Goal: Task Accomplishment & Management: Manage account settings

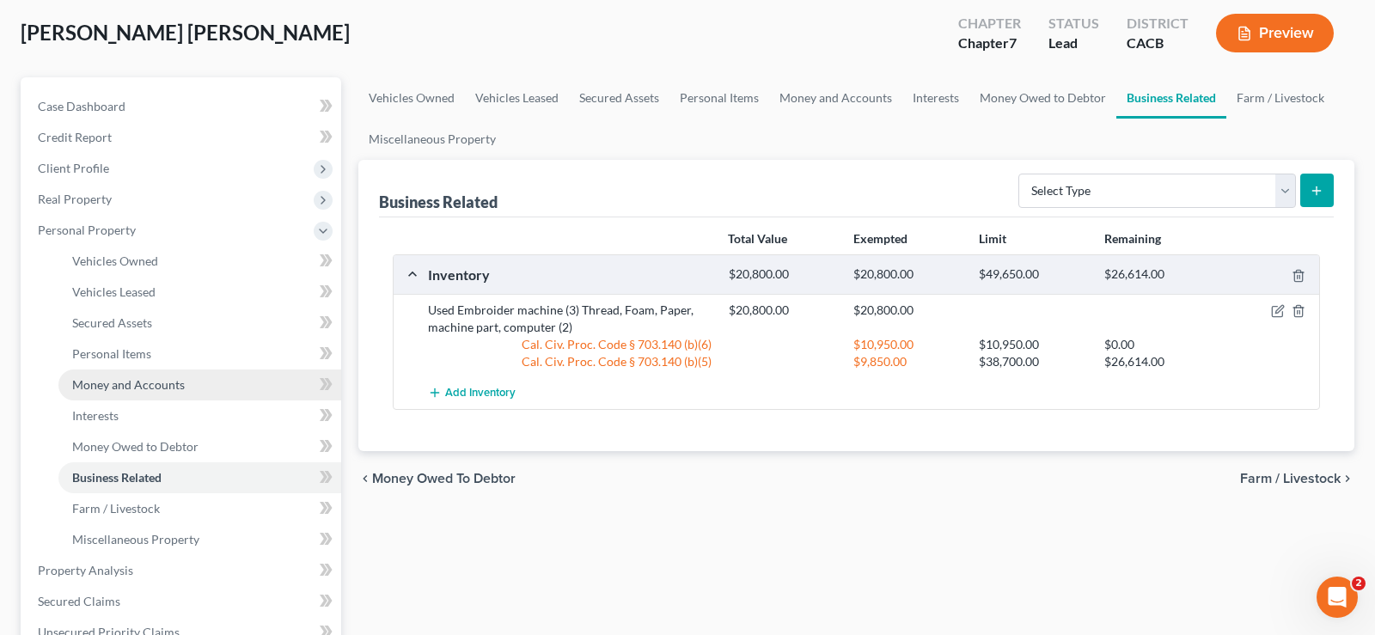
click at [132, 383] on span "Money and Accounts" at bounding box center [128, 384] width 113 height 15
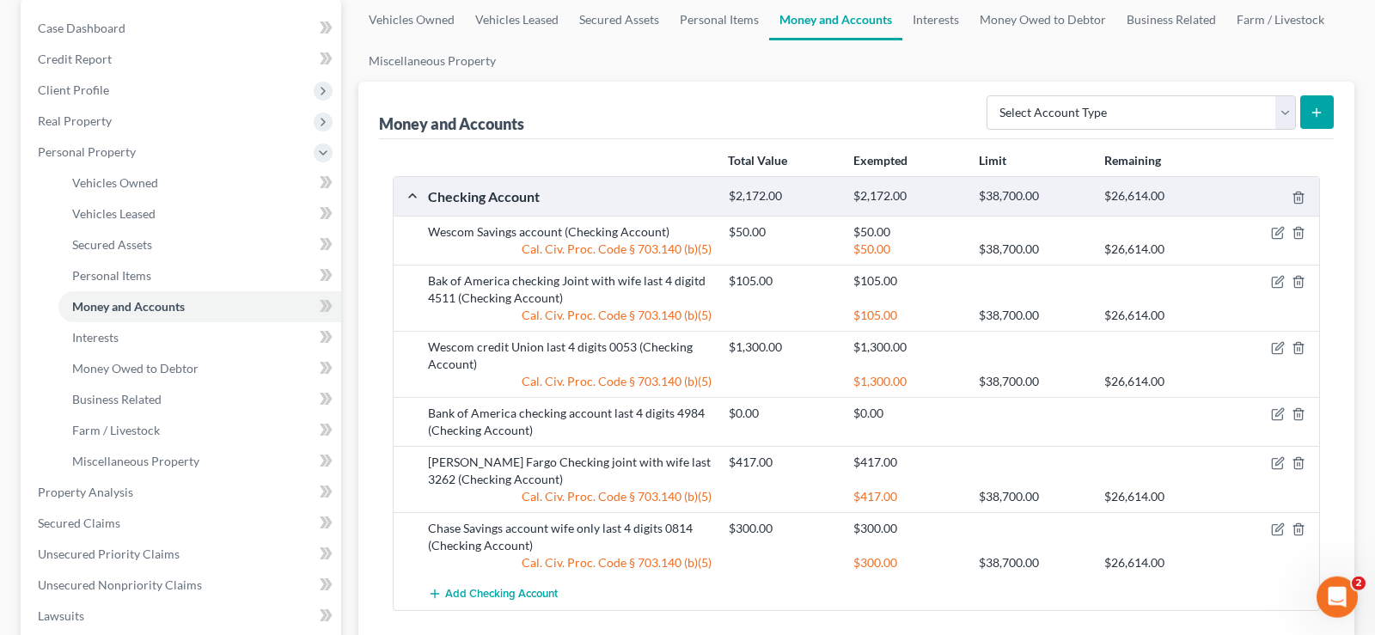
scroll to position [175, 0]
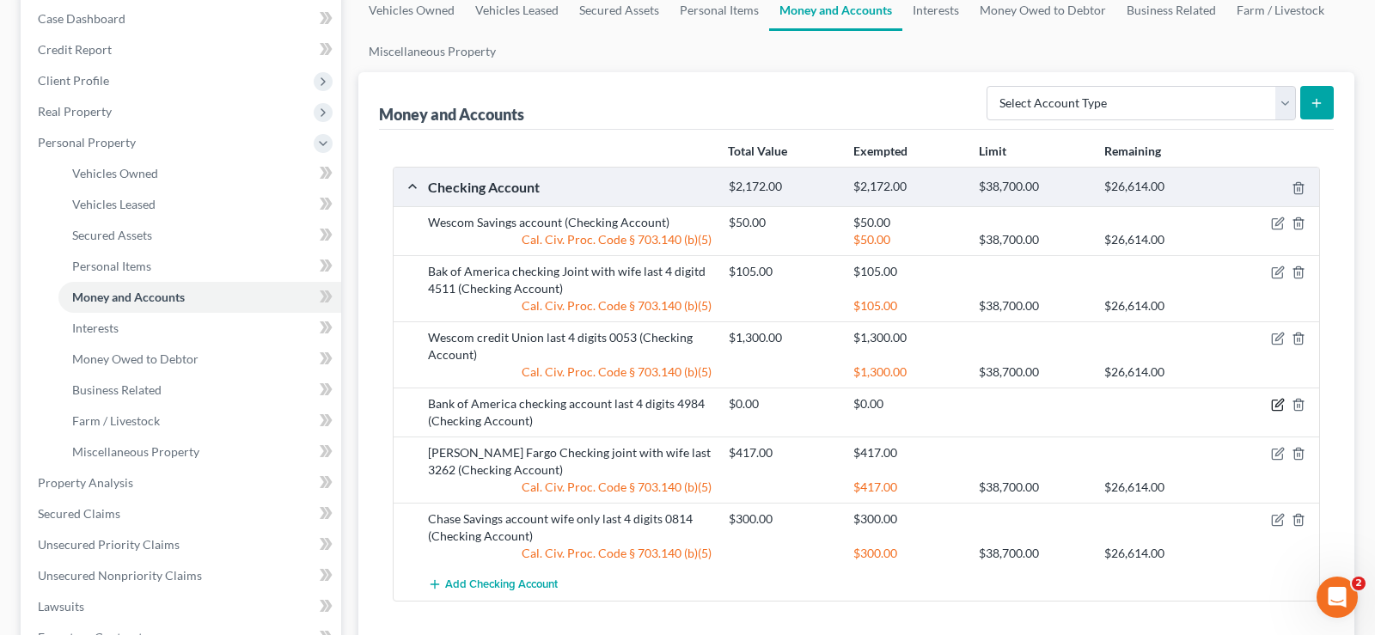
click at [1281, 408] on icon "button" at bounding box center [1278, 405] width 14 height 14
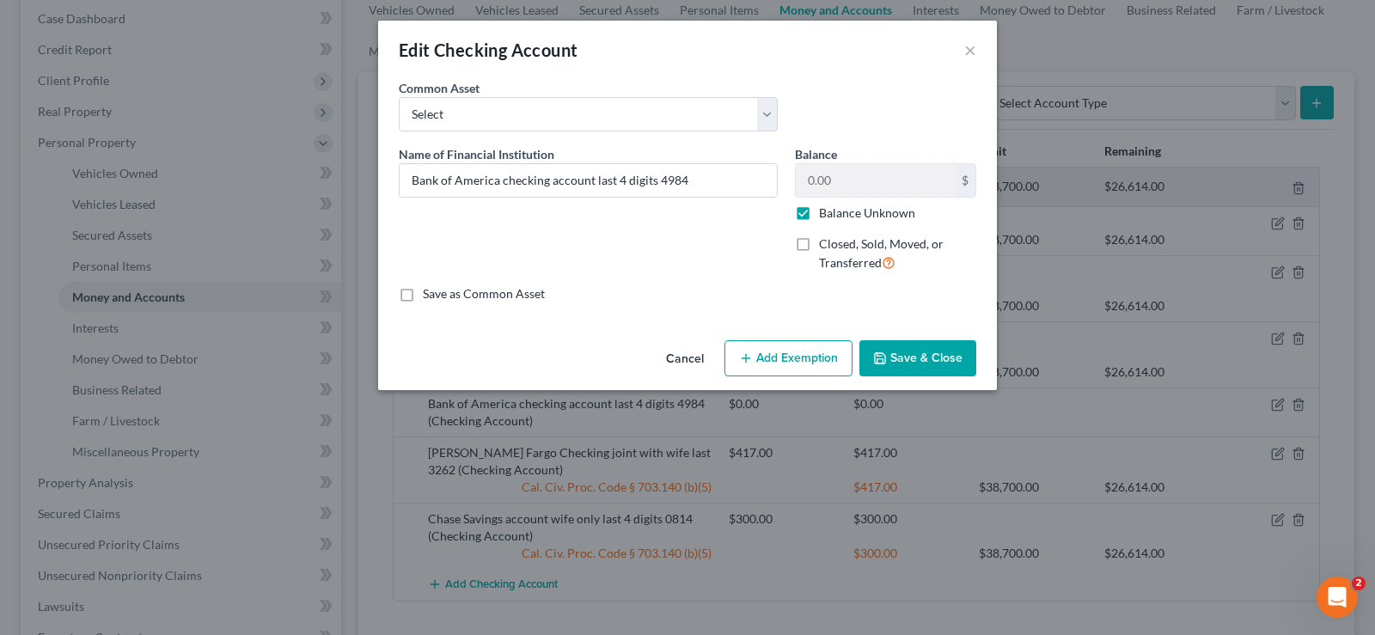
click at [819, 213] on label "Balance Unknown" at bounding box center [867, 213] width 96 height 17
click at [826, 213] on input "Balance Unknown" at bounding box center [831, 210] width 11 height 11
checkbox input "false"
click at [854, 183] on input "0.00" at bounding box center [875, 180] width 159 height 33
click at [807, 181] on input "139.07" at bounding box center [875, 180] width 159 height 33
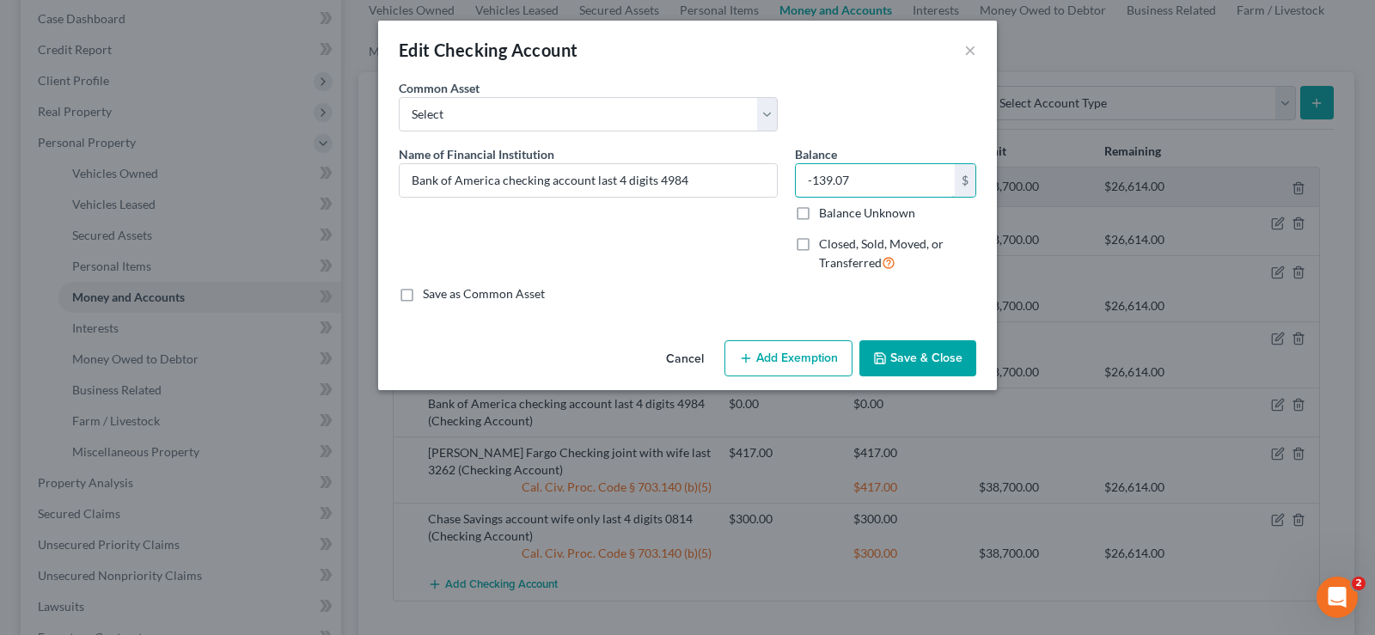
type input "-139.07"
click at [905, 353] on button "Save & Close" at bounding box center [918, 358] width 117 height 36
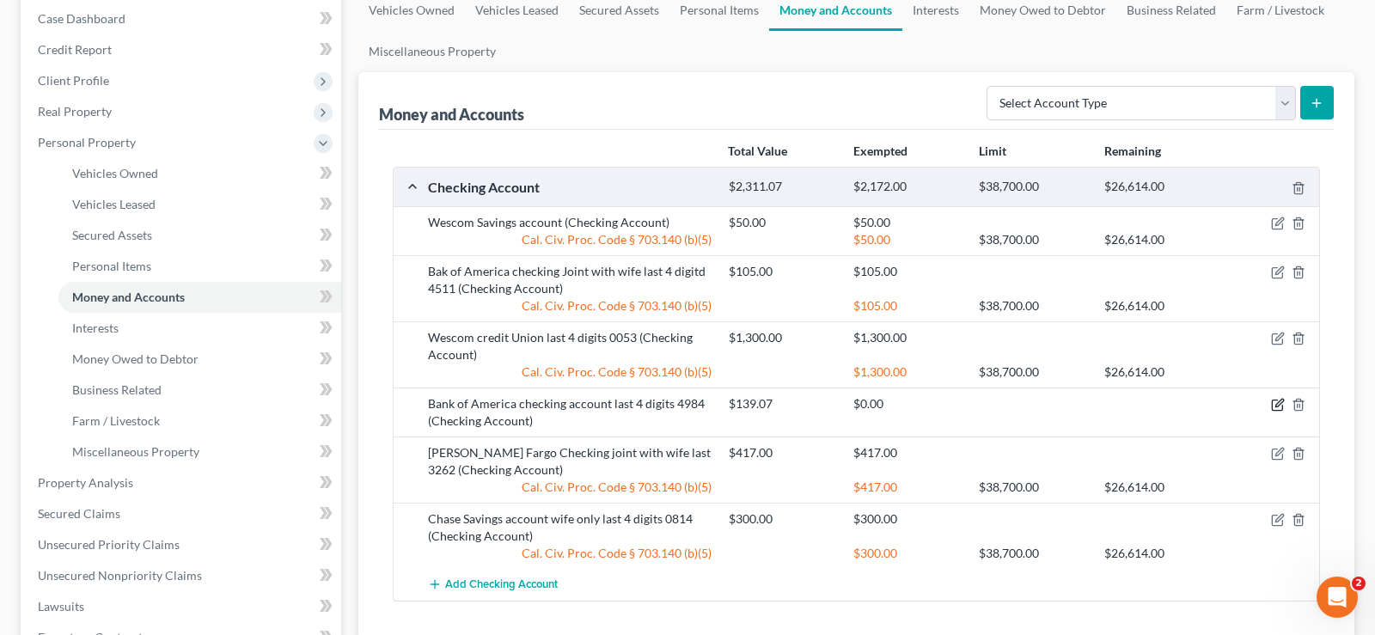
click at [1273, 403] on icon "button" at bounding box center [1277, 406] width 10 height 10
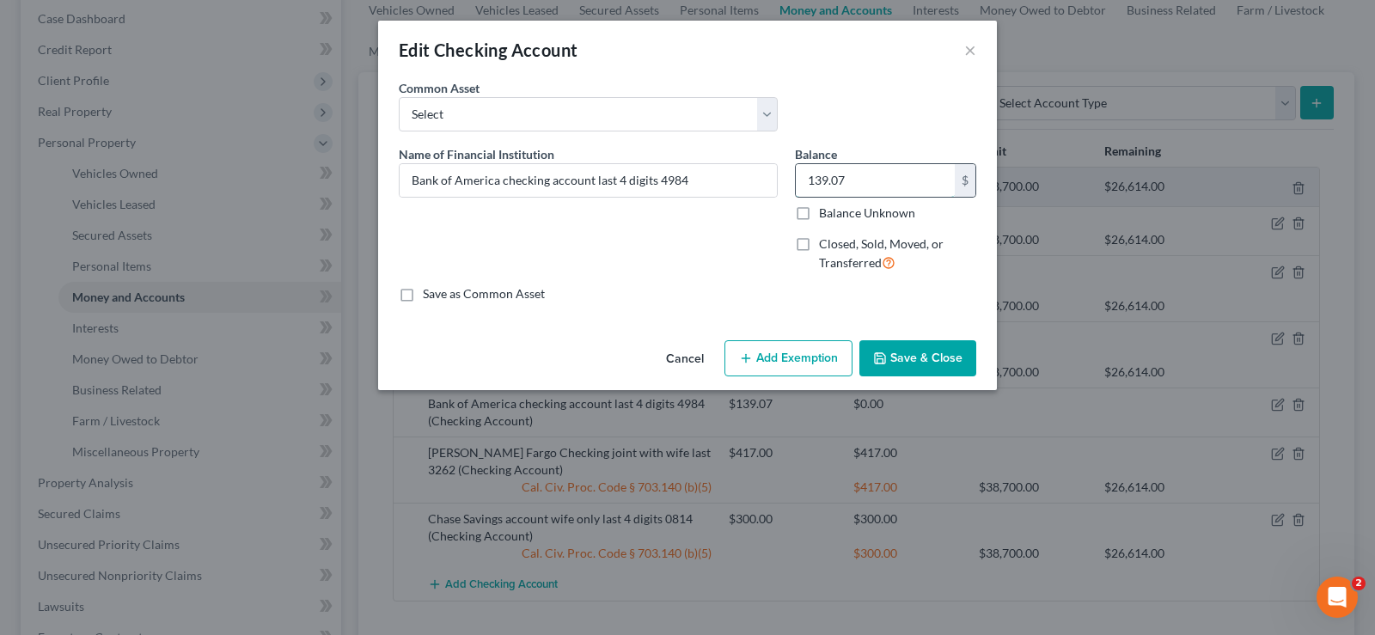
click at [851, 177] on input "139.07" at bounding box center [875, 180] width 159 height 33
click at [713, 180] on input "Bank of America checking account last 4 digits 4984" at bounding box center [588, 180] width 377 height 33
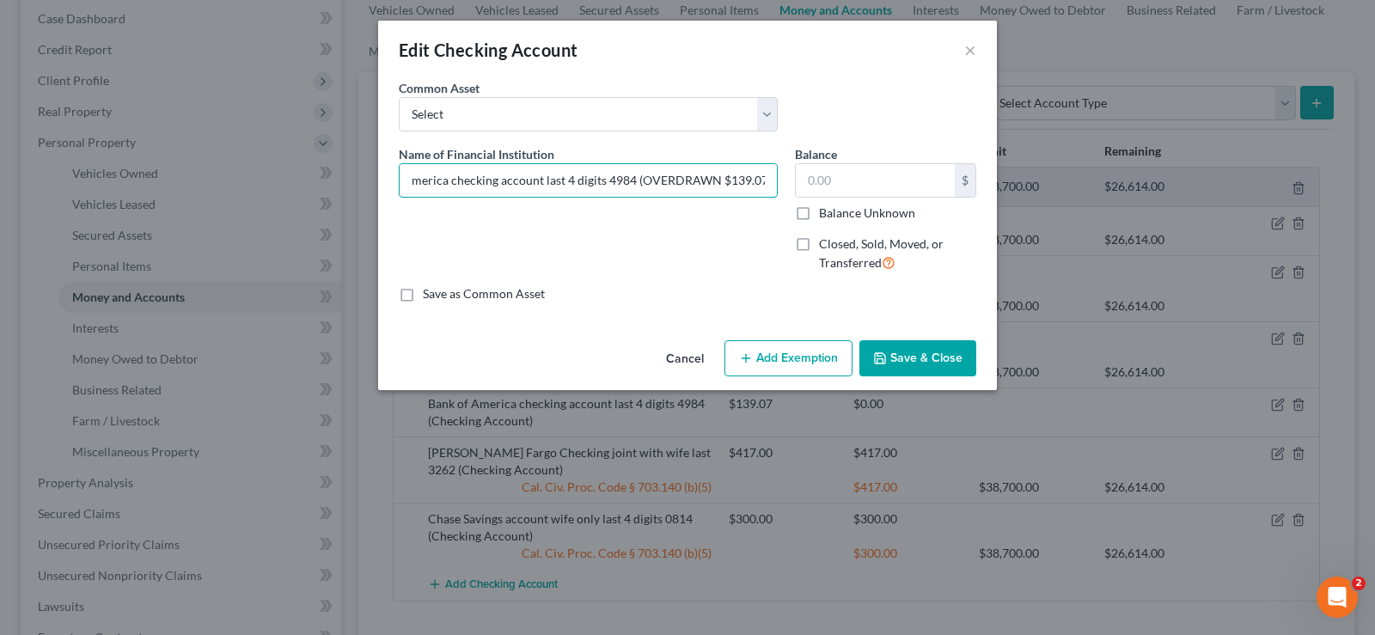
type input "Bank of America checking account last 4 digits 4984 (OVERDRAWN $139.07)"
click at [915, 359] on button "Save & Close" at bounding box center [918, 358] width 117 height 36
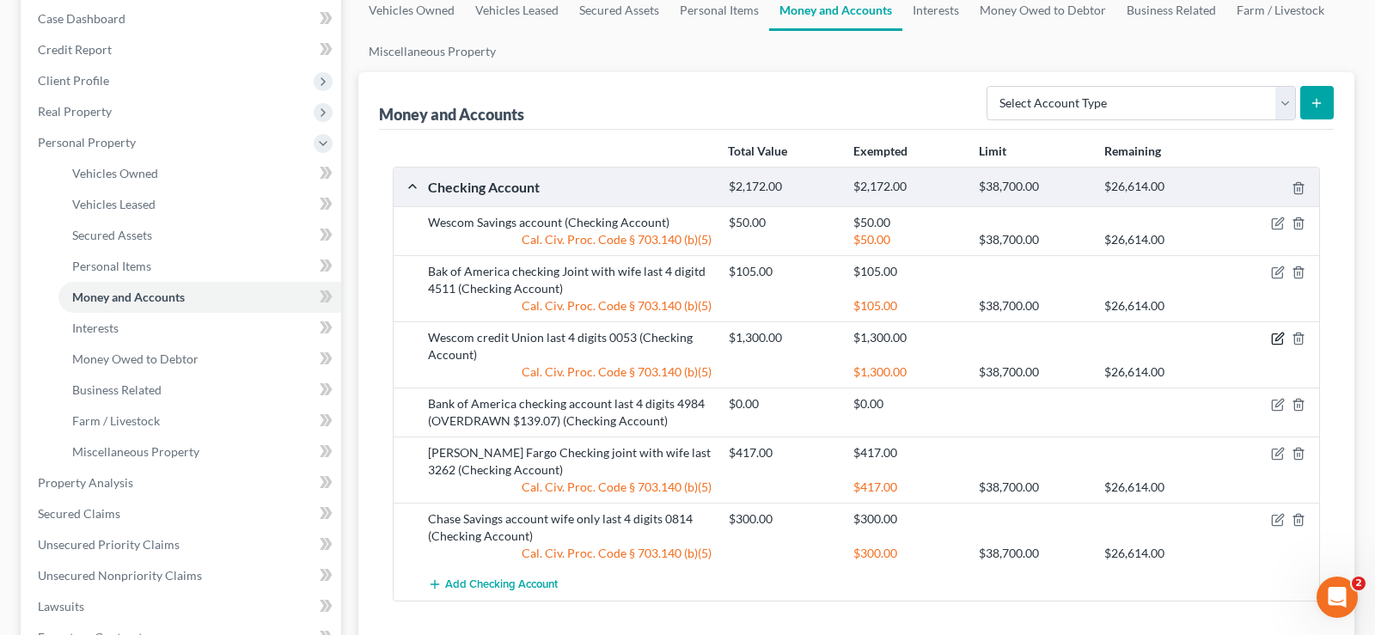
click at [1277, 340] on icon "button" at bounding box center [1280, 338] width 8 height 8
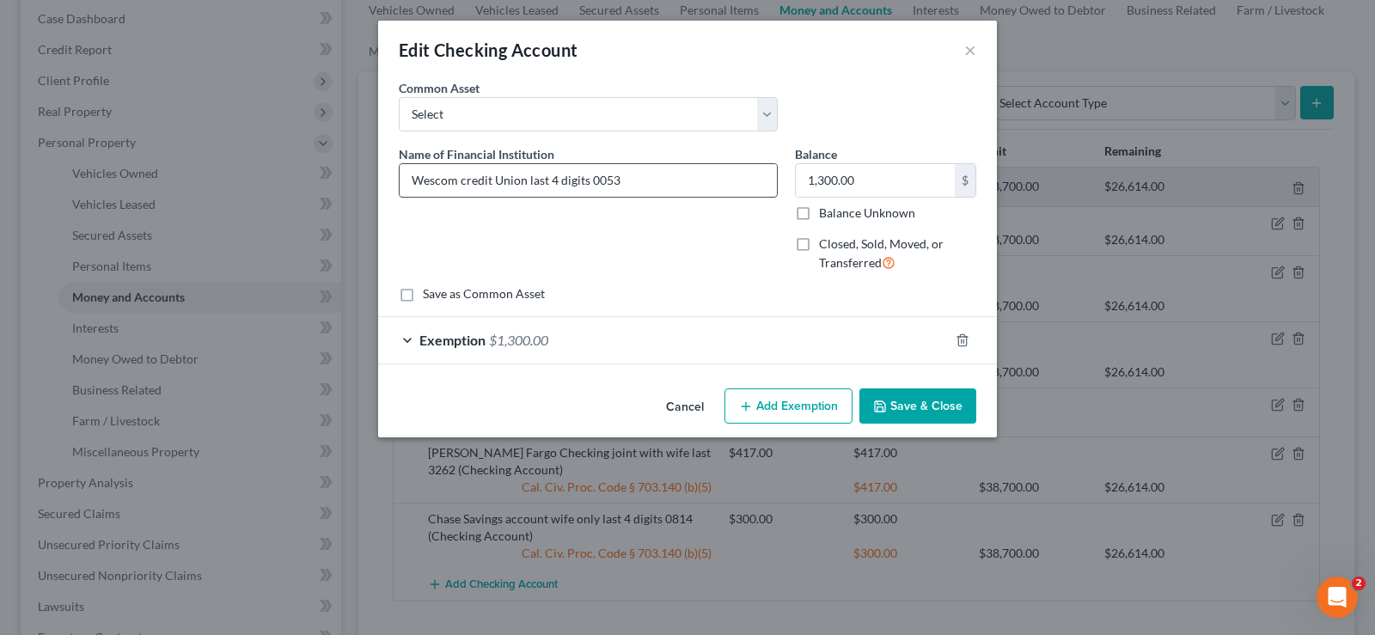
click at [662, 182] on input "Wescom credit Union last 4 digits 0053" at bounding box center [588, 180] width 377 height 33
click at [869, 183] on input "1,300.00" at bounding box center [875, 180] width 159 height 33
type input "414.53"
click at [907, 402] on button "Save & Close" at bounding box center [918, 407] width 117 height 36
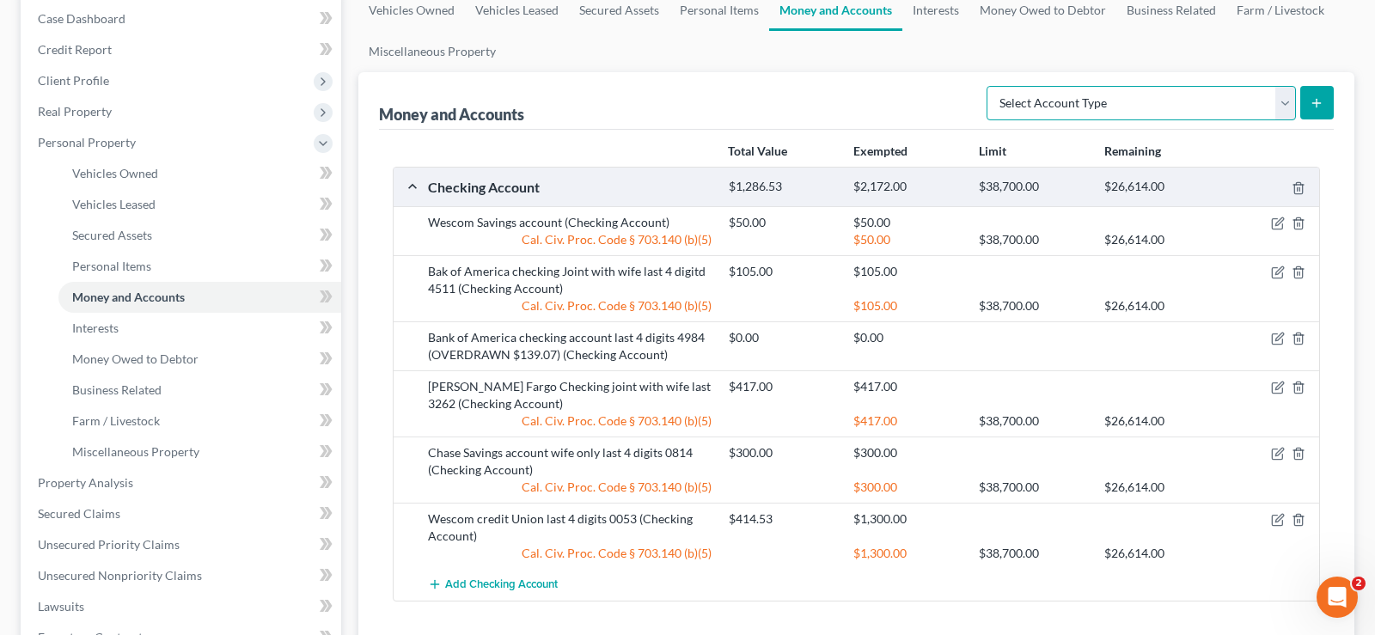
click at [987, 86] on select "Select Account Type Brokerage Cash on Hand Certificates of Deposit Checking Acc…" at bounding box center [1141, 103] width 309 height 34
select select "checking"
click option "Checking Account" at bounding box center [0, 0] width 0 height 0
click at [1312, 102] on icon "submit" at bounding box center [1317, 103] width 14 height 14
click at [1313, 96] on icon "submit" at bounding box center [1317, 103] width 14 height 14
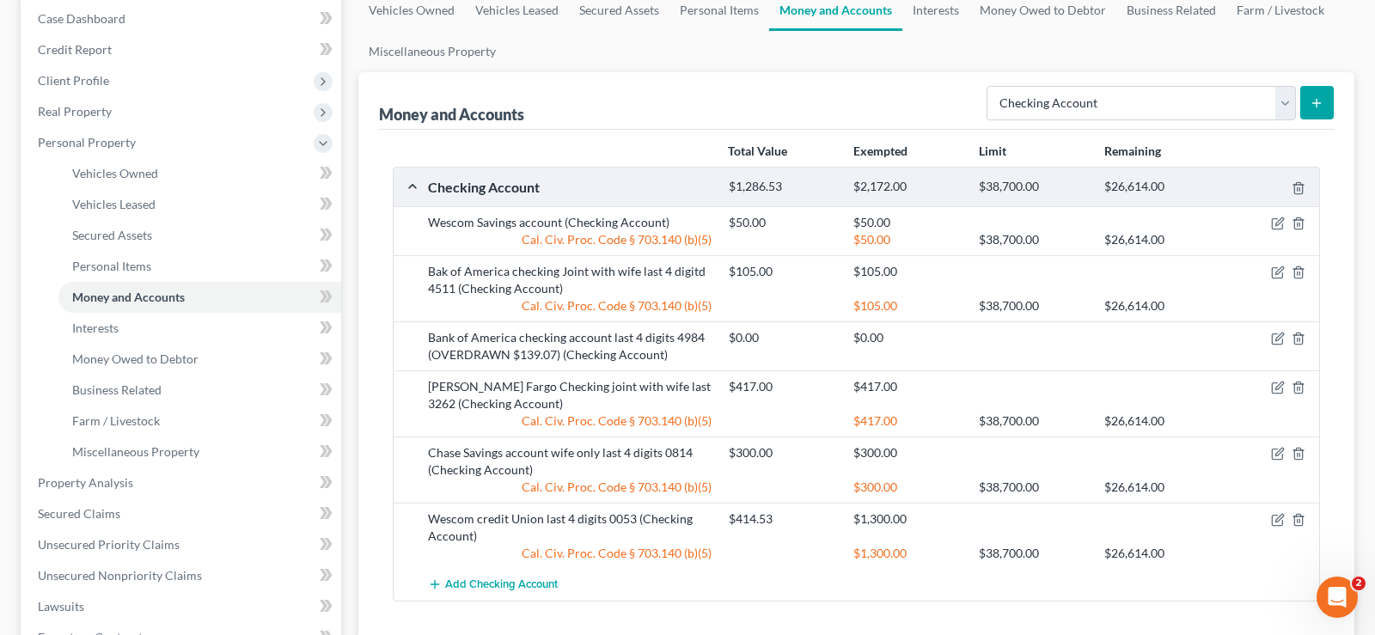
click at [1316, 97] on icon "submit" at bounding box center [1317, 103] width 14 height 14
click at [1313, 102] on icon "submit" at bounding box center [1317, 103] width 14 height 14
click at [487, 588] on span "Add Checking Account" at bounding box center [501, 585] width 113 height 14
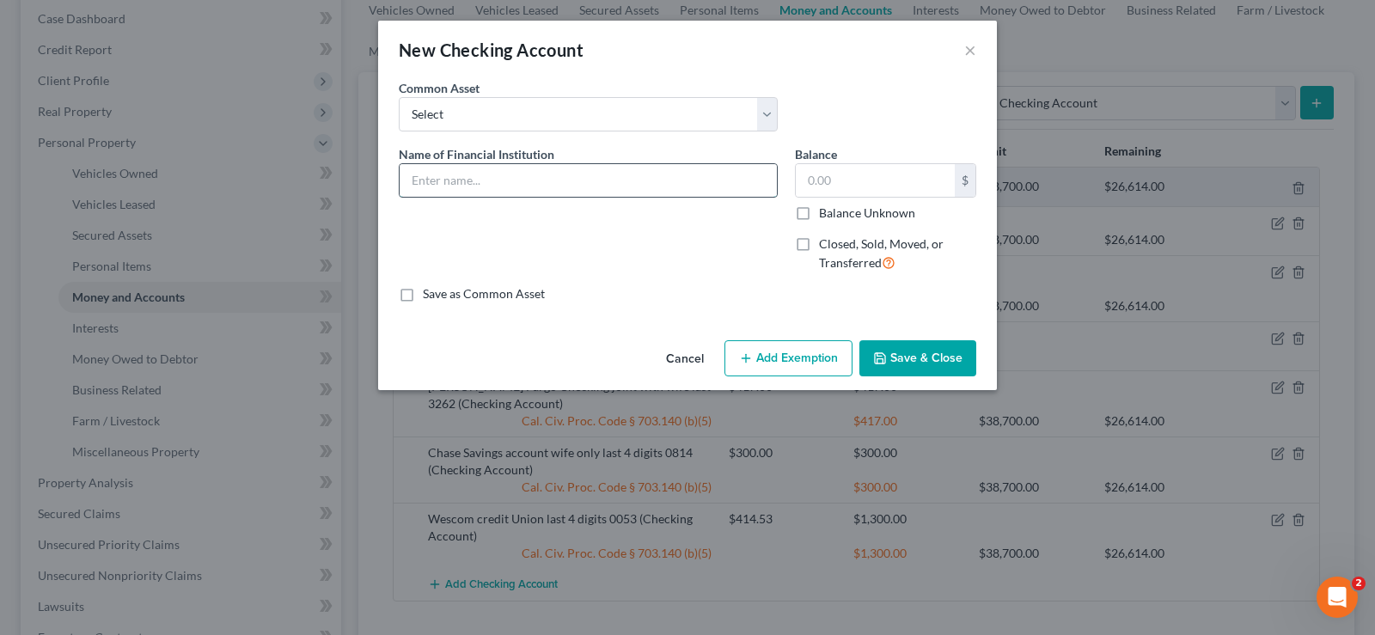
click at [494, 187] on input "text" at bounding box center [588, 180] width 377 height 33
type input "S"
type input "WESCOM SAVINGS ACCOUNT"
click at [841, 176] on input "text" at bounding box center [875, 180] width 159 height 33
type input "100.01"
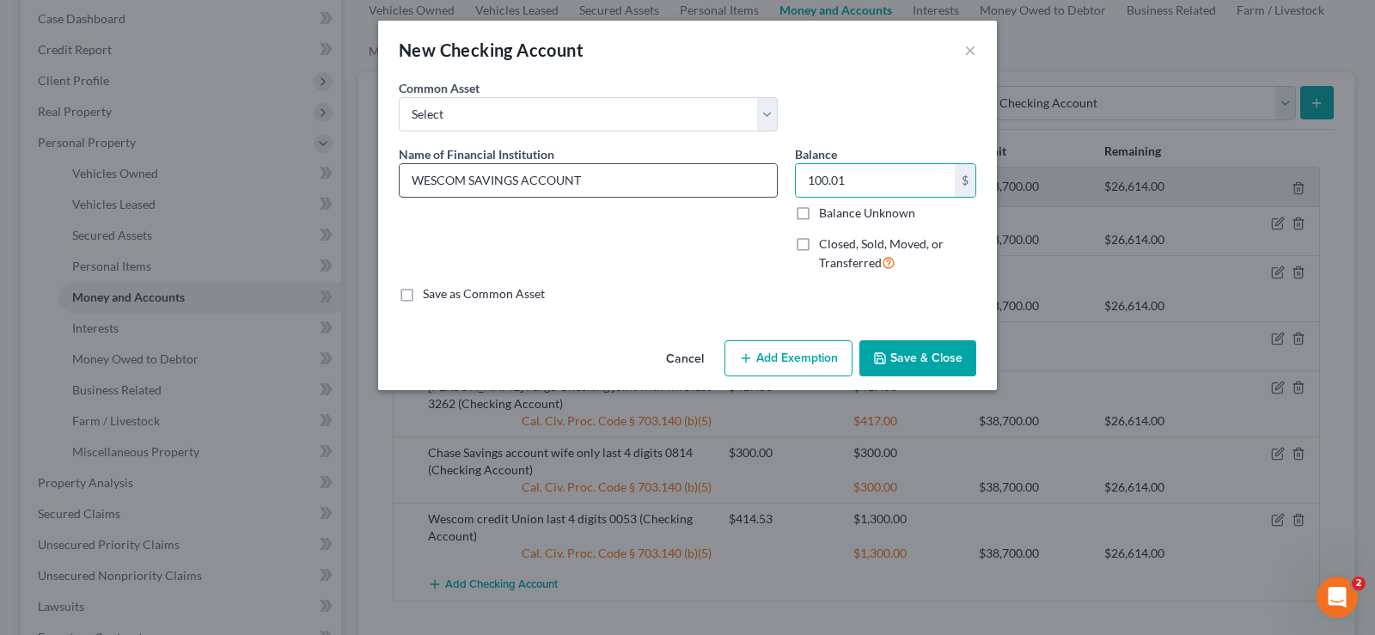
click at [621, 183] on input "WESCOM SAVINGS ACCOUNT" at bounding box center [588, 180] width 377 height 33
type input "Wescom Savings account"
click at [901, 359] on button "Save & Close" at bounding box center [918, 358] width 117 height 36
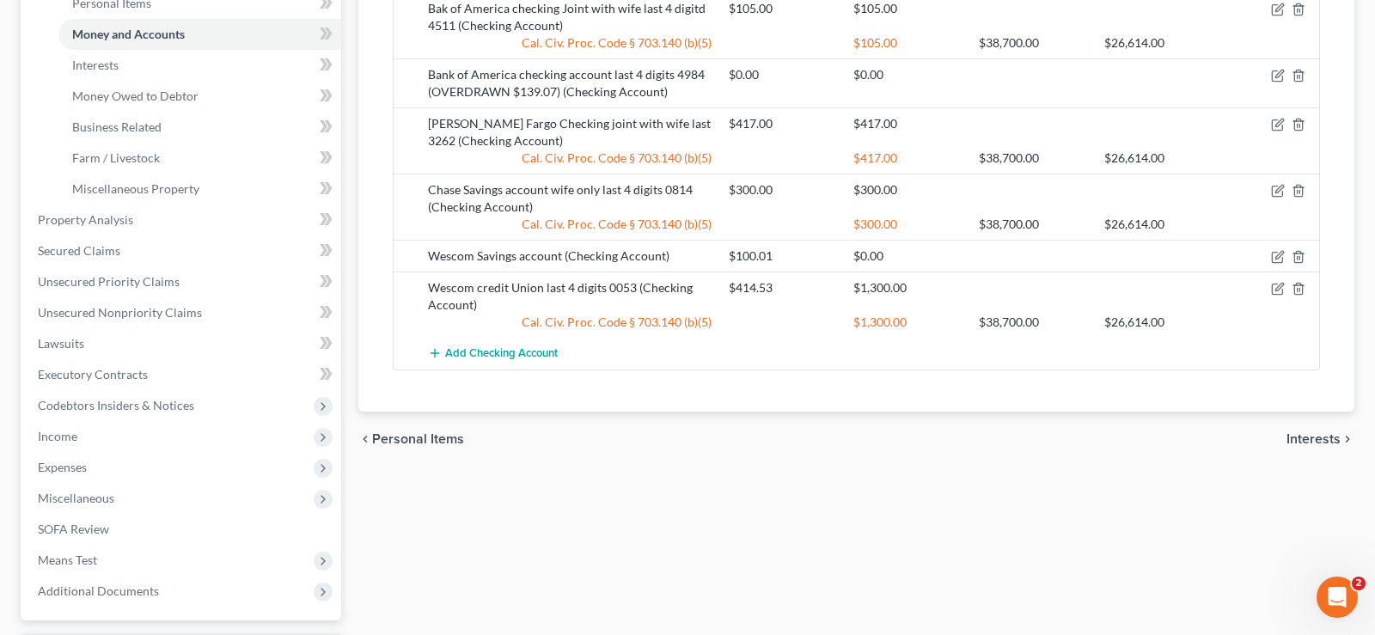
scroll to position [351, 0]
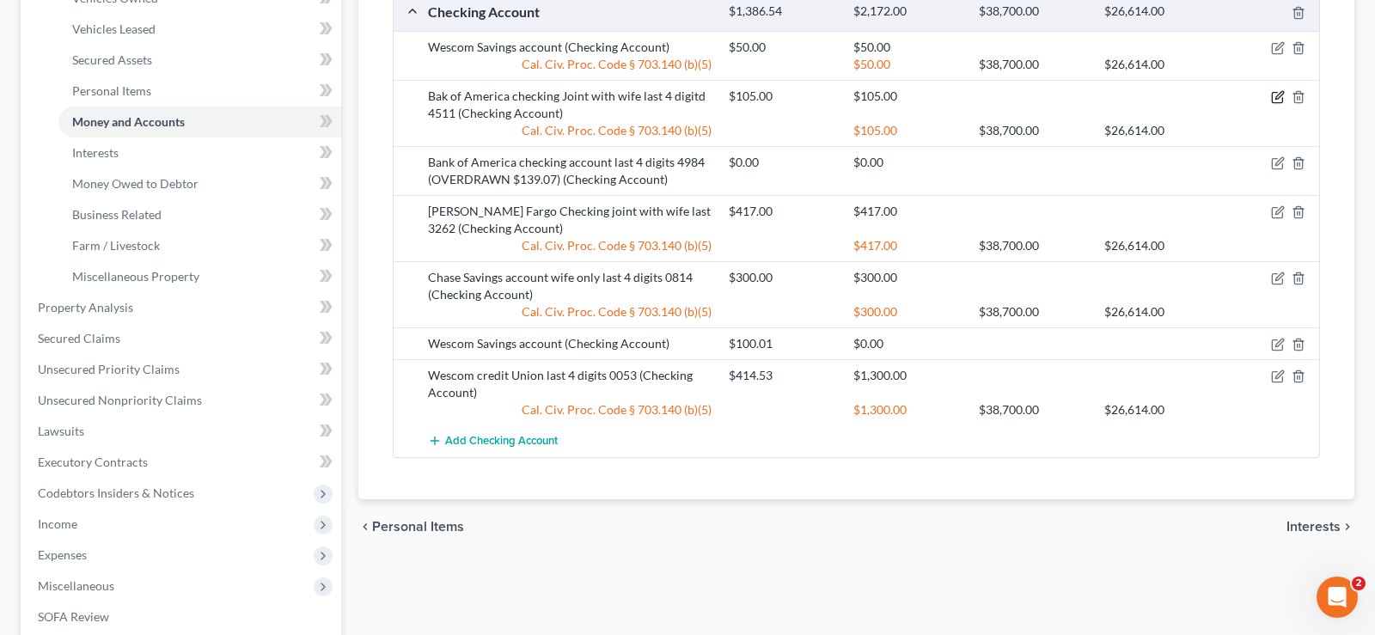
click at [1273, 91] on icon "button" at bounding box center [1278, 97] width 14 height 14
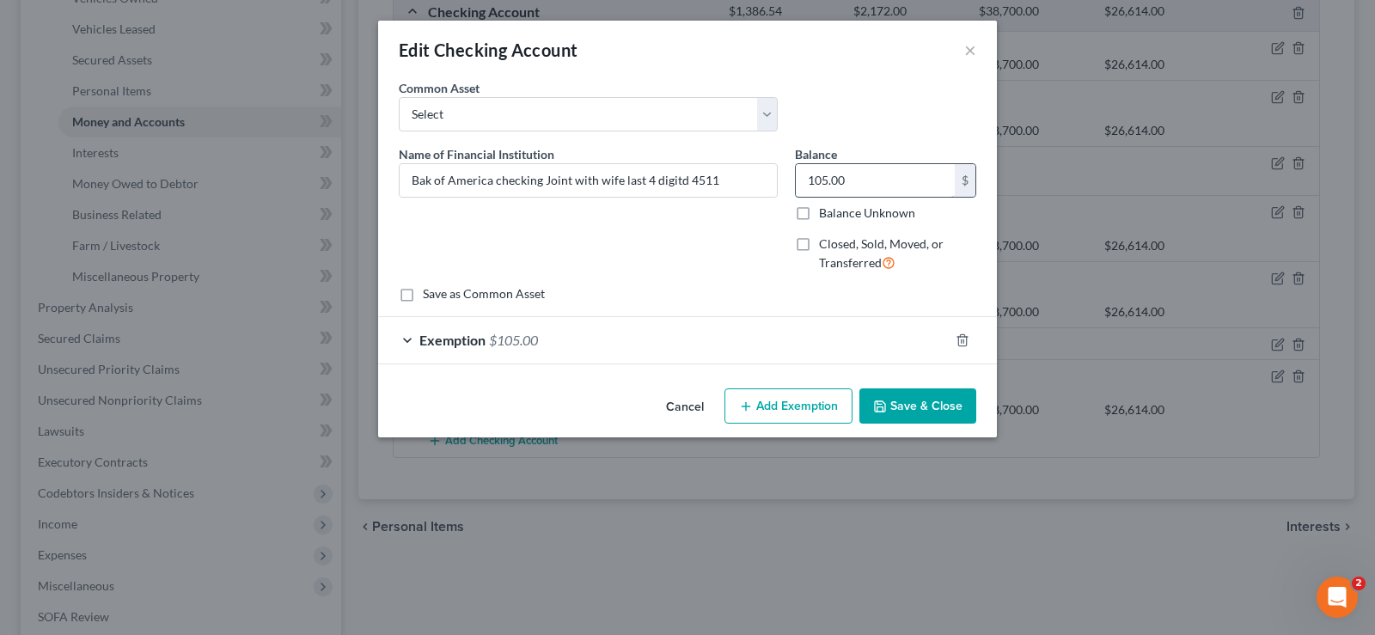
click at [860, 181] on input "105.00" at bounding box center [875, 180] width 159 height 33
type input "200.00"
click at [920, 402] on button "Save & Close" at bounding box center [918, 407] width 117 height 36
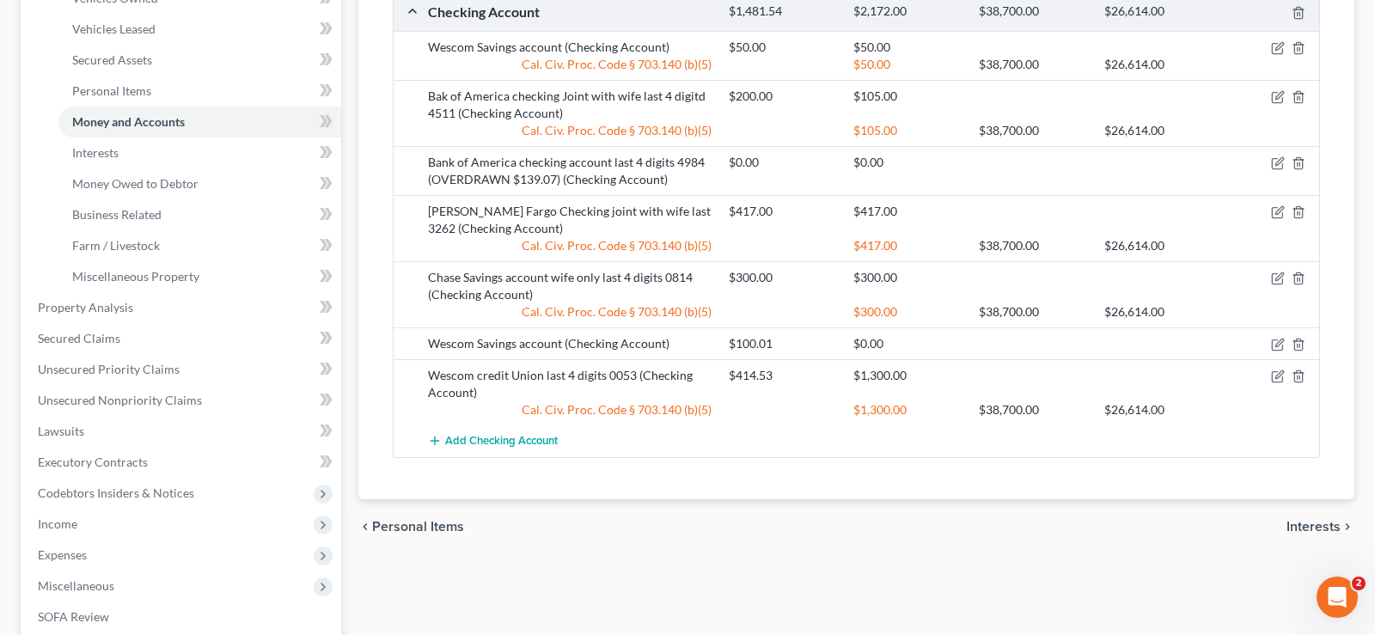
scroll to position [424, 0]
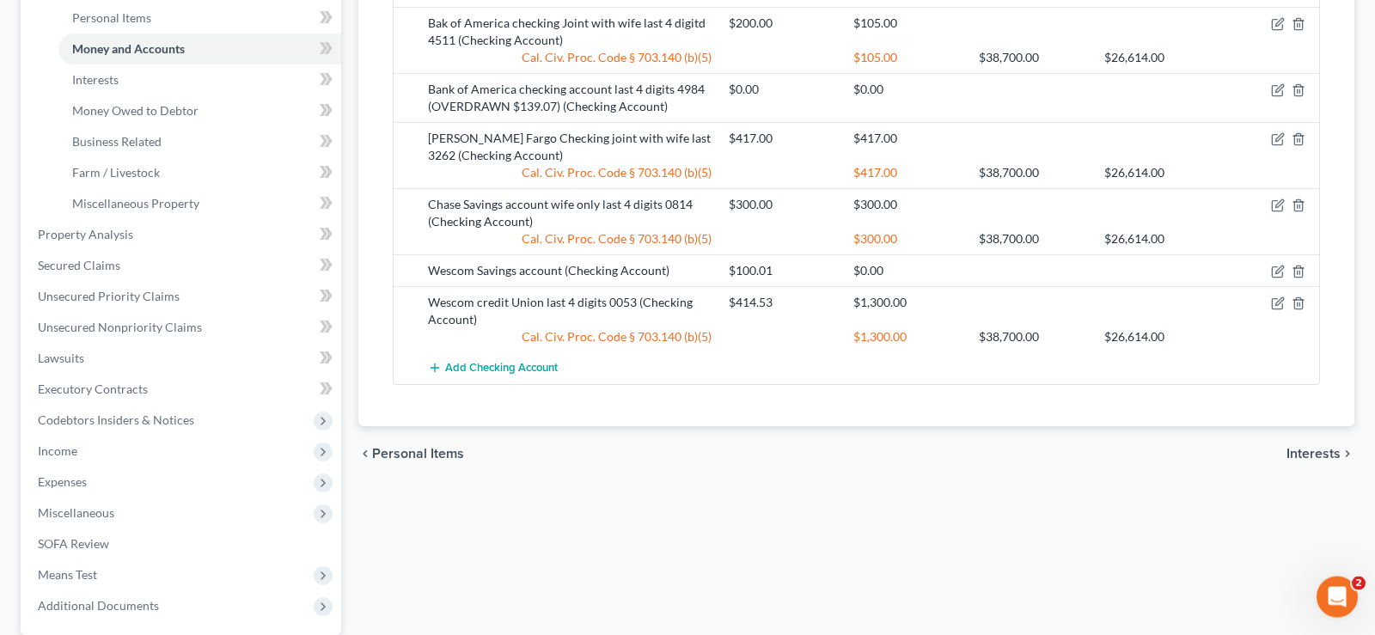
click at [1138, 423] on div "Total Value Exempted Limit Remaining Checking Account $1,481.54 $2,172.00 $38,7…" at bounding box center [856, 153] width 955 height 545
click at [1280, 299] on icon "button" at bounding box center [1280, 302] width 8 height 8
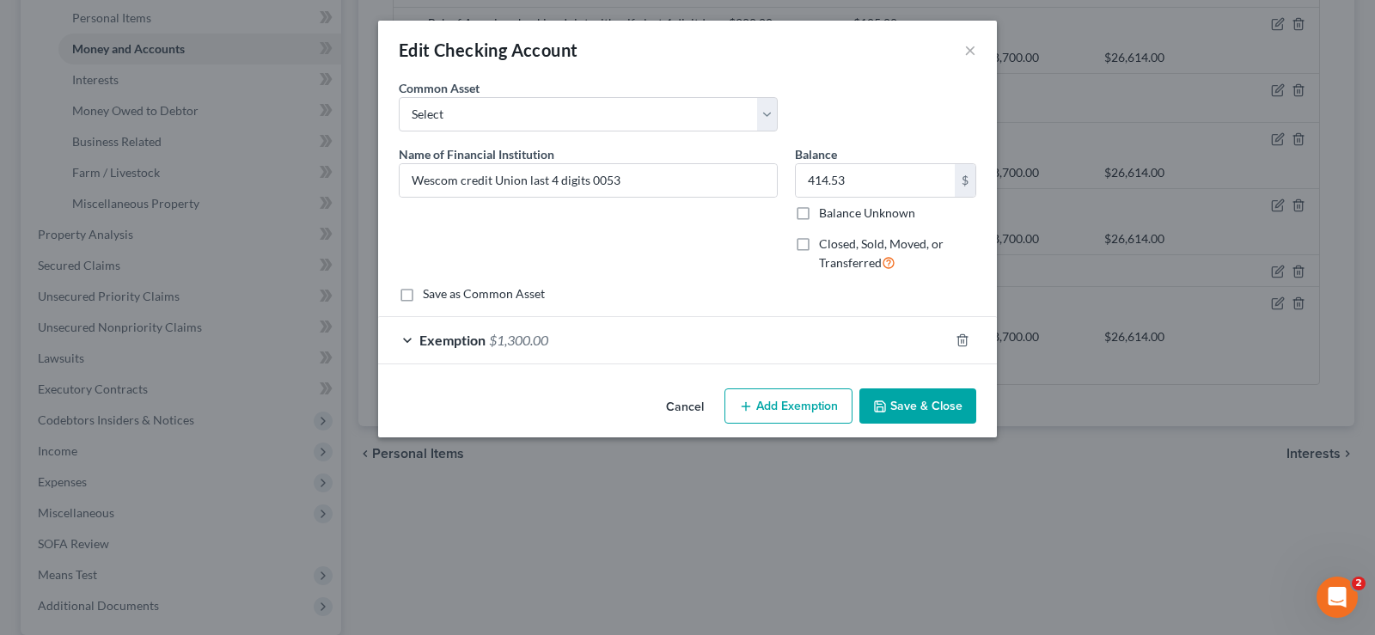
click at [560, 342] on div "Exemption $1,300.00" at bounding box center [663, 340] width 571 height 46
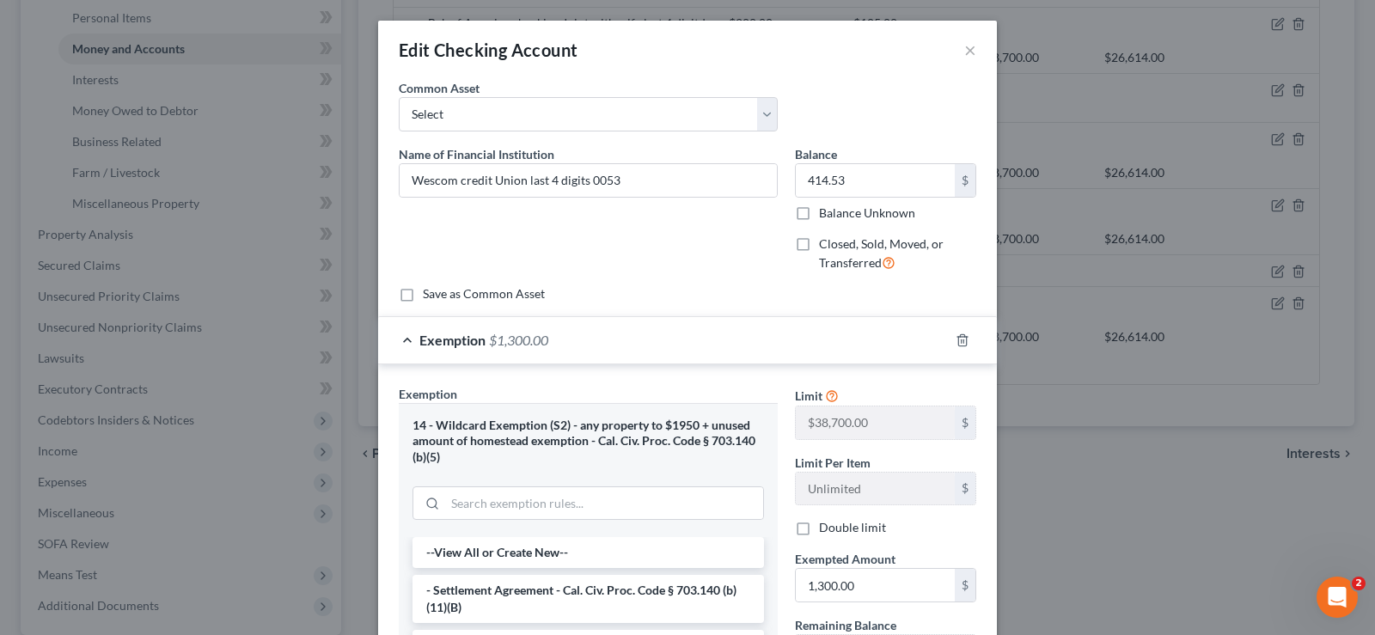
scroll to position [88, 0]
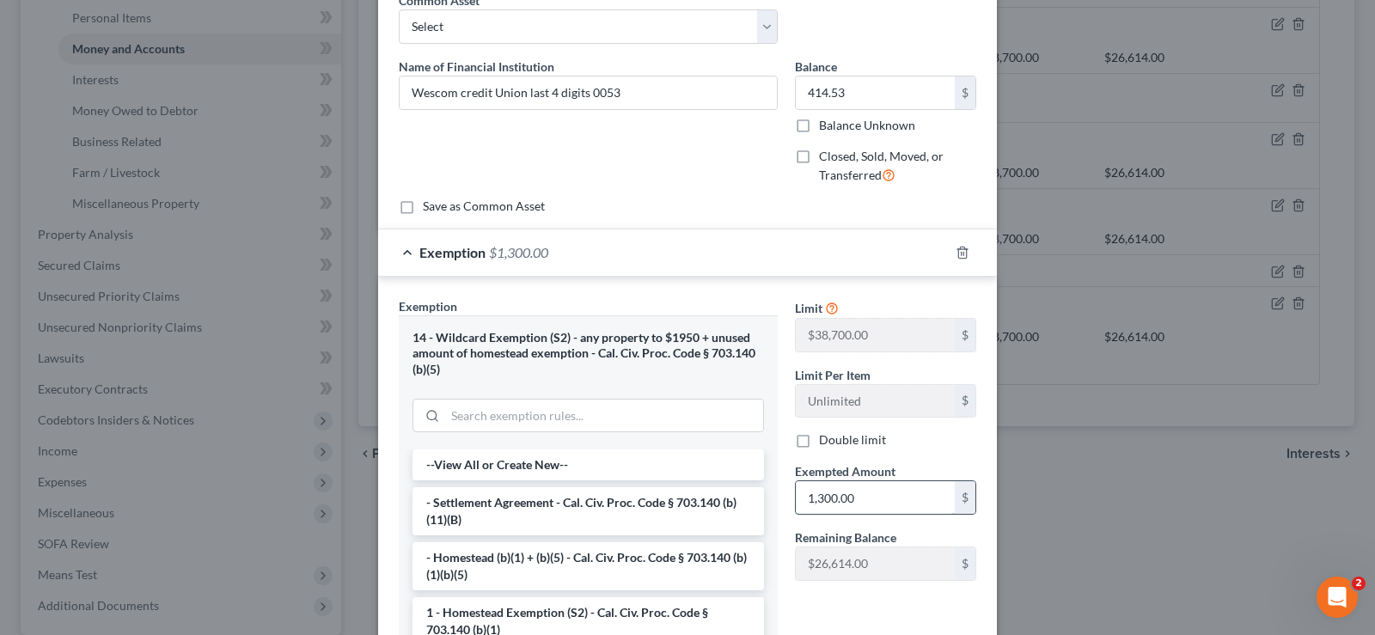
click at [864, 499] on input "1,300.00" at bounding box center [875, 497] width 159 height 33
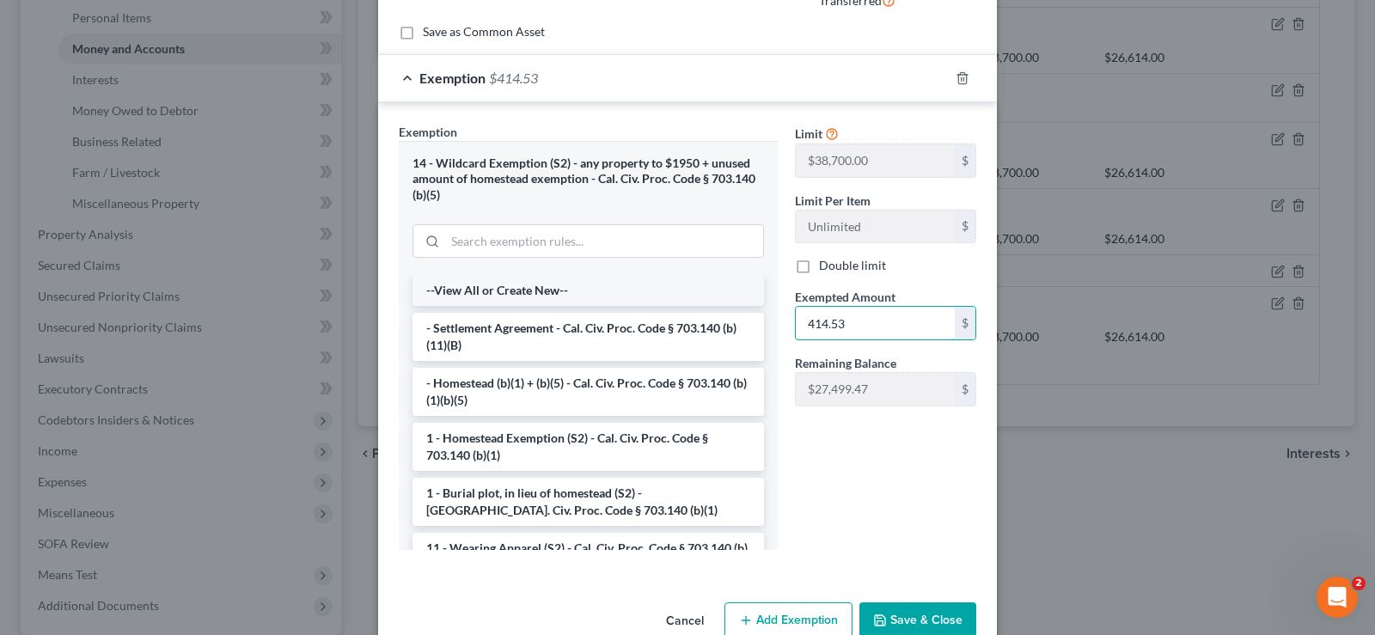
scroll to position [263, 0]
type input "414.53"
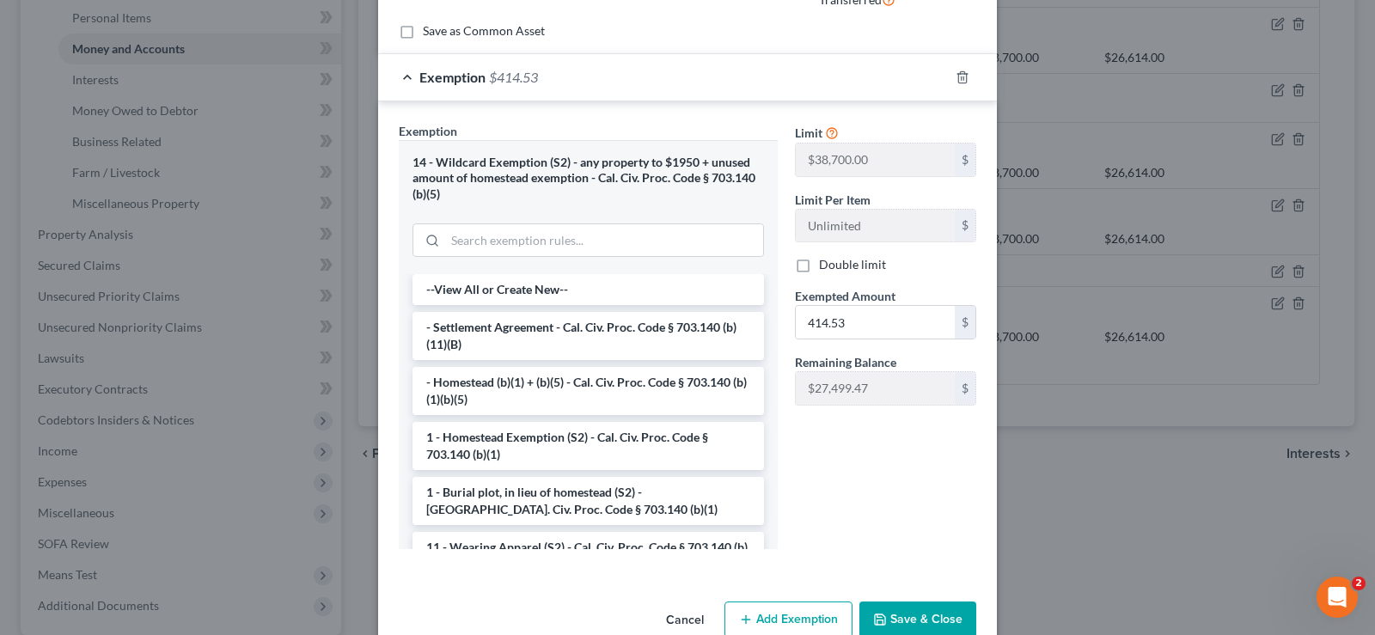
click at [914, 621] on button "Save & Close" at bounding box center [918, 620] width 117 height 36
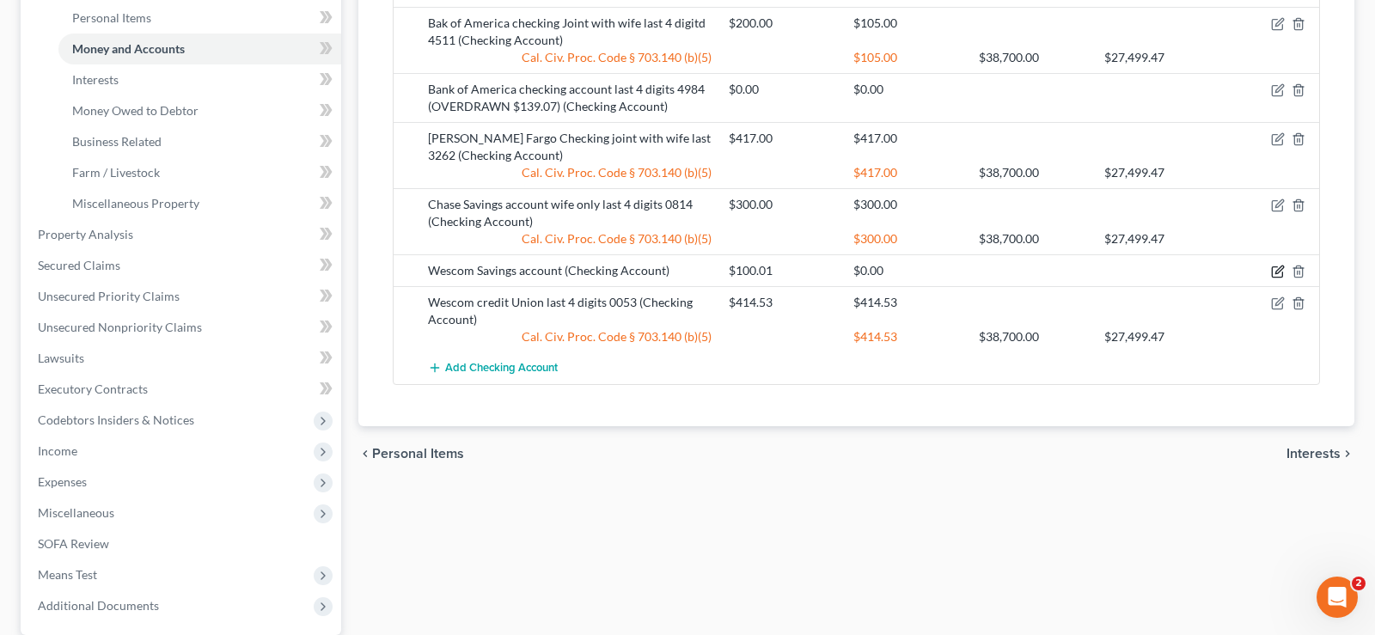
click at [1281, 268] on icon "button" at bounding box center [1278, 272] width 14 height 14
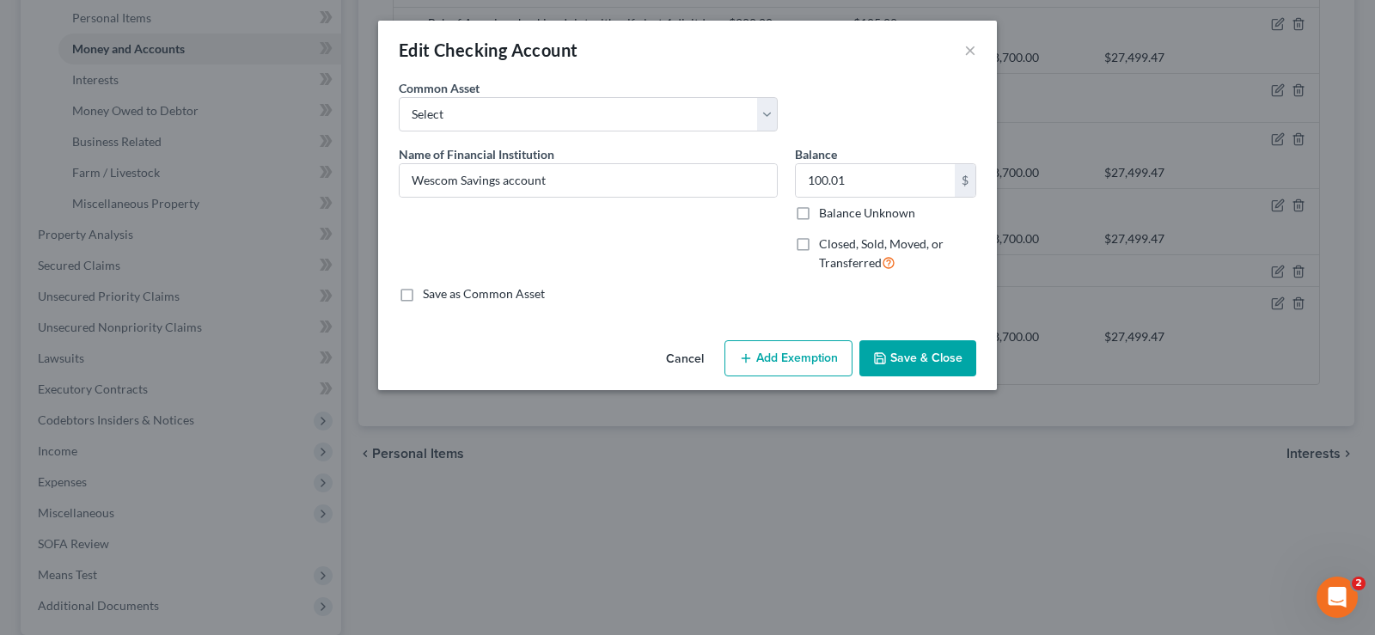
click at [791, 363] on button "Add Exemption" at bounding box center [789, 358] width 128 height 36
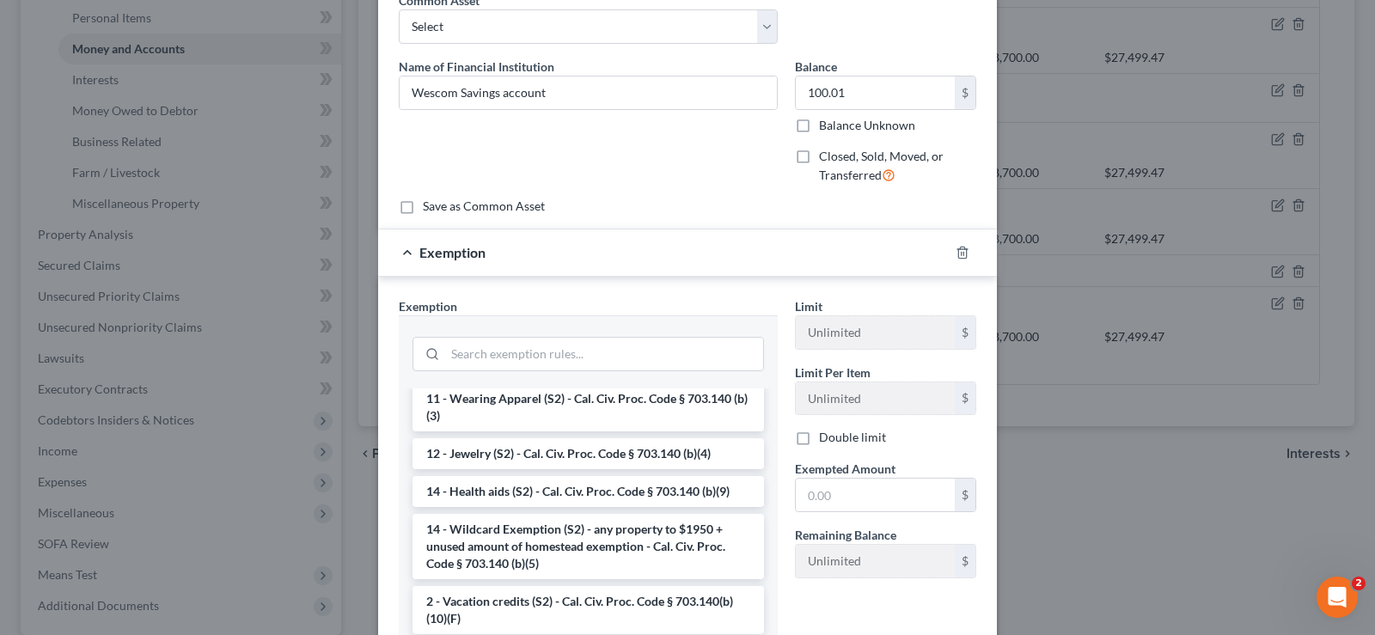
scroll to position [0, 0]
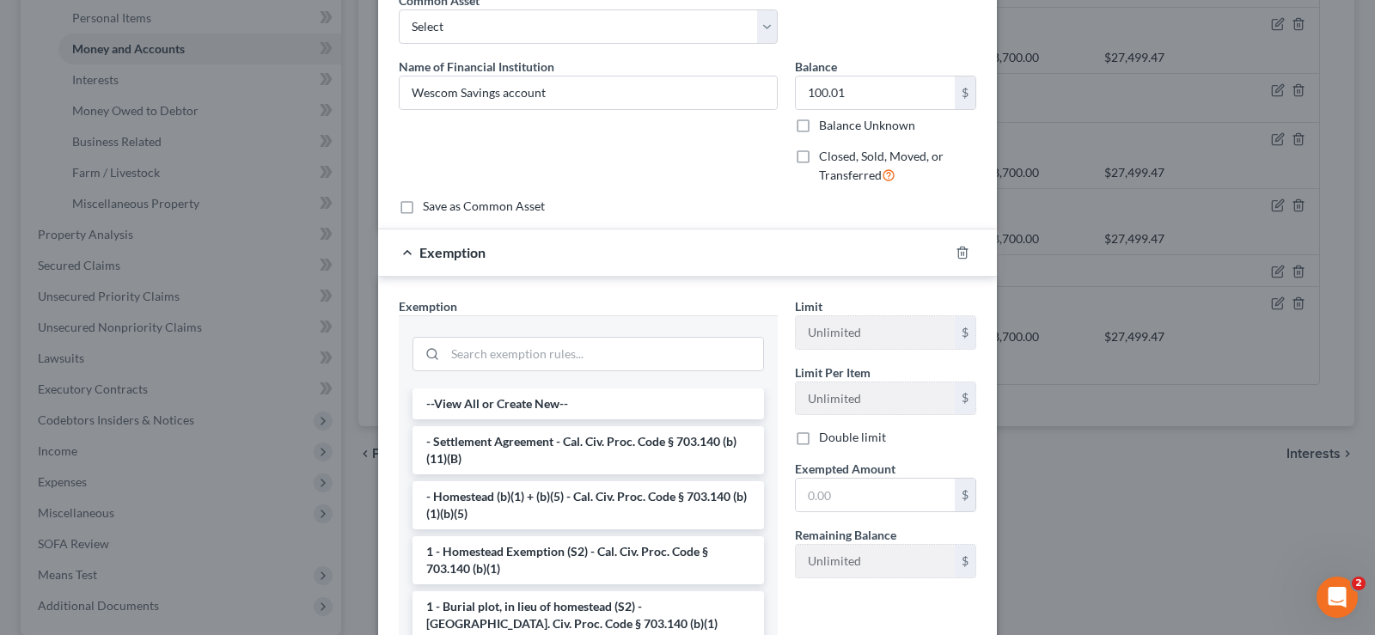
click at [1132, 530] on div "Edit Checking Account × An exemption set must first be selected from the Filing…" at bounding box center [687, 317] width 1375 height 635
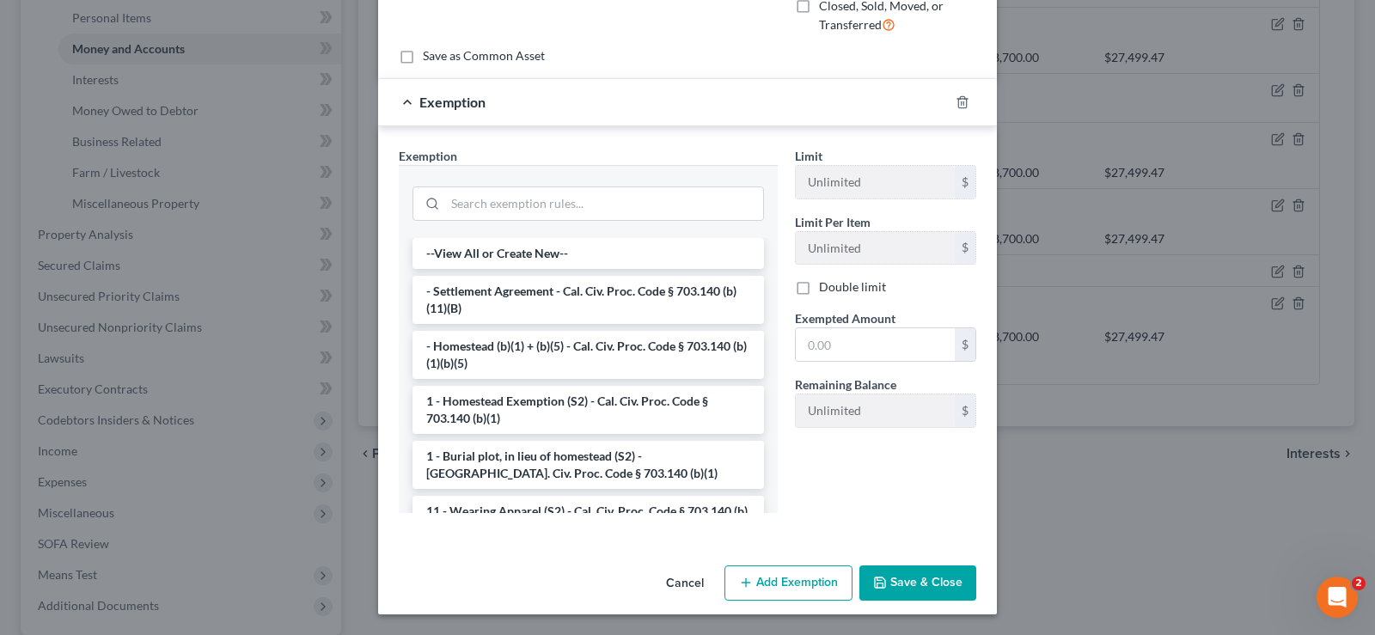
click at [909, 581] on button "Save & Close" at bounding box center [918, 584] width 117 height 36
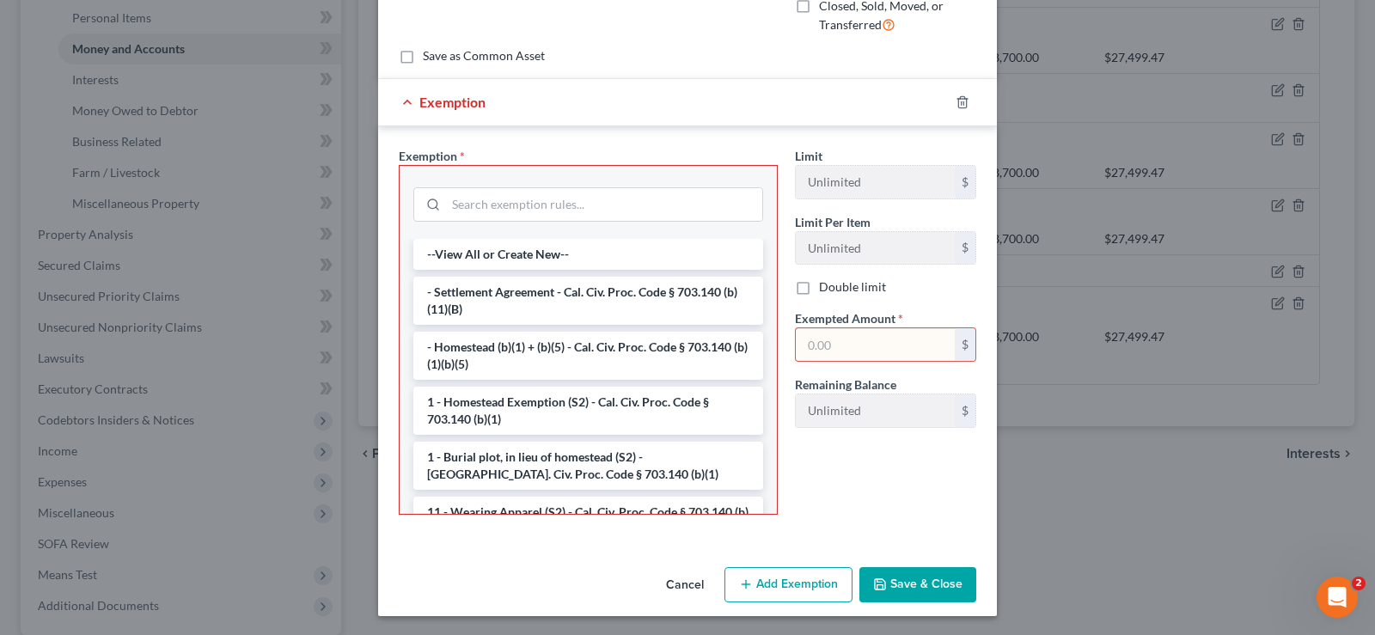
scroll to position [0, 0]
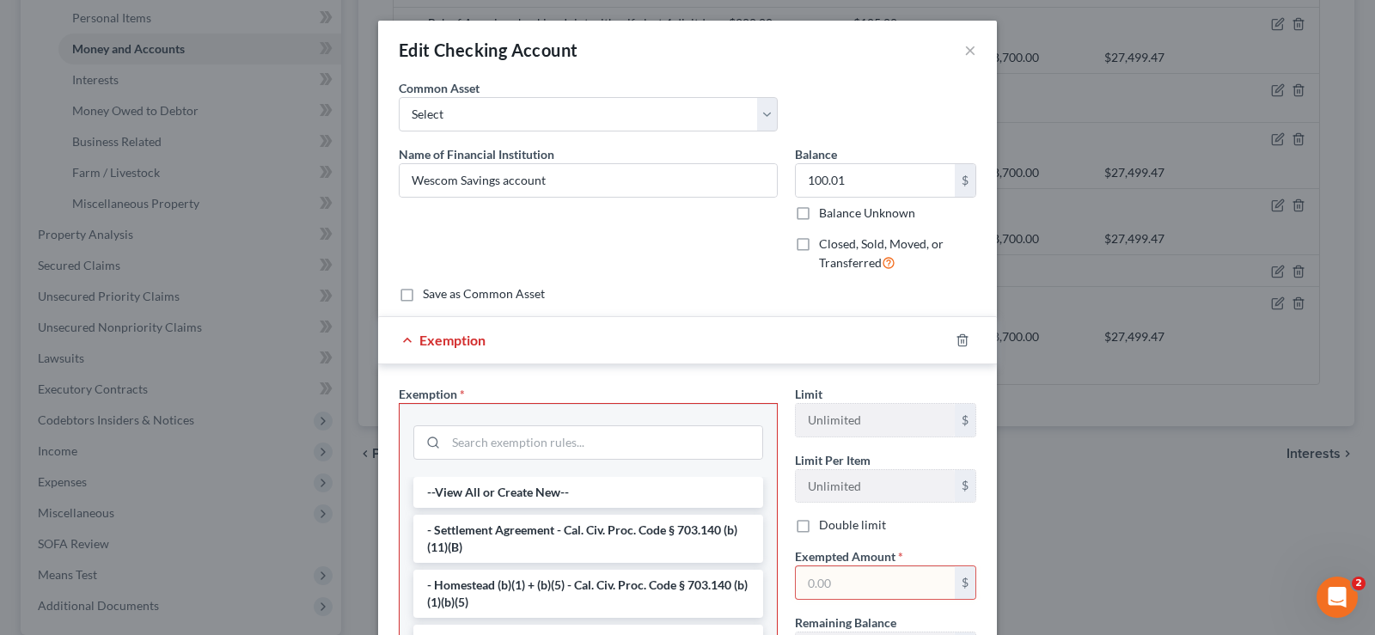
drag, startPoint x: 707, startPoint y: 39, endPoint x: 811, endPoint y: 52, distance: 104.8
click at [811, 52] on div "Edit Checking Account ×" at bounding box center [687, 50] width 619 height 58
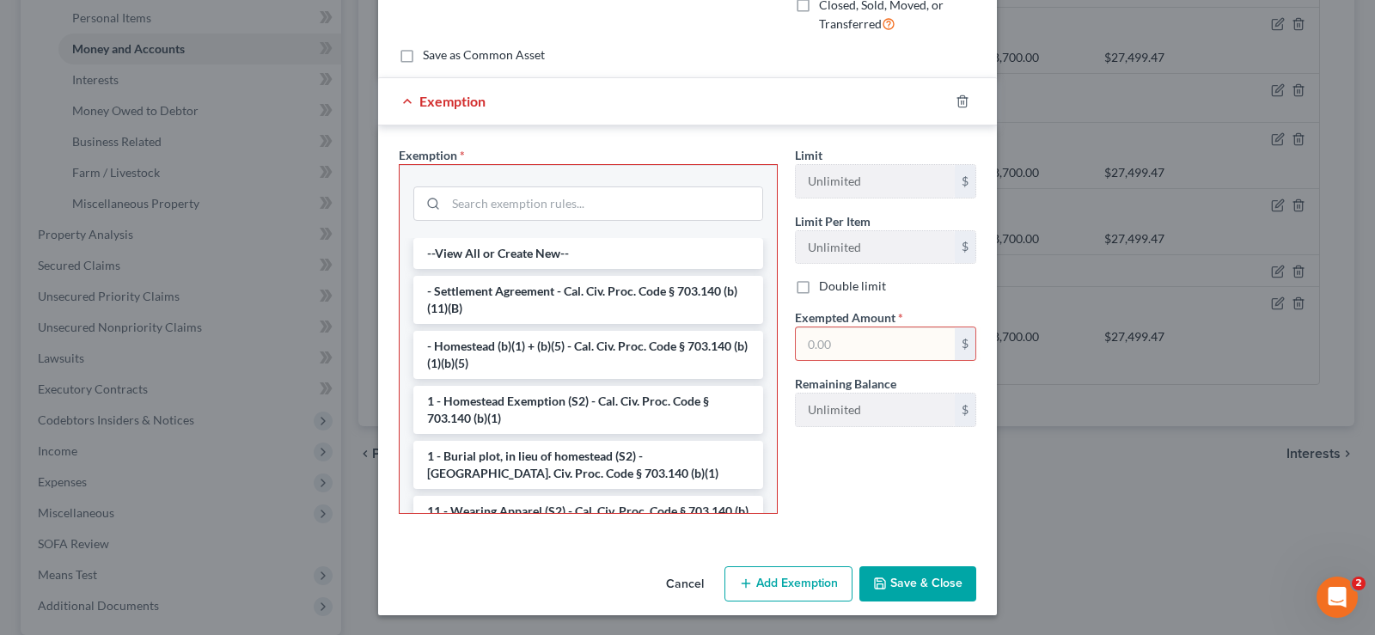
scroll to position [240, 0]
click at [689, 574] on button "Cancel" at bounding box center [684, 584] width 65 height 34
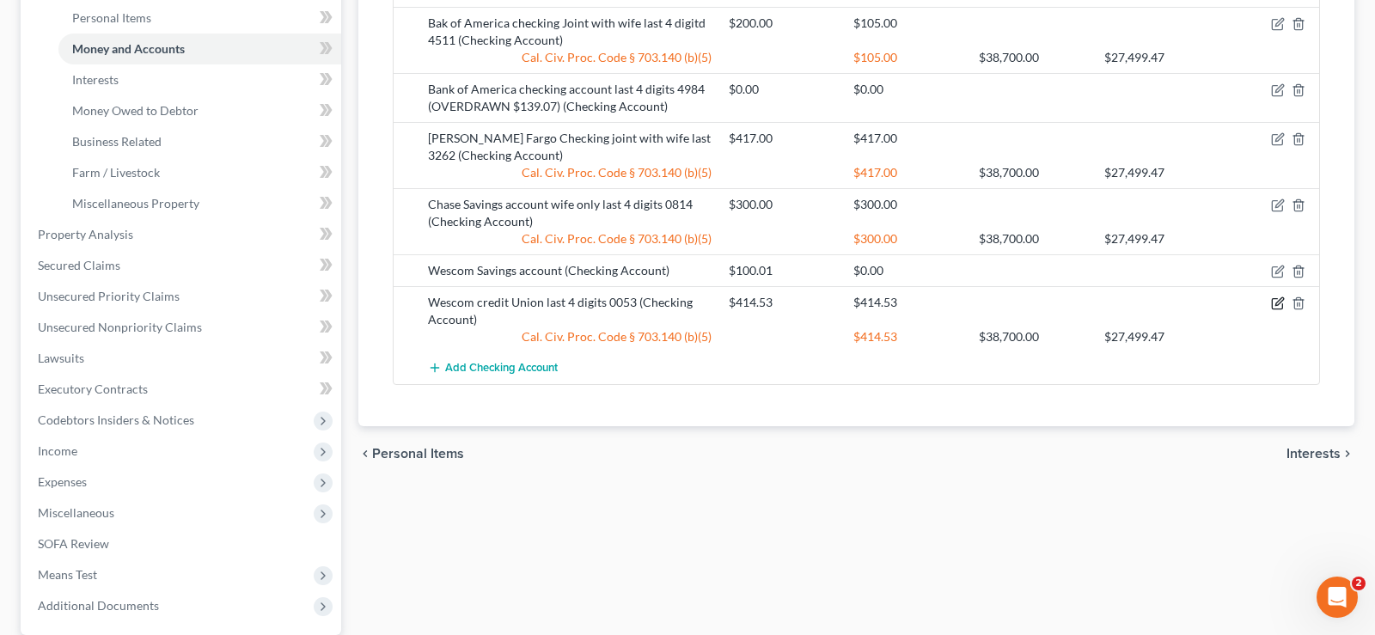
click at [1276, 309] on icon "button" at bounding box center [1277, 304] width 10 height 10
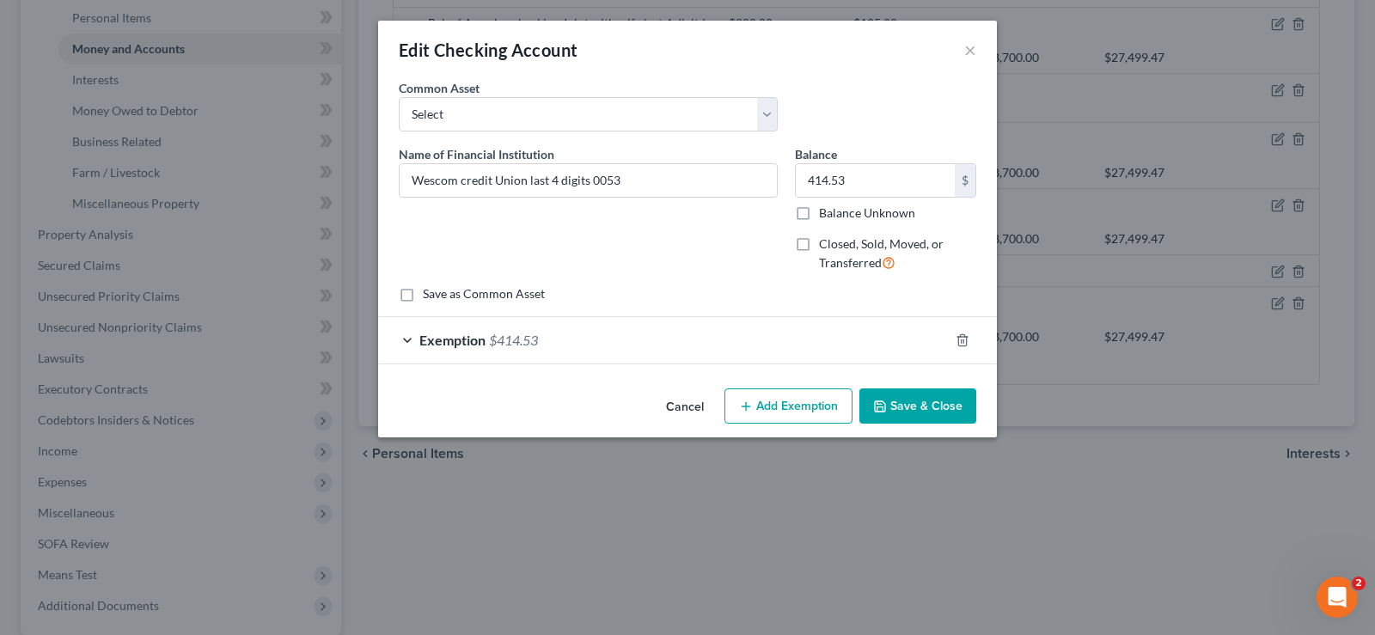
click at [811, 409] on button "Add Exemption" at bounding box center [789, 407] width 128 height 36
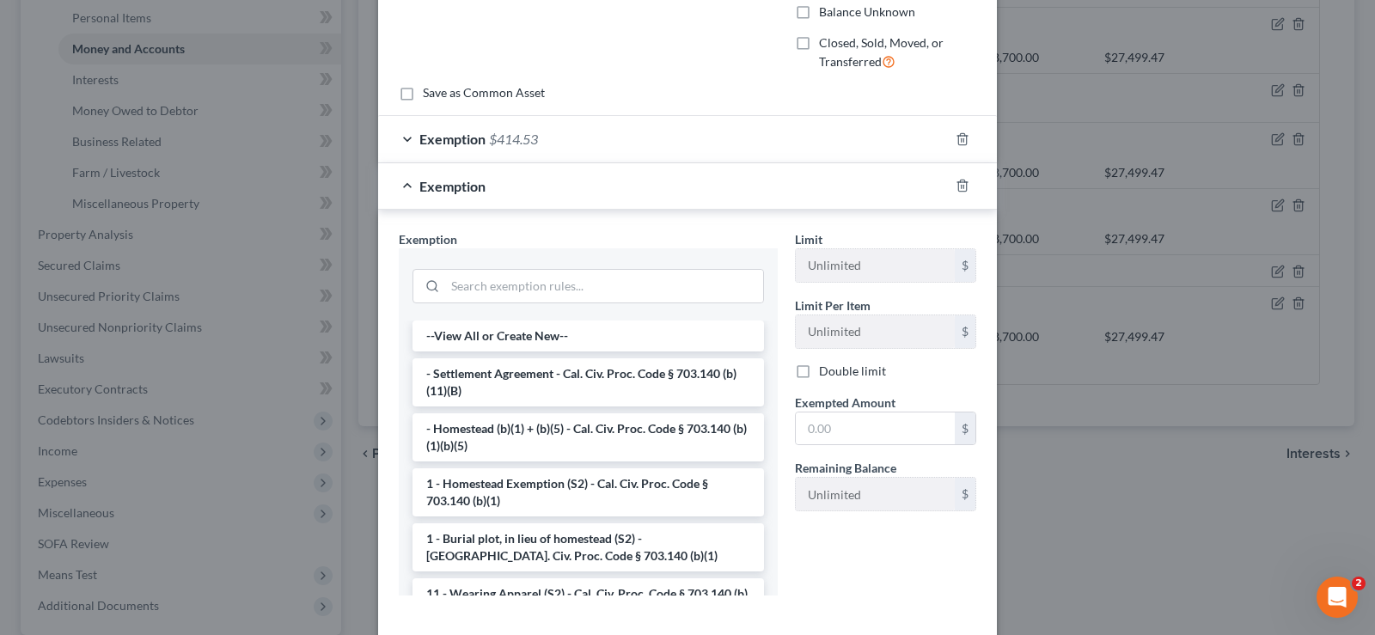
scroll to position [263, 0]
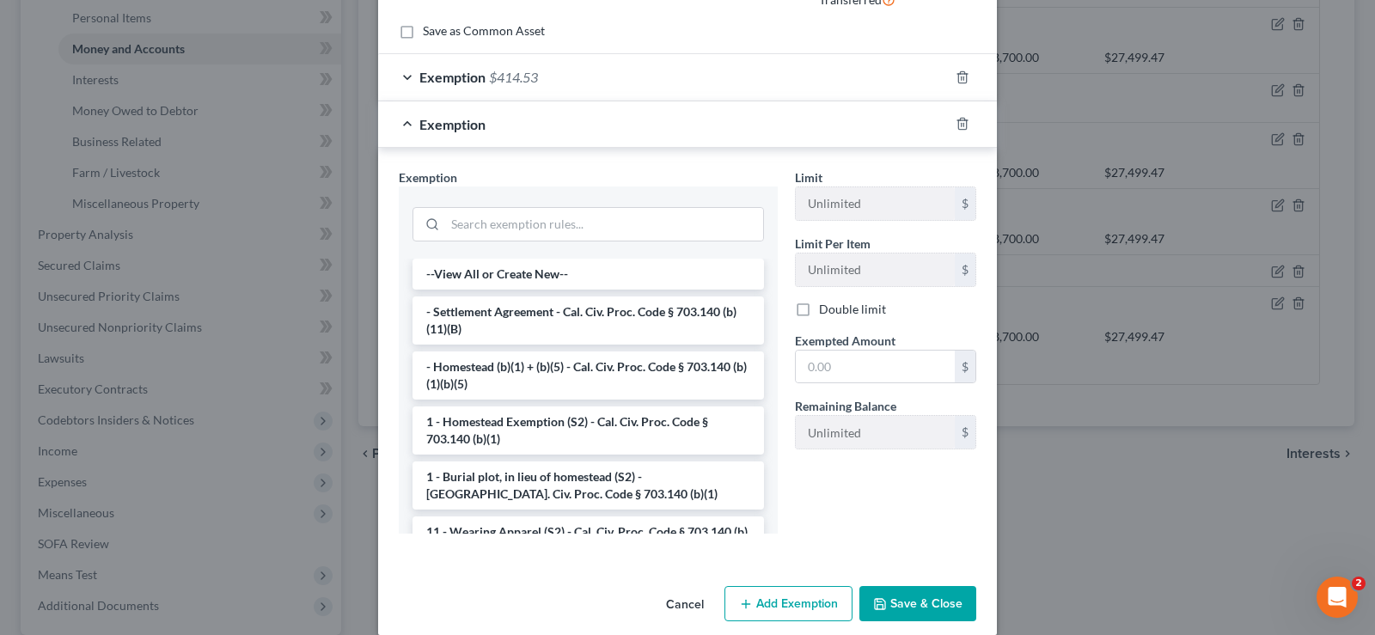
click at [476, 80] on span "Exemption" at bounding box center [452, 77] width 66 height 16
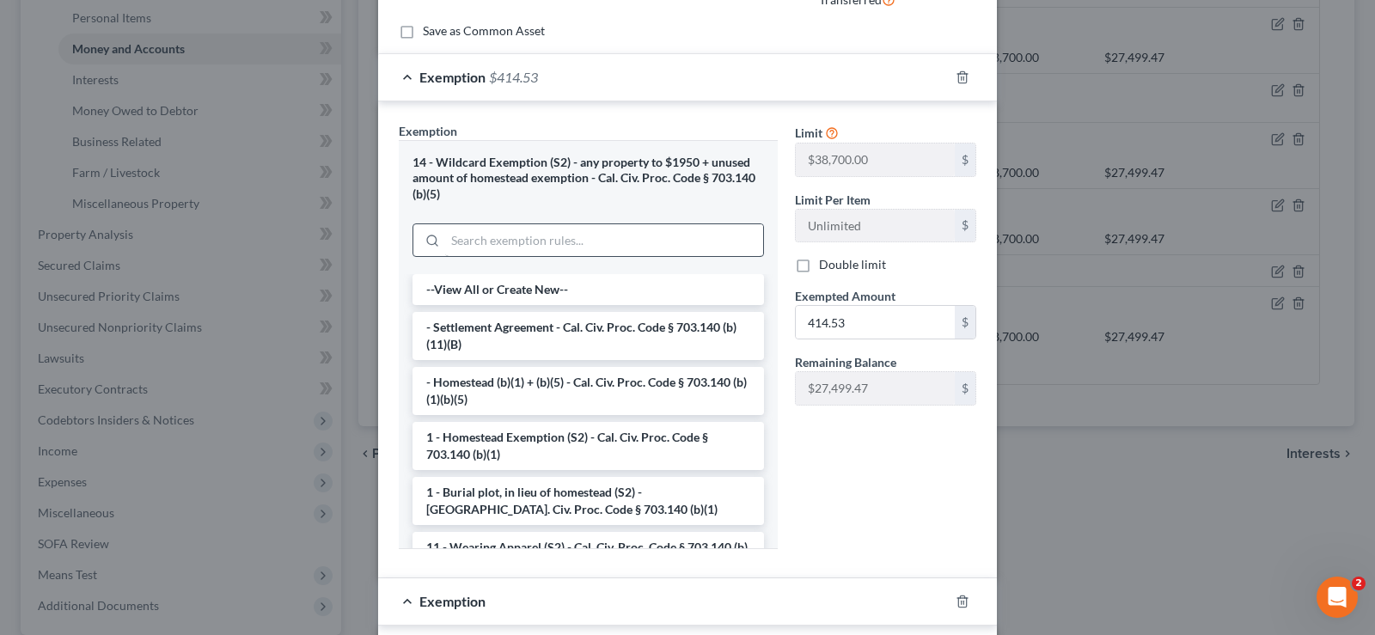
scroll to position [0, 0]
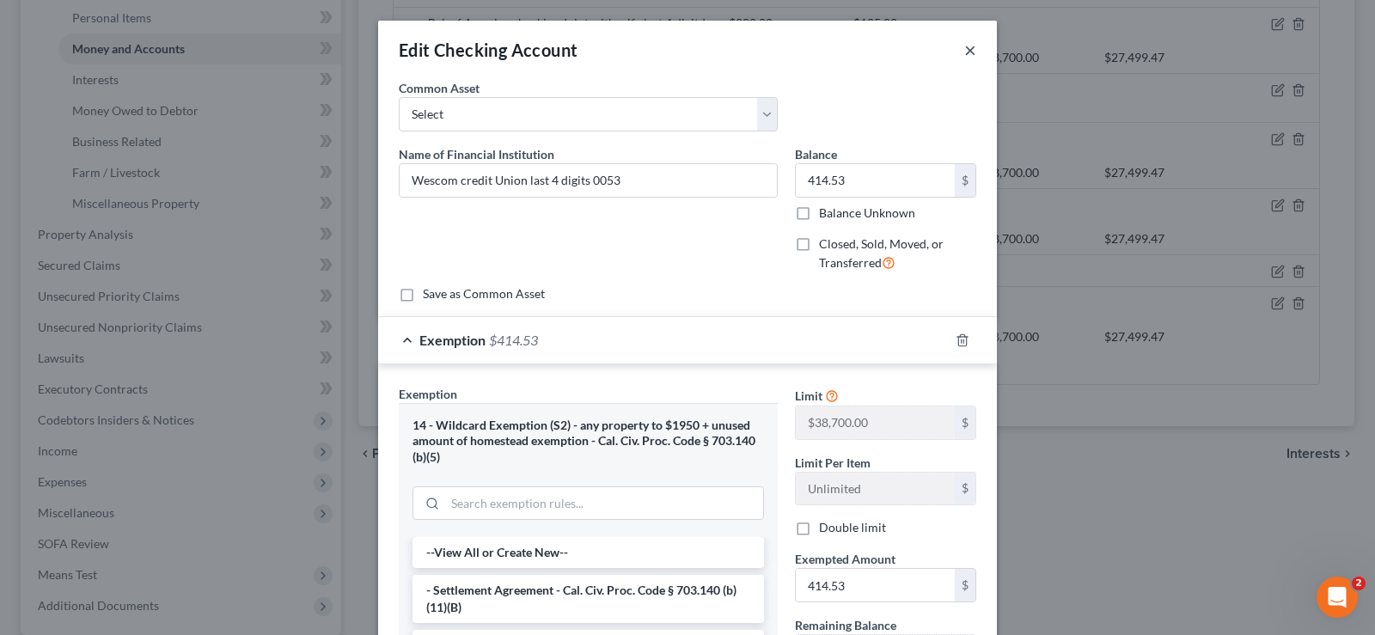
click at [976, 46] on button "×" at bounding box center [970, 50] width 12 height 21
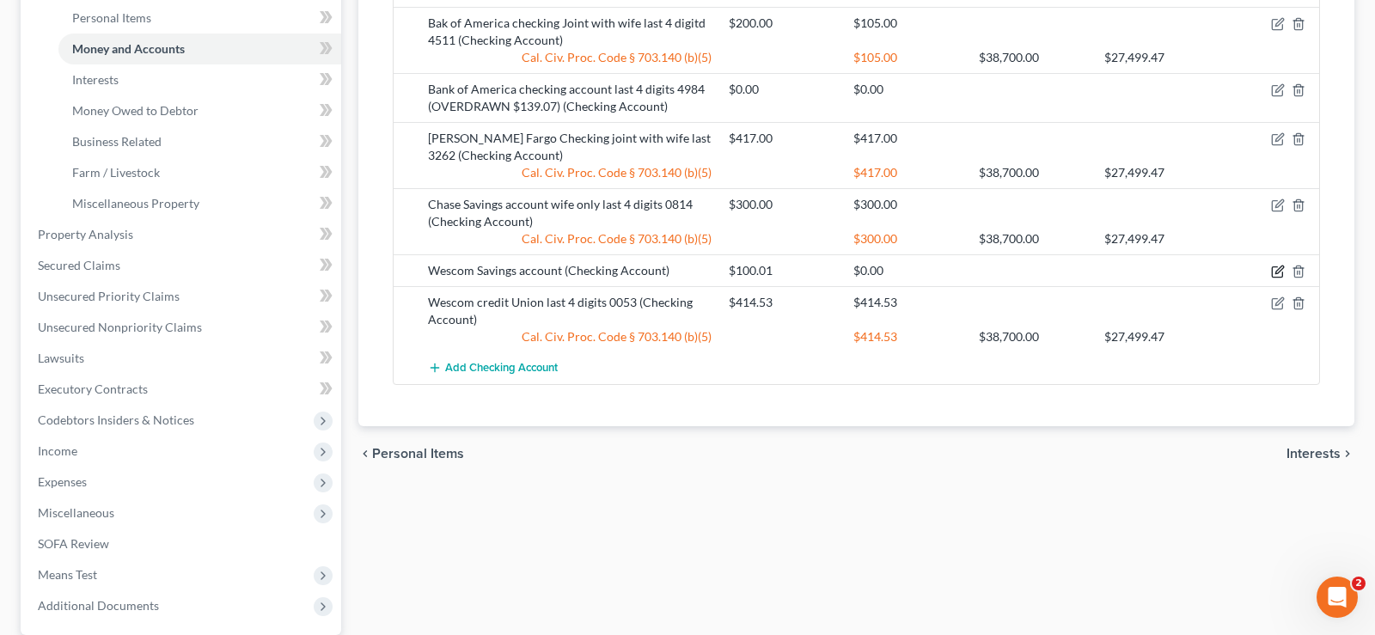
click at [1276, 273] on icon "button" at bounding box center [1280, 270] width 8 height 8
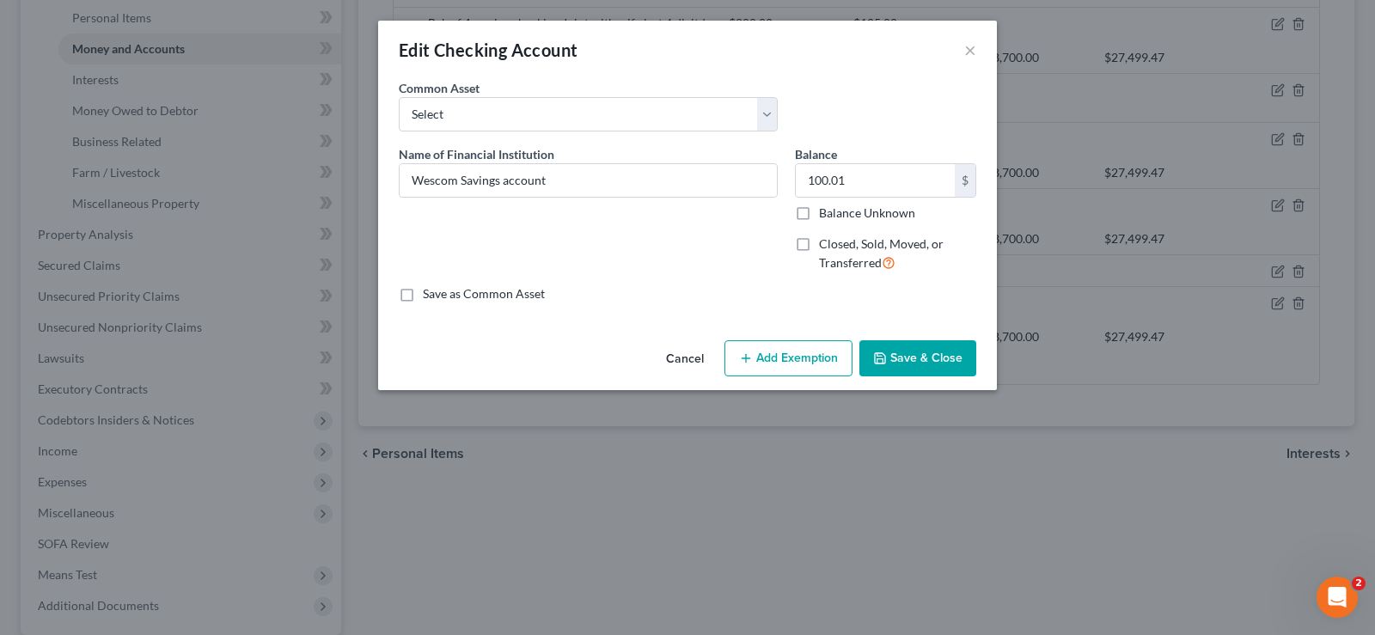
click at [802, 353] on button "Add Exemption" at bounding box center [789, 358] width 128 height 36
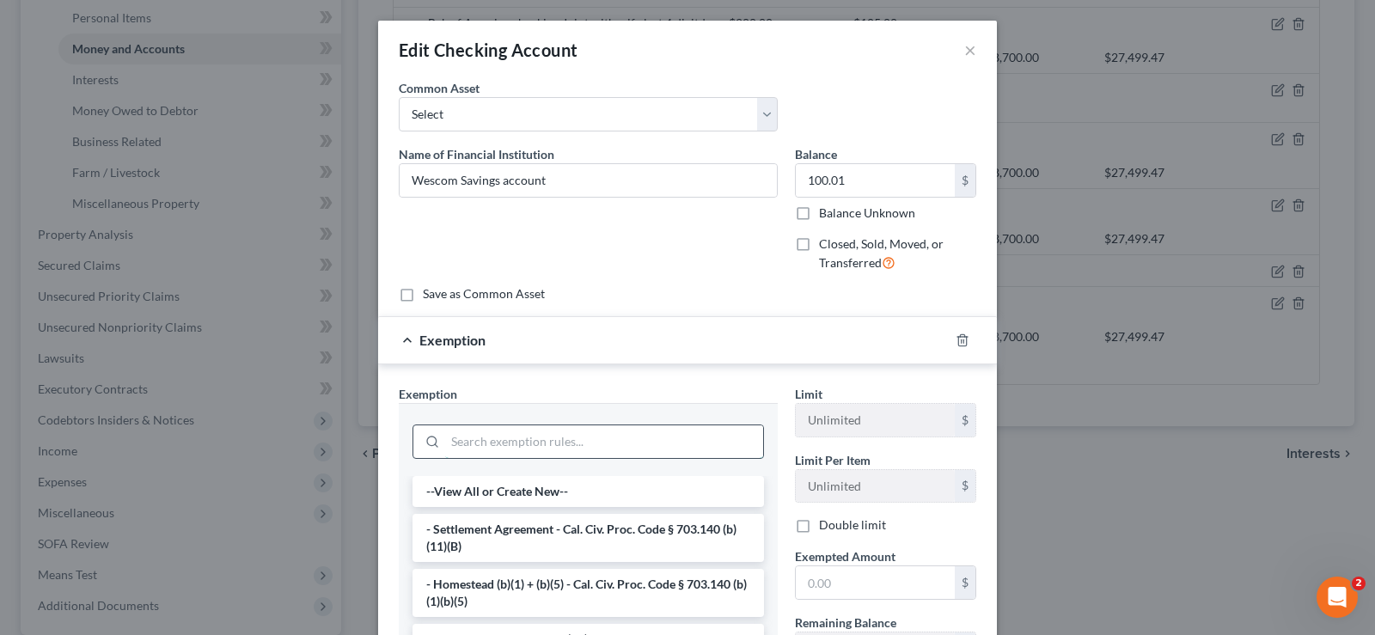
click at [501, 444] on input "search" at bounding box center [604, 441] width 318 height 33
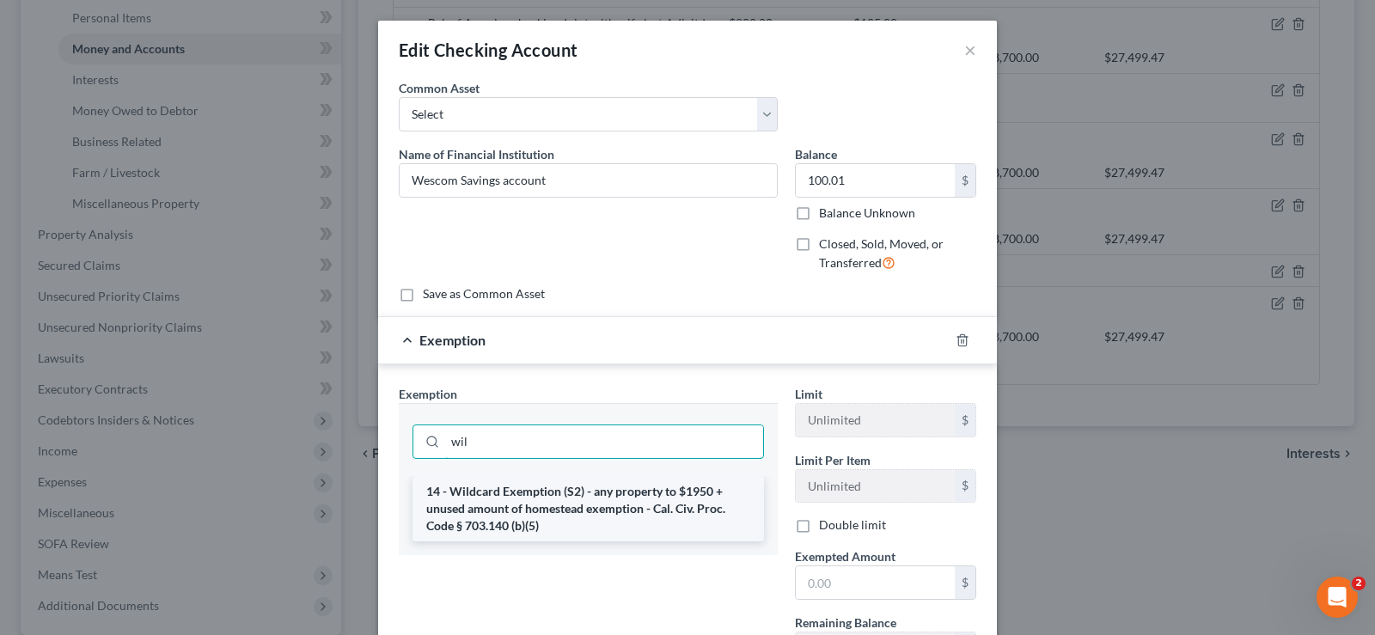
type input "wil"
click at [524, 493] on li "14 - Wildcard Exemption (S2) - any property to $1950 + unused amount of homeste…" at bounding box center [589, 508] width 352 height 65
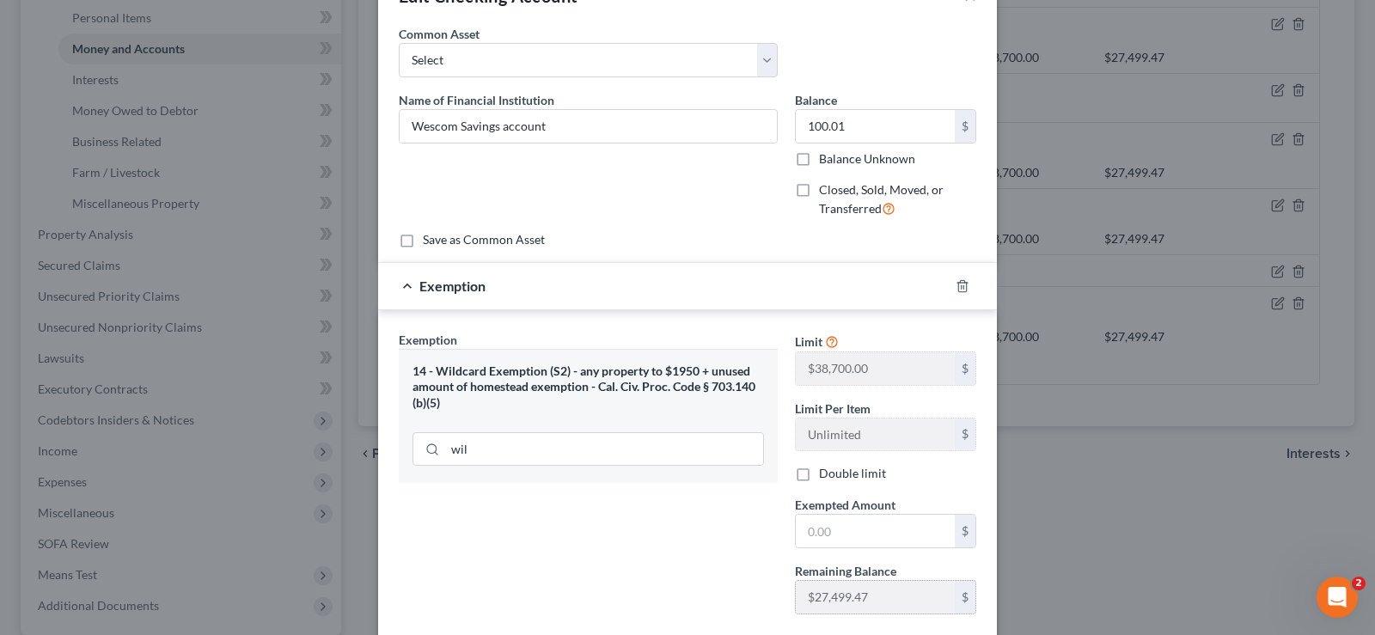
scroll to position [69, 0]
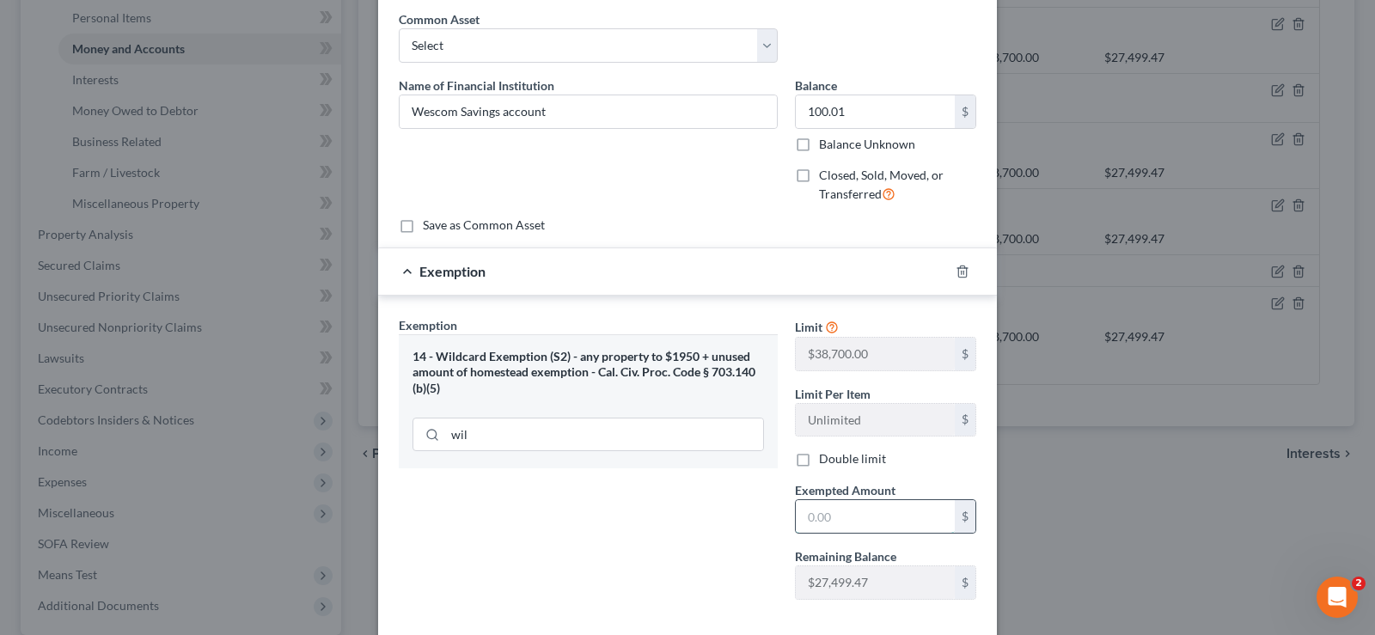
click at [846, 517] on input "text" at bounding box center [875, 516] width 159 height 33
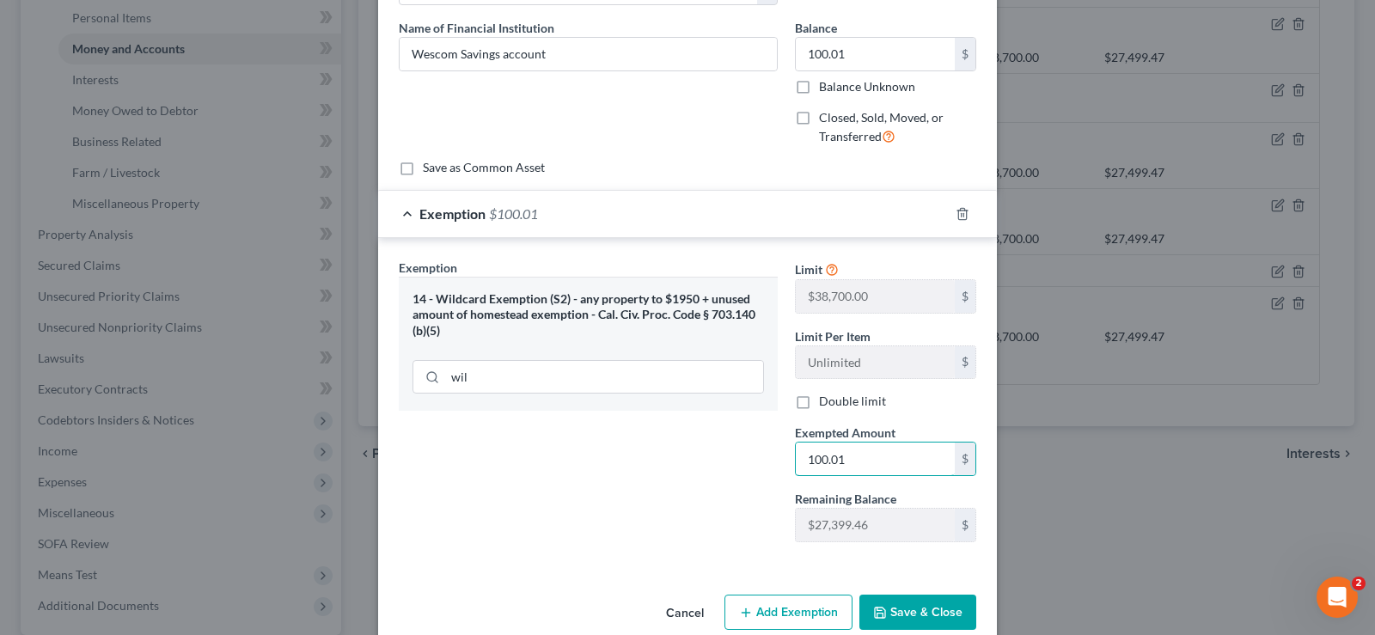
scroll to position [156, 0]
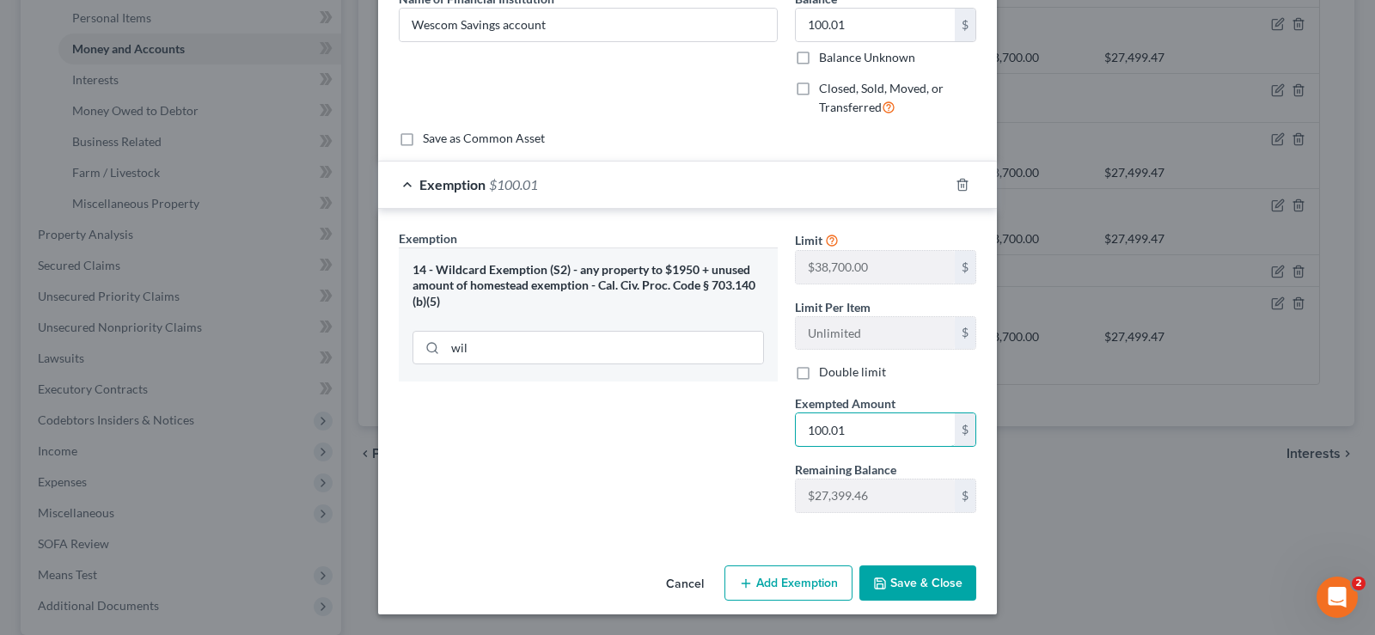
type input "100.01"
click at [934, 585] on button "Save & Close" at bounding box center [918, 584] width 117 height 36
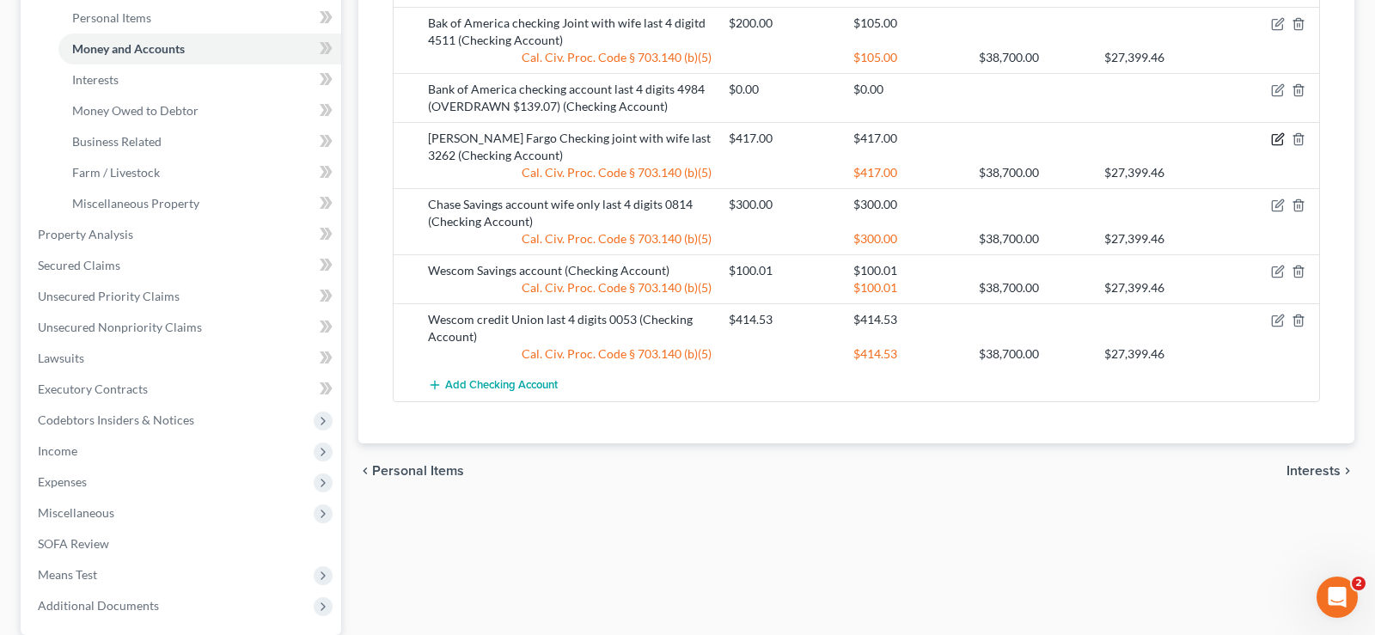
click at [1273, 140] on icon "button" at bounding box center [1277, 140] width 10 height 10
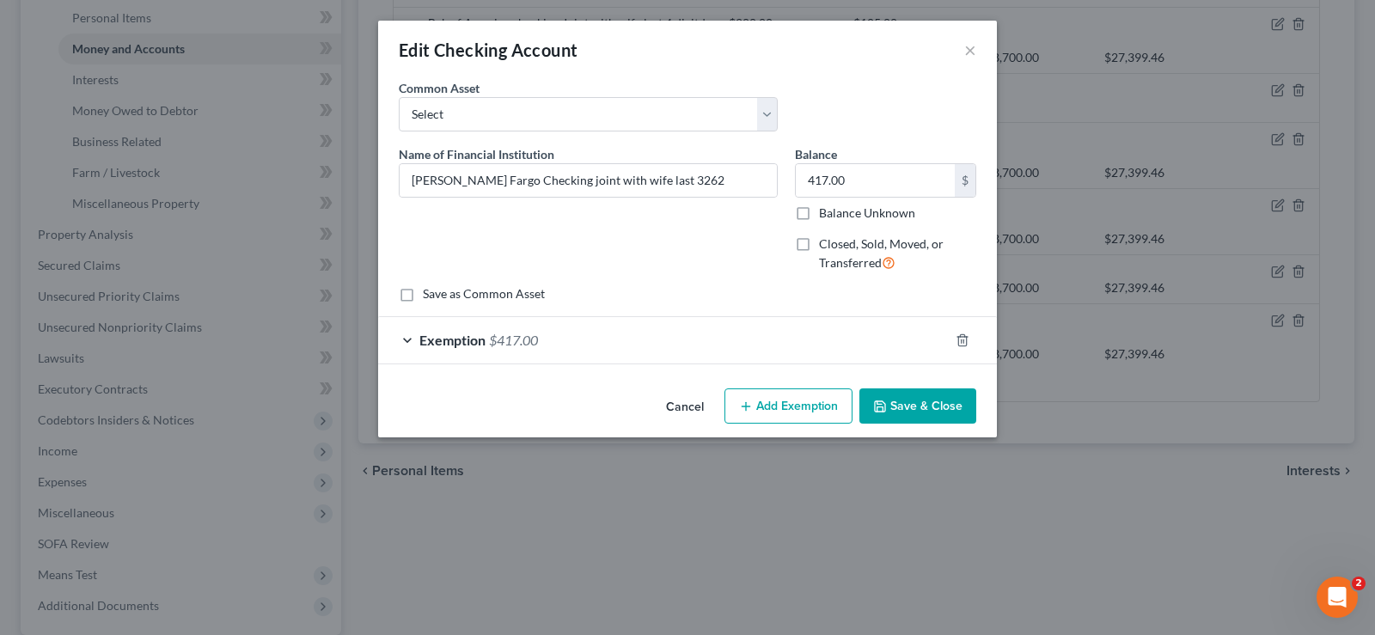
click at [767, 405] on button "Add Exemption" at bounding box center [789, 407] width 128 height 36
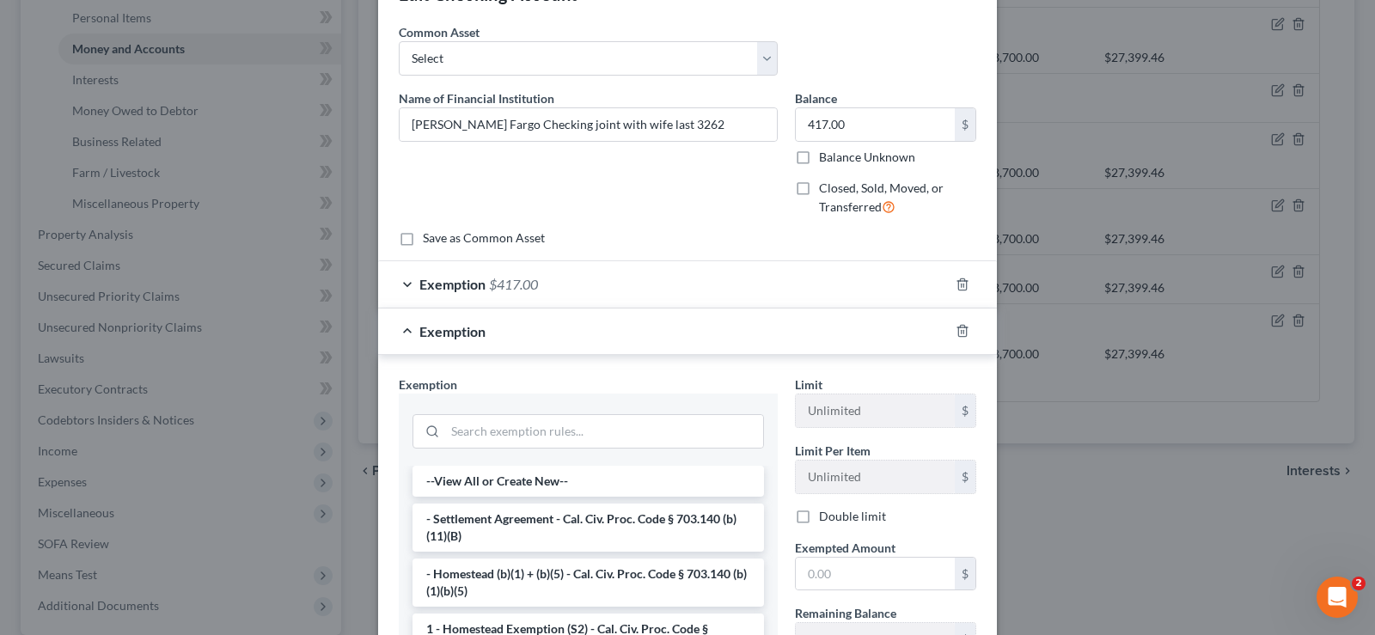
scroll to position [88, 0]
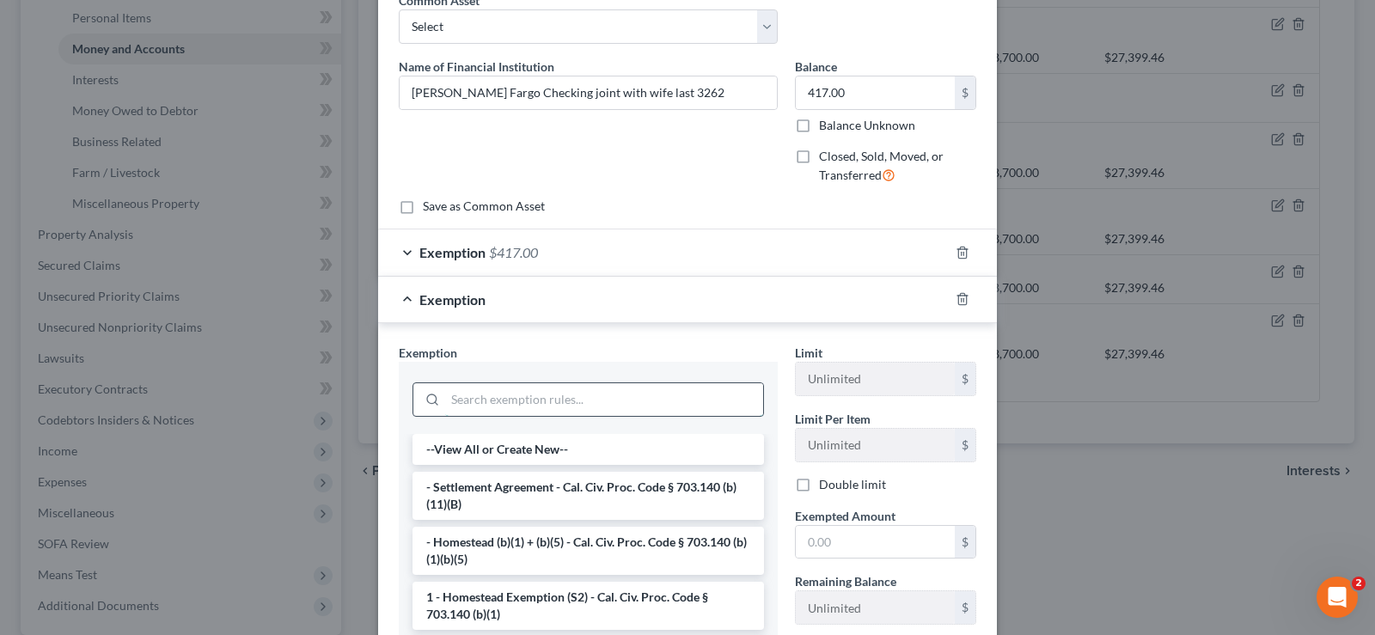
click at [557, 403] on input "search" at bounding box center [604, 399] width 318 height 33
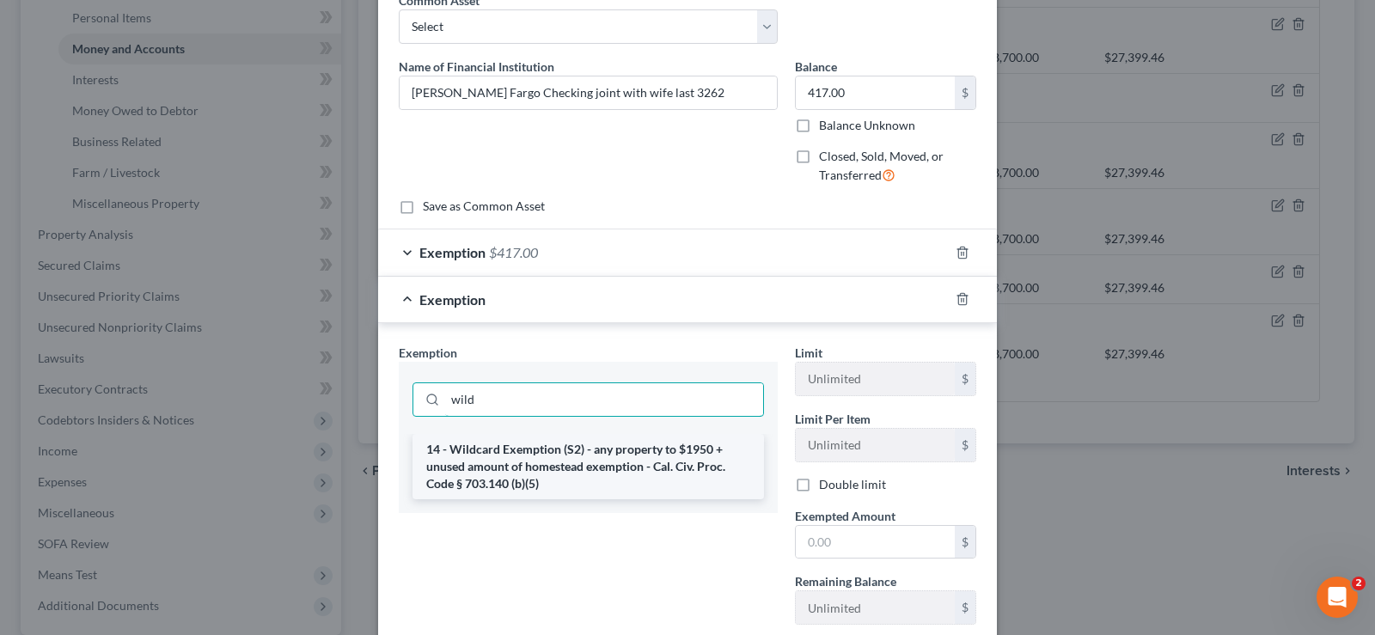
type input "wild"
click at [547, 450] on li "14 - Wildcard Exemption (S2) - any property to $1950 + unused amount of homeste…" at bounding box center [589, 466] width 352 height 65
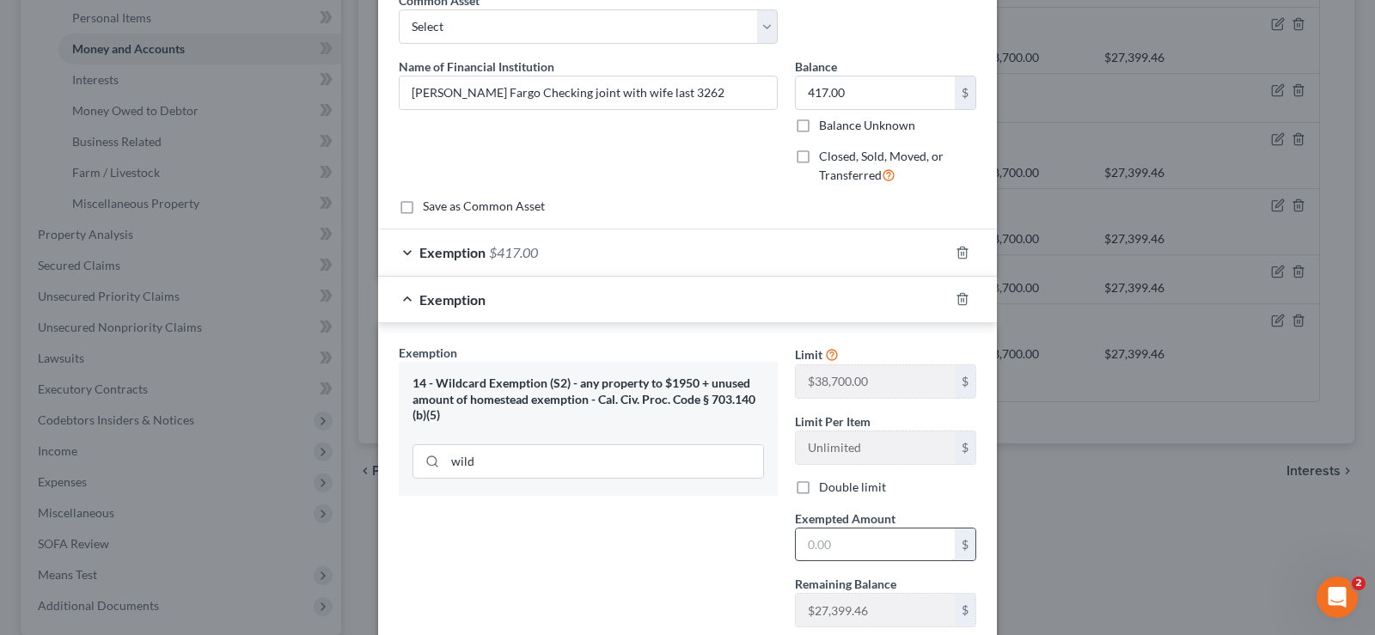
scroll to position [175, 0]
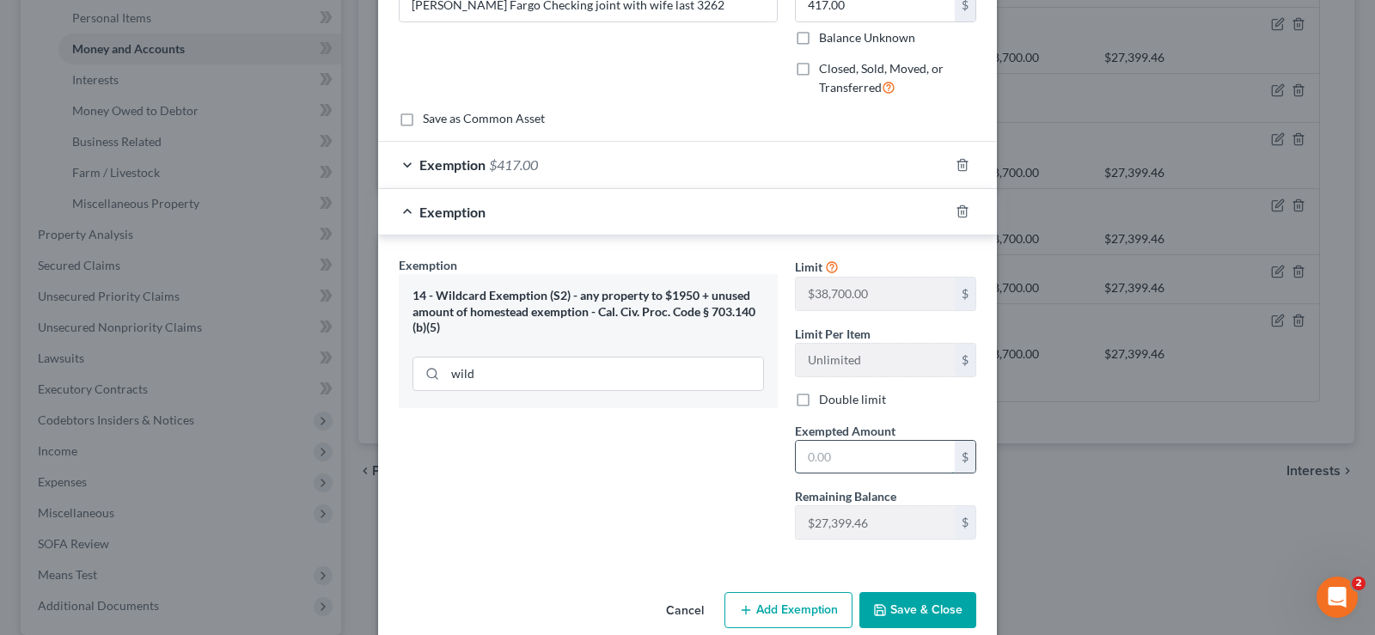
click at [842, 455] on input "text" at bounding box center [875, 457] width 159 height 33
type input "417.00"
click at [897, 609] on button "Save & Close" at bounding box center [918, 610] width 117 height 36
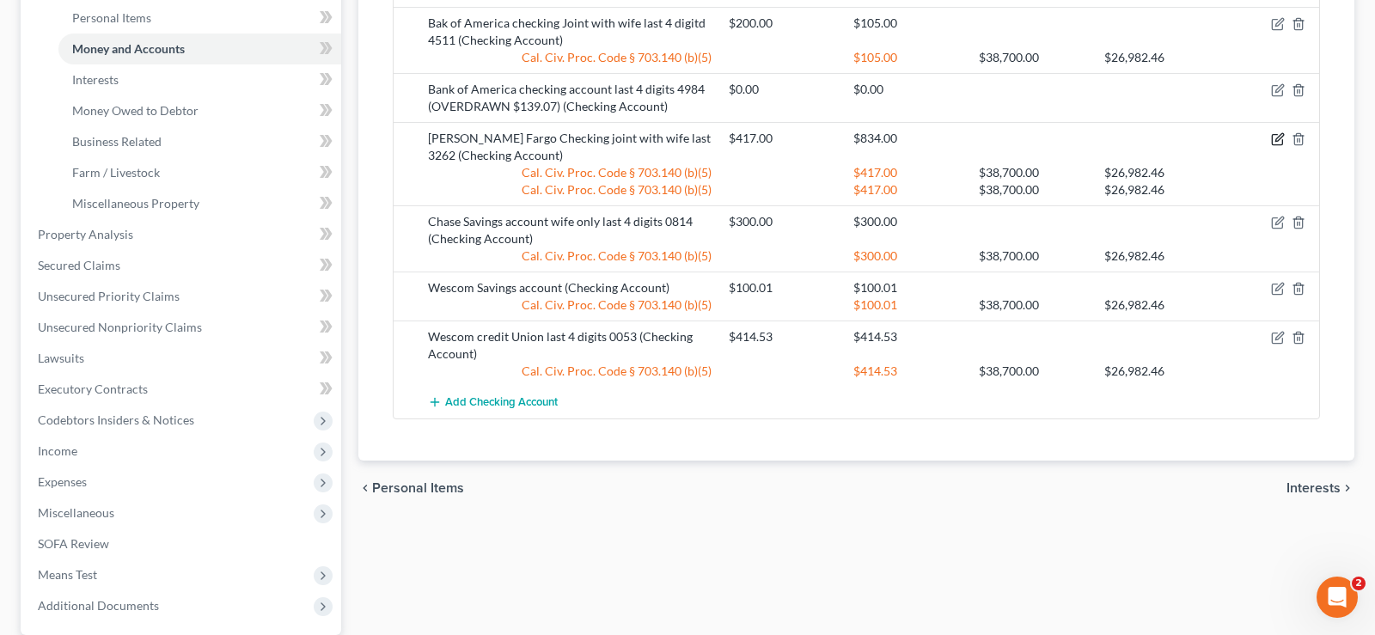
click at [1278, 140] on icon "button" at bounding box center [1278, 139] width 14 height 14
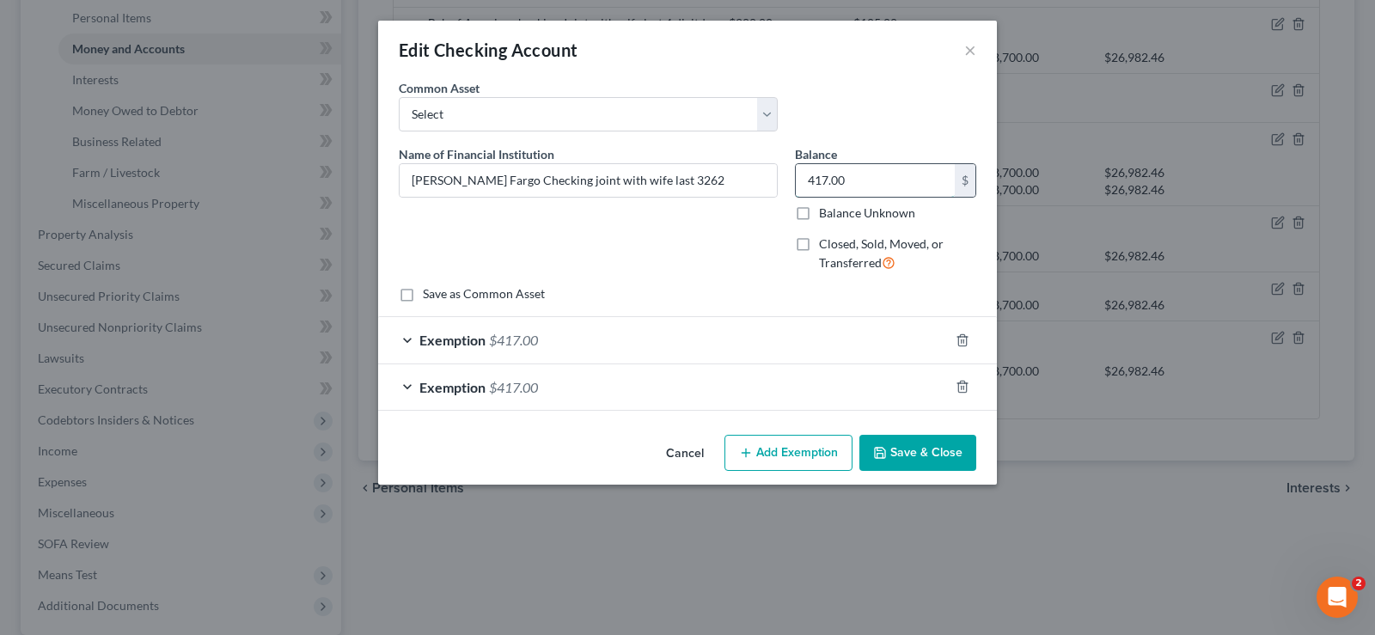
click at [872, 182] on input "417.00" at bounding box center [875, 180] width 159 height 33
type input "20.00"
click at [775, 457] on button "Add Exemption" at bounding box center [789, 453] width 128 height 36
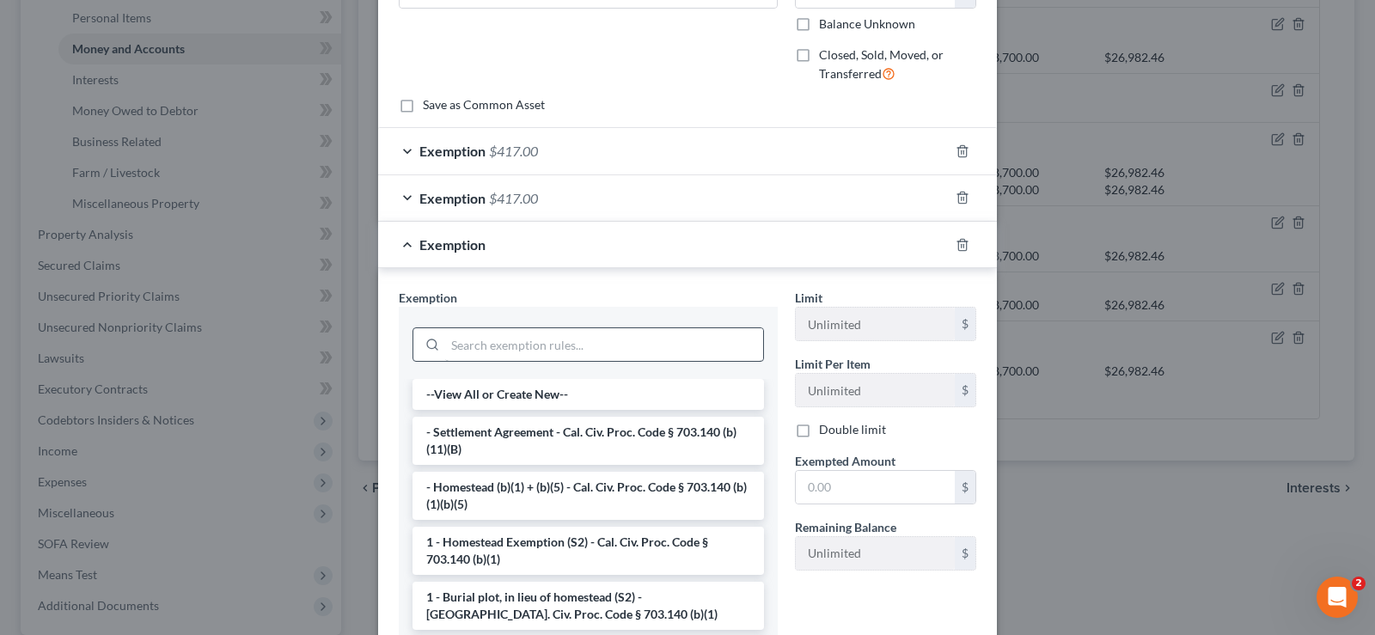
scroll to position [263, 0]
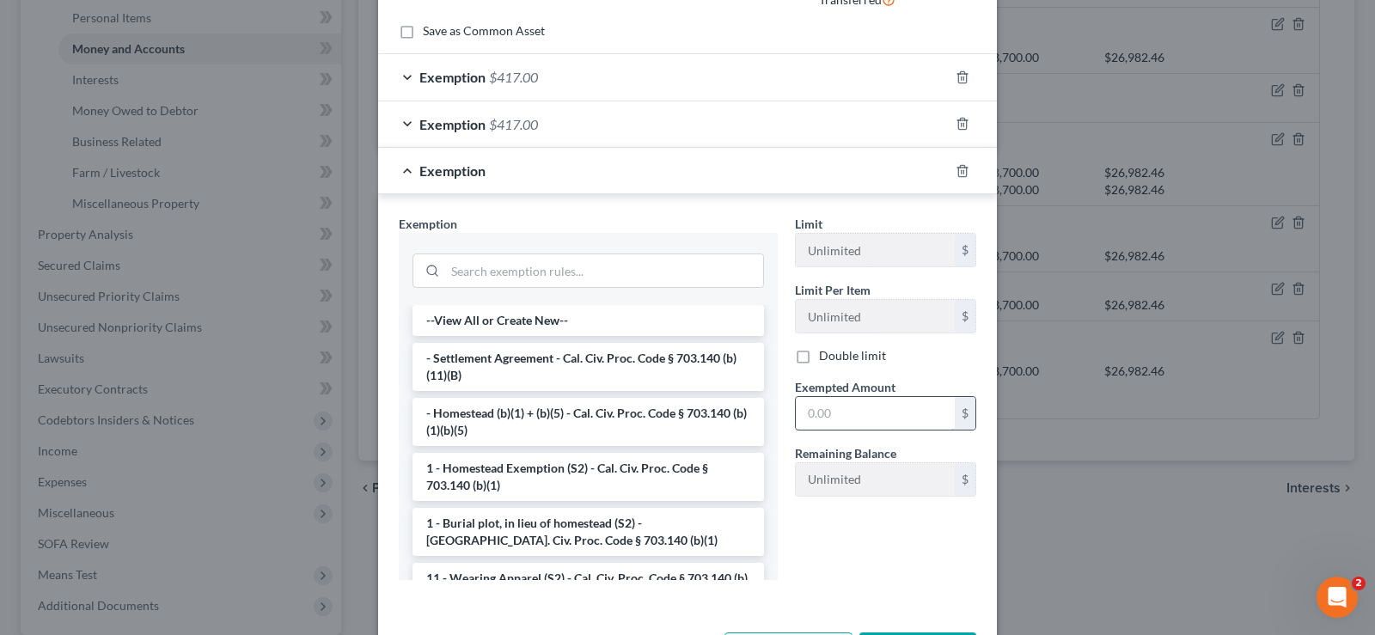
click at [848, 421] on input "text" at bounding box center [875, 413] width 159 height 33
type input "20"
drag, startPoint x: 965, startPoint y: 123, endPoint x: 958, endPoint y: 114, distance: 11.0
click at [964, 122] on icon "button" at bounding box center [963, 124] width 14 height 14
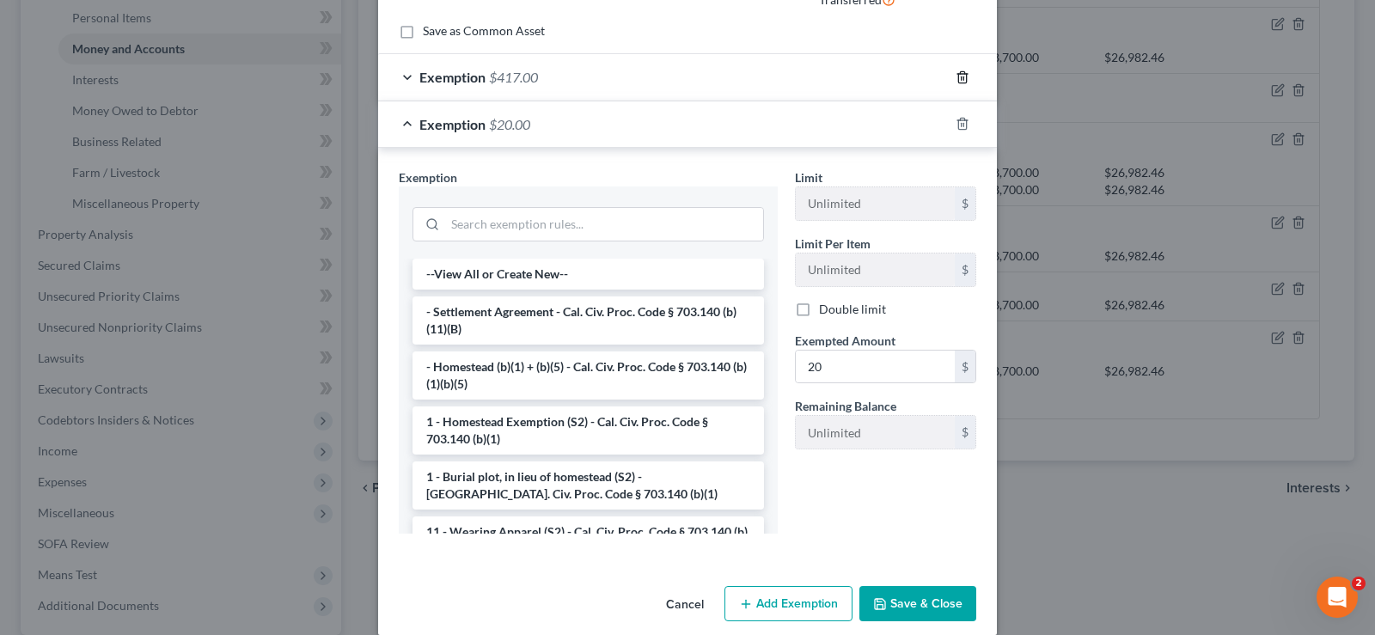
click at [971, 77] on div at bounding box center [973, 78] width 48 height 28
click at [956, 68] on div at bounding box center [973, 78] width 48 height 28
click at [961, 75] on icon "button" at bounding box center [963, 77] width 14 height 14
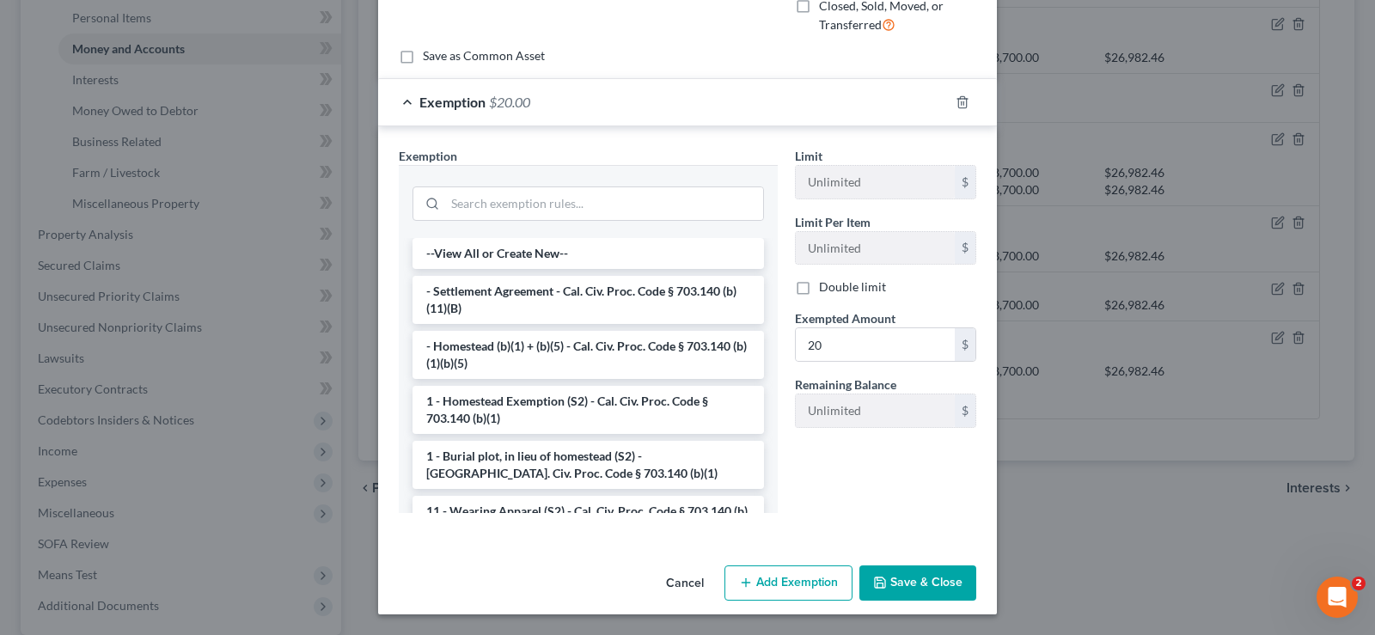
scroll to position [238, 0]
click at [935, 578] on button "Save & Close" at bounding box center [918, 584] width 117 height 36
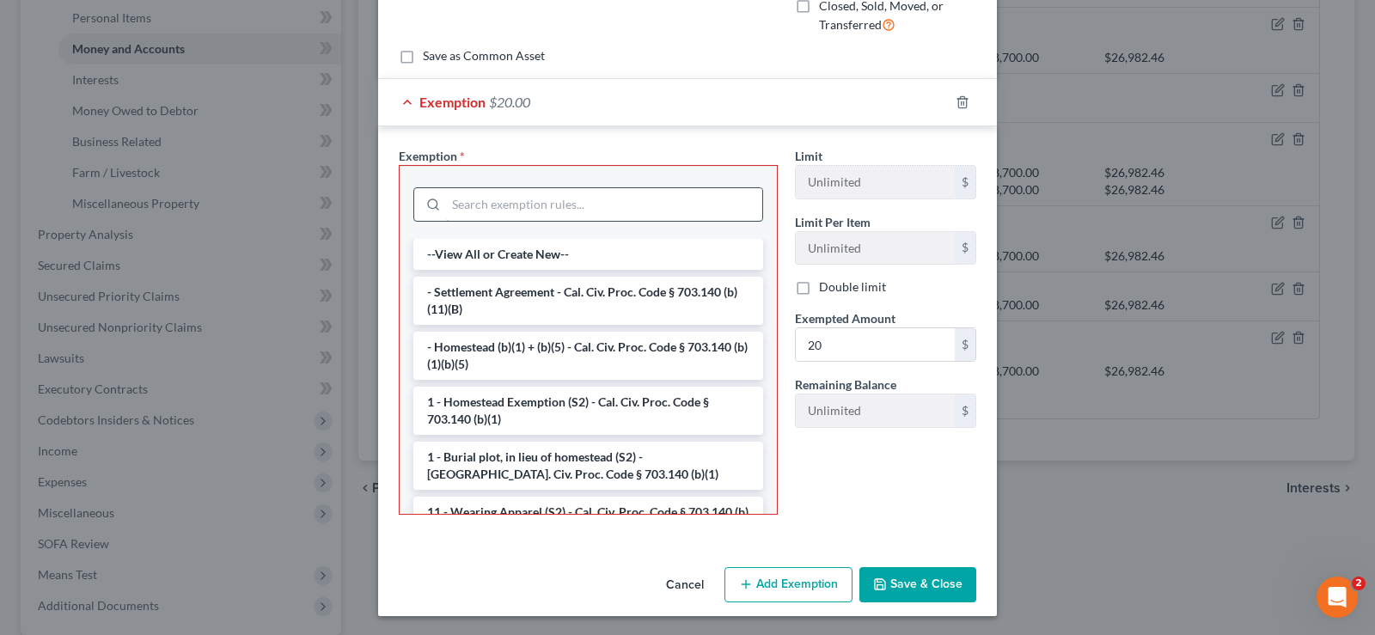
click at [490, 202] on input "search" at bounding box center [604, 204] width 316 height 33
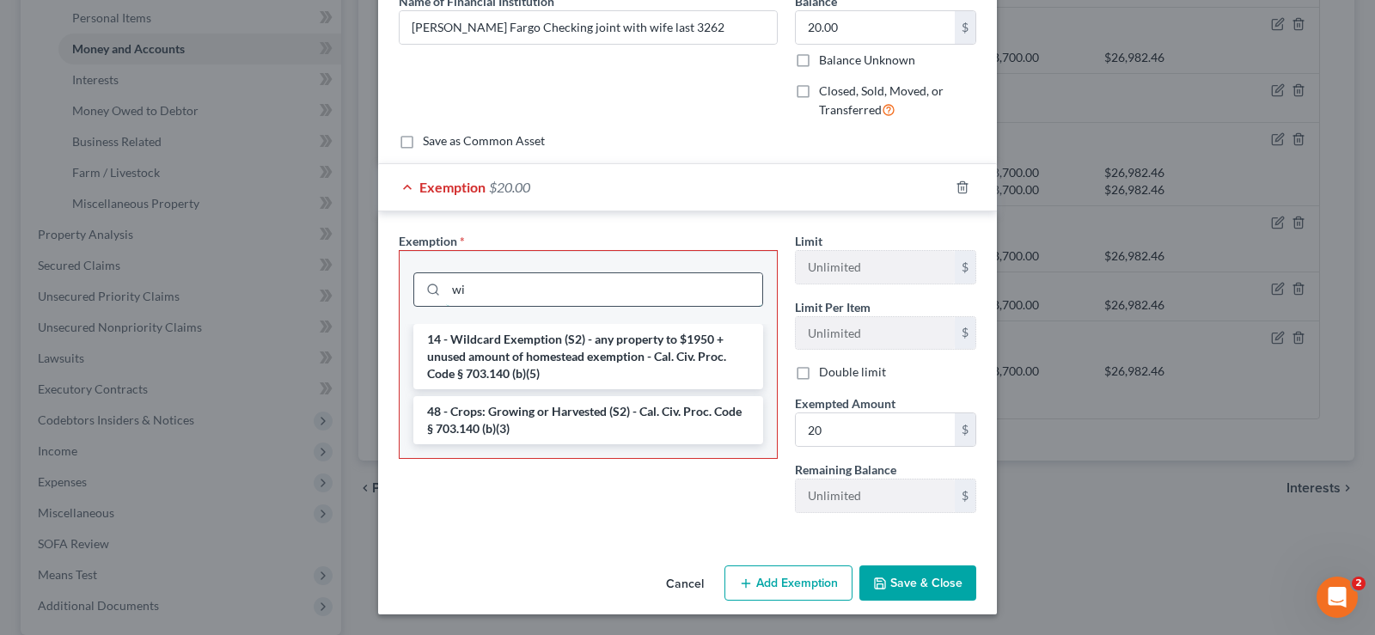
scroll to position [154, 0]
type input "wi"
click at [518, 344] on li "14 - Wildcard Exemption (S2) - any property to $1950 + unused amount of homeste…" at bounding box center [588, 356] width 350 height 65
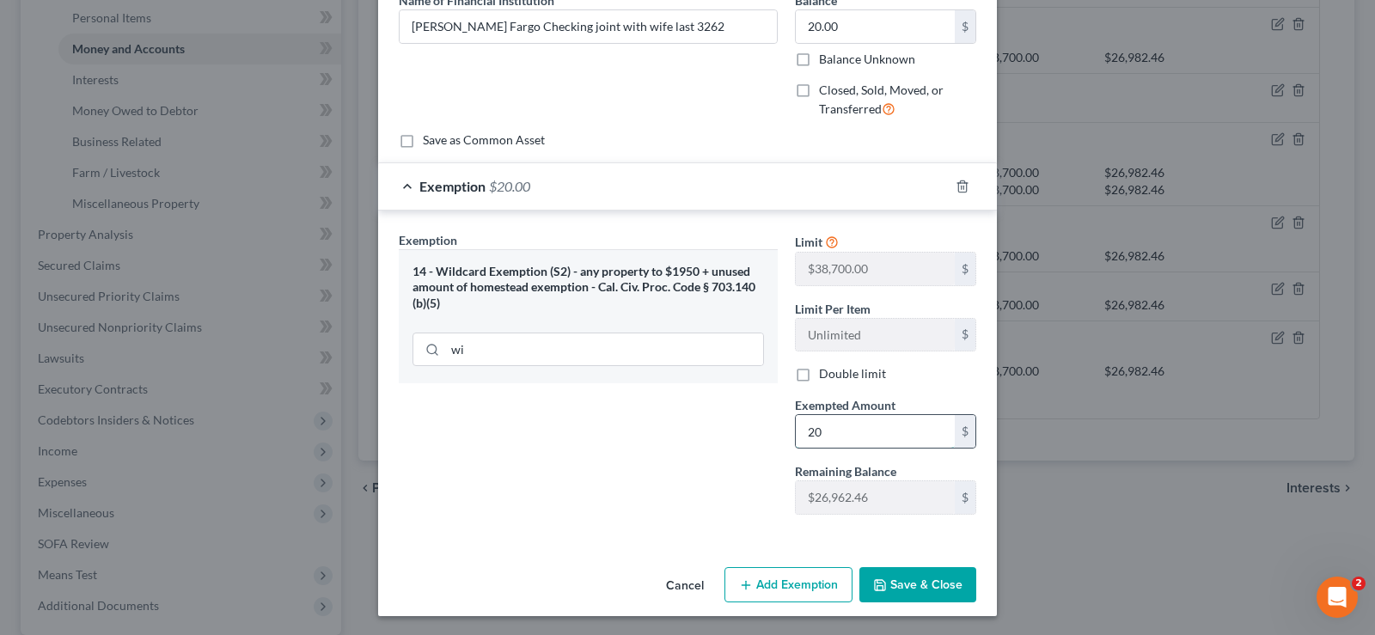
click at [841, 432] on input "20" at bounding box center [875, 431] width 159 height 33
type input "20.00"
click at [908, 580] on button "Save & Close" at bounding box center [918, 585] width 117 height 36
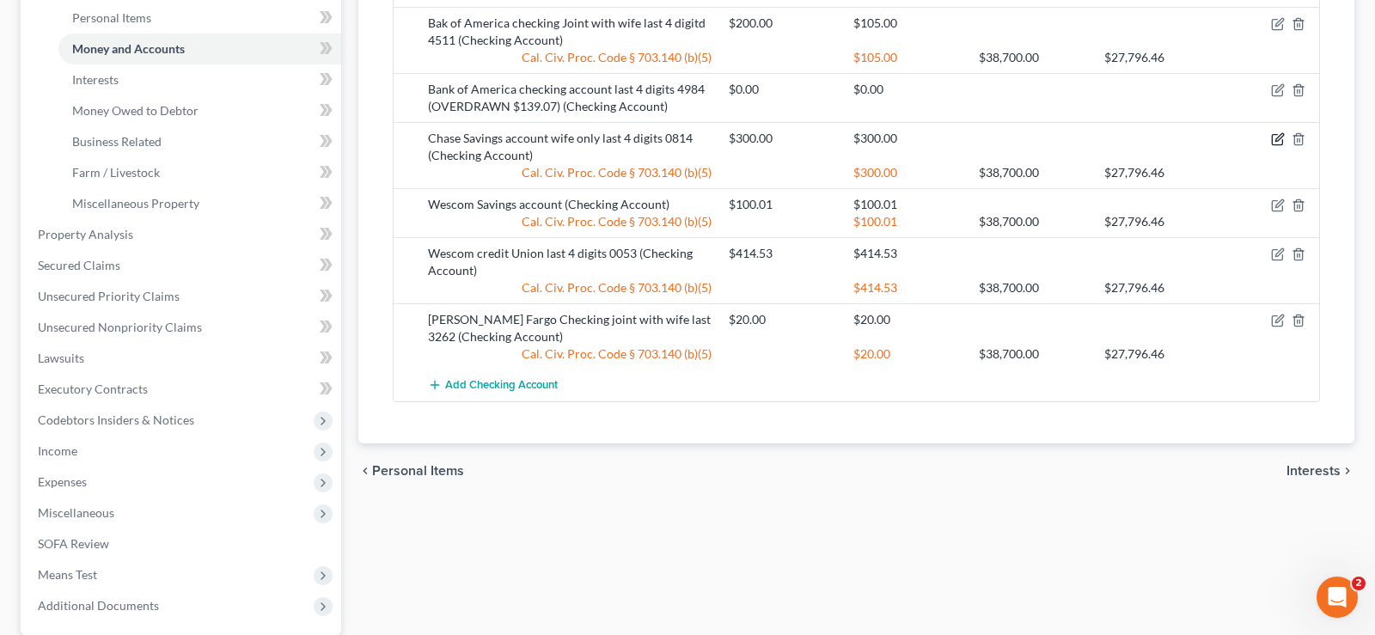
click at [1284, 136] on icon "button" at bounding box center [1278, 139] width 14 height 14
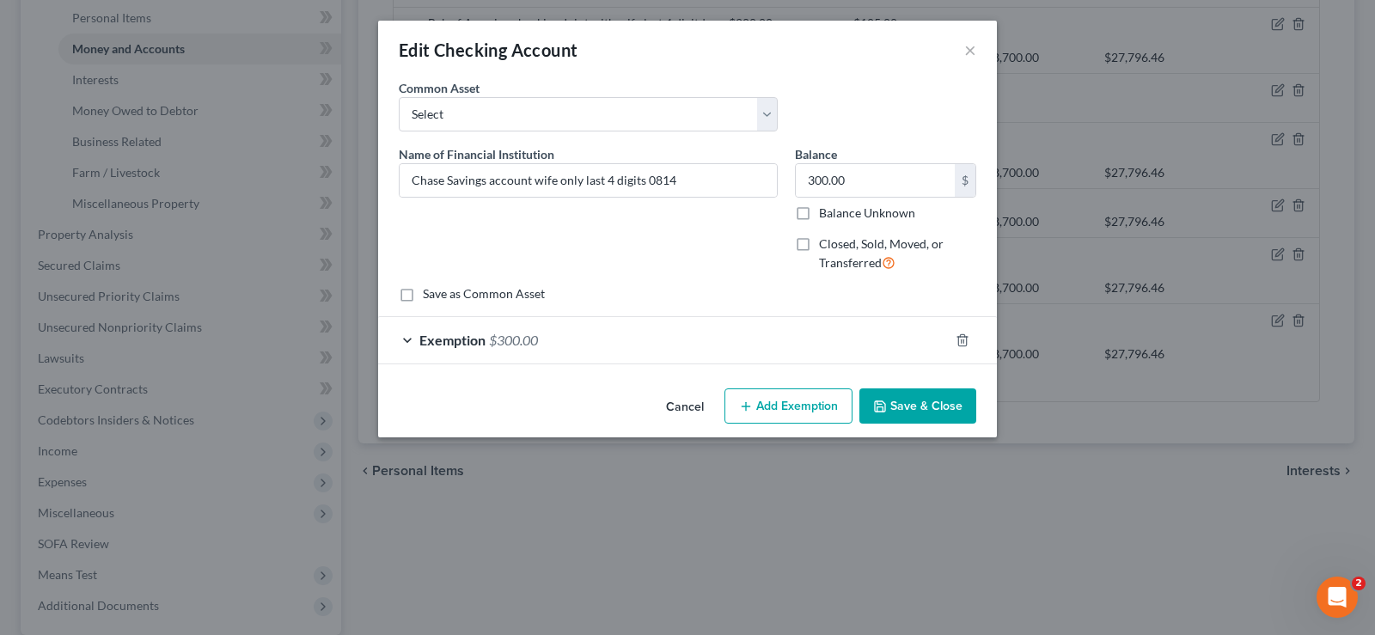
click at [801, 400] on button "Add Exemption" at bounding box center [789, 407] width 128 height 36
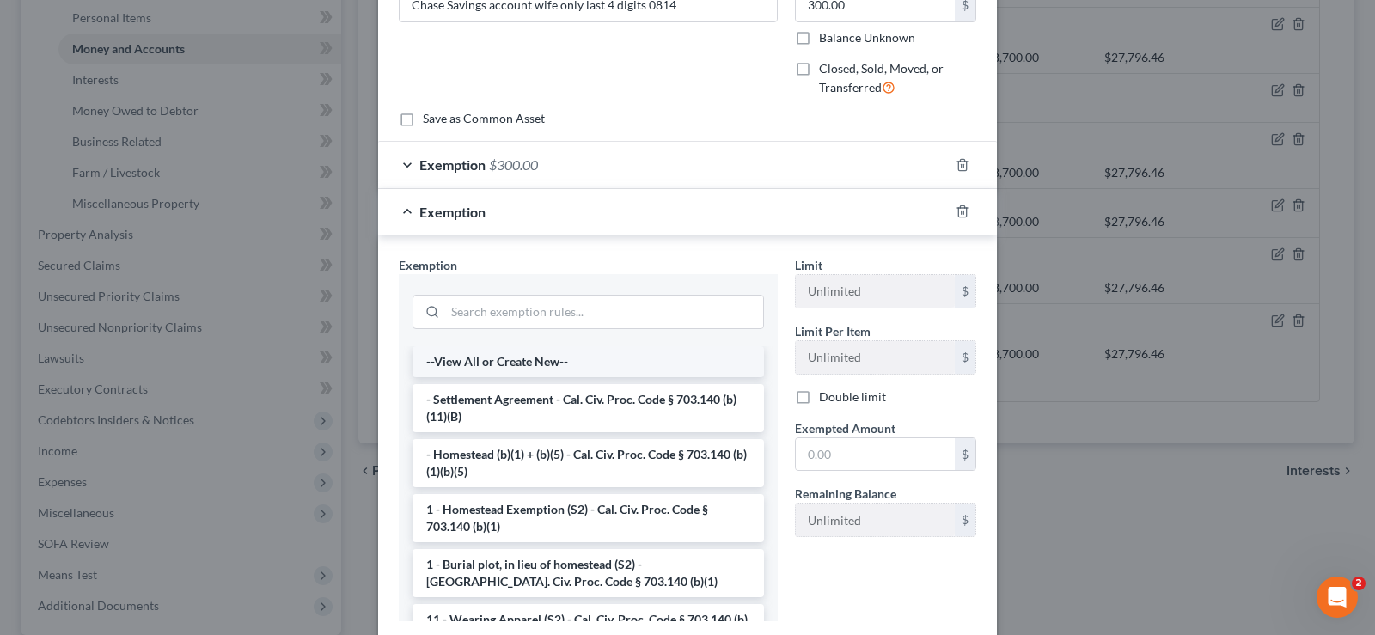
scroll to position [0, 0]
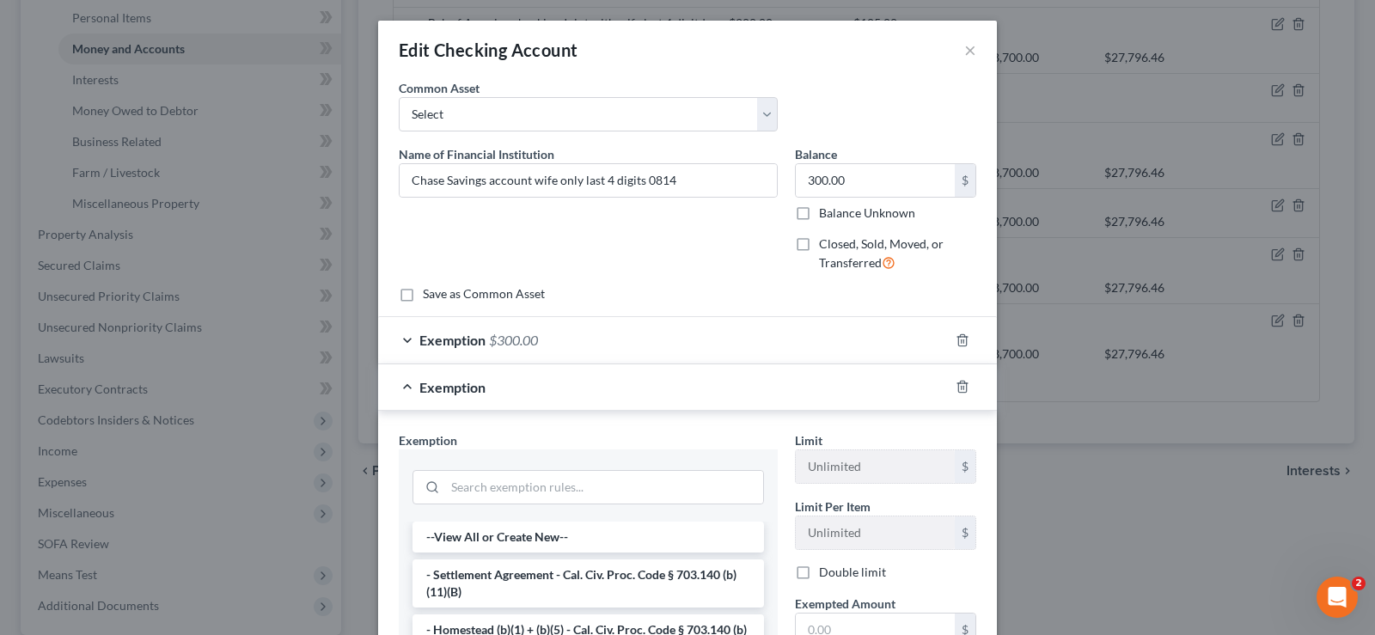
click at [964, 49] on div "Edit Checking Account ×" at bounding box center [687, 50] width 619 height 58
click at [968, 49] on button "×" at bounding box center [970, 50] width 12 height 21
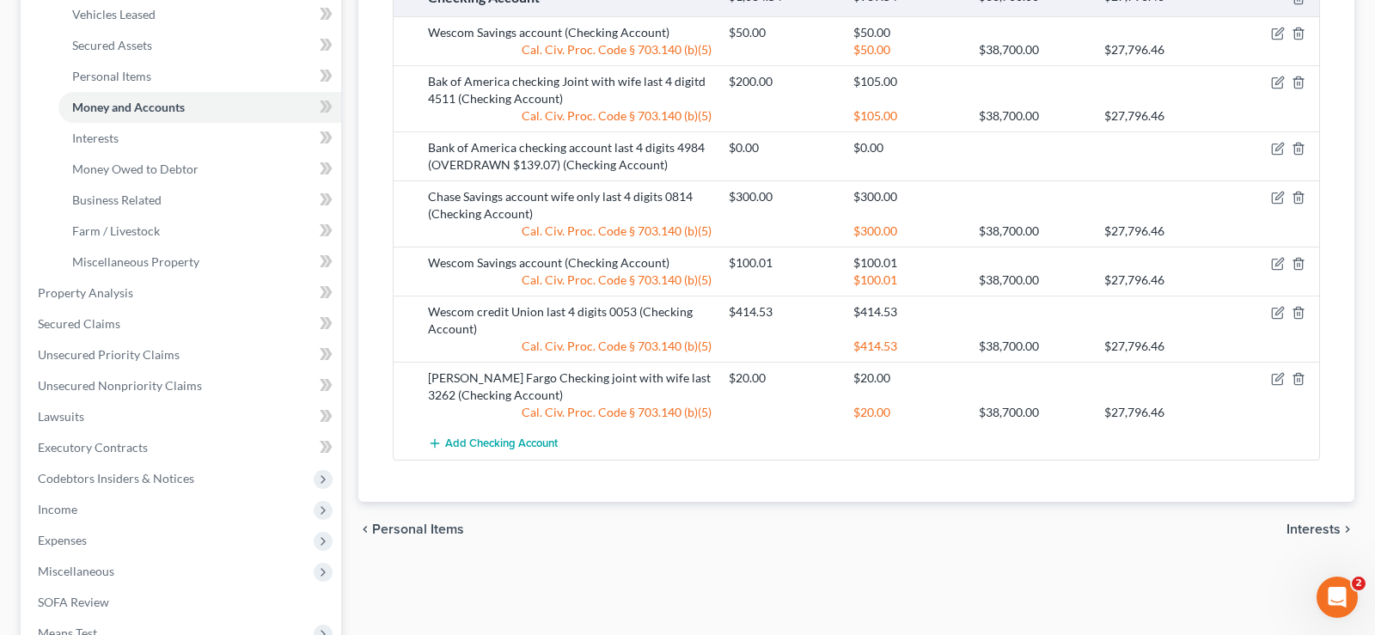
scroll to position [336, 0]
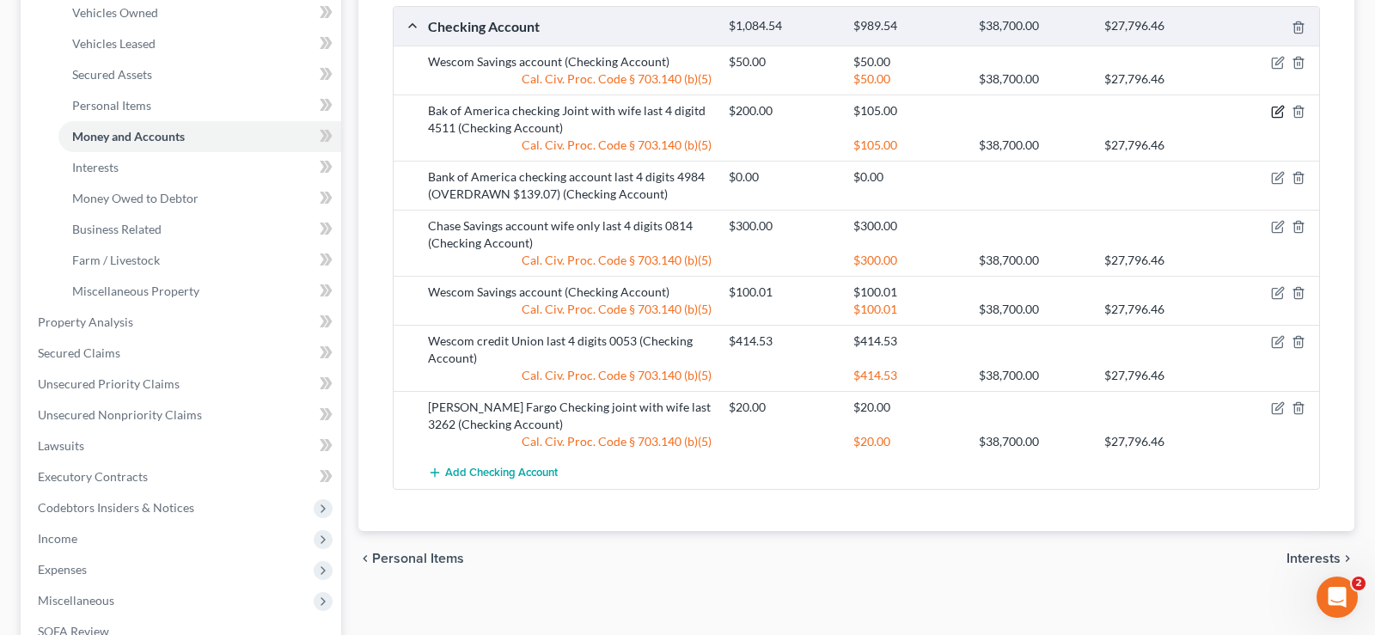
click at [1280, 107] on icon "button" at bounding box center [1278, 112] width 14 height 14
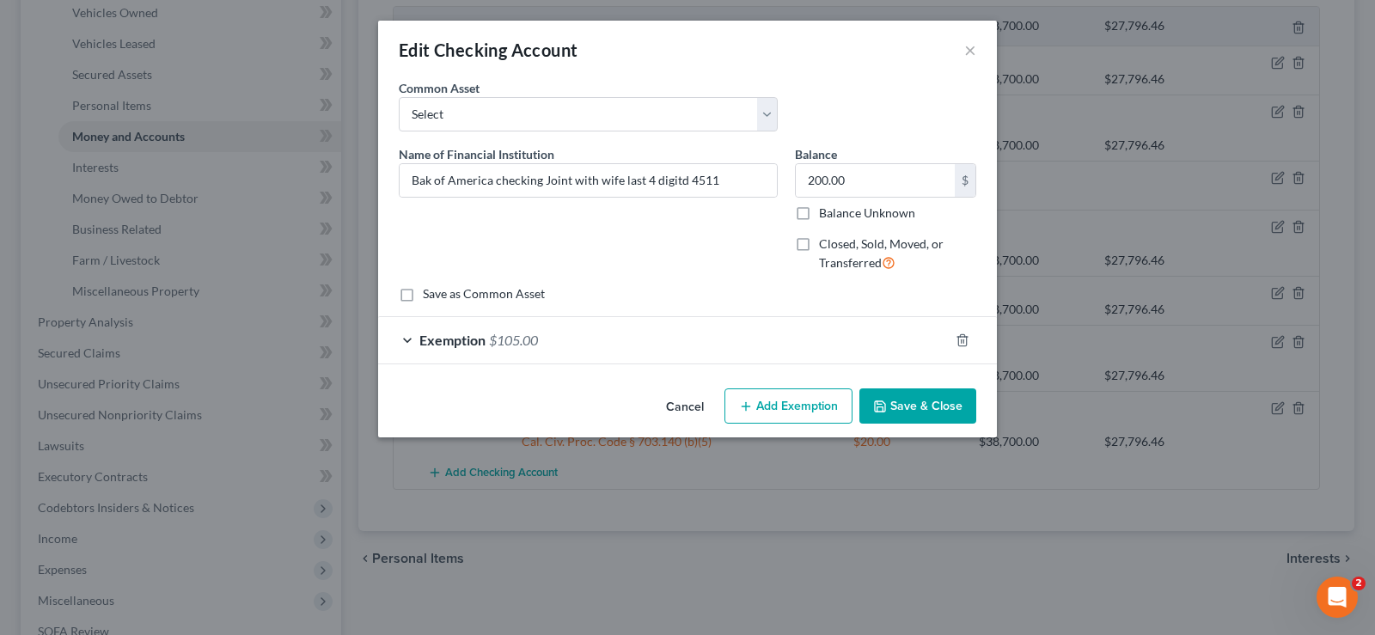
click at [541, 346] on div "Exemption $105.00" at bounding box center [663, 340] width 571 height 46
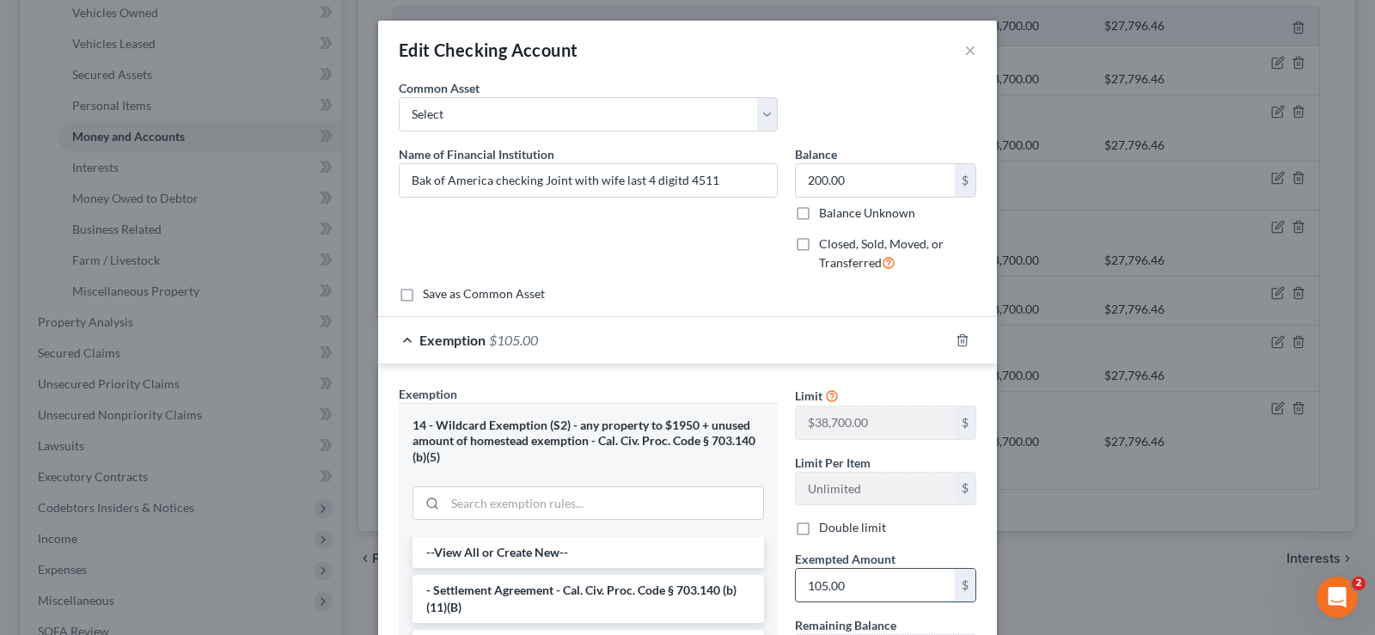
click at [852, 582] on input "105.00" at bounding box center [875, 585] width 159 height 33
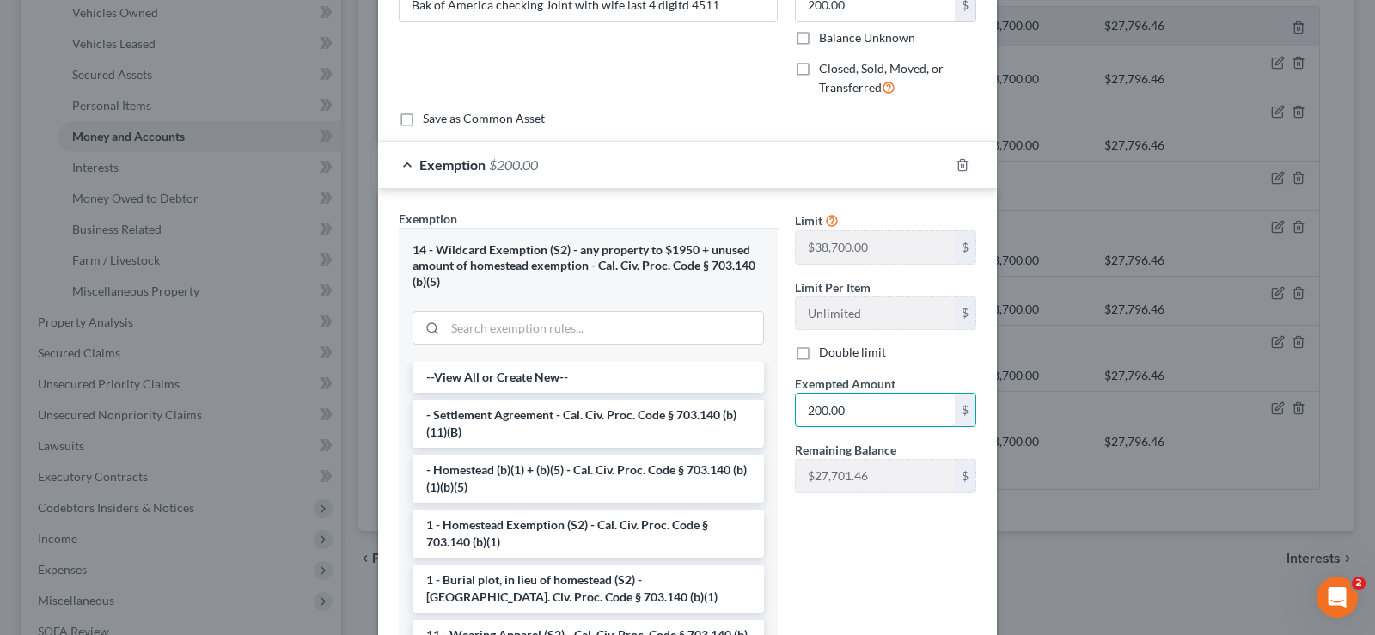
scroll to position [300, 0]
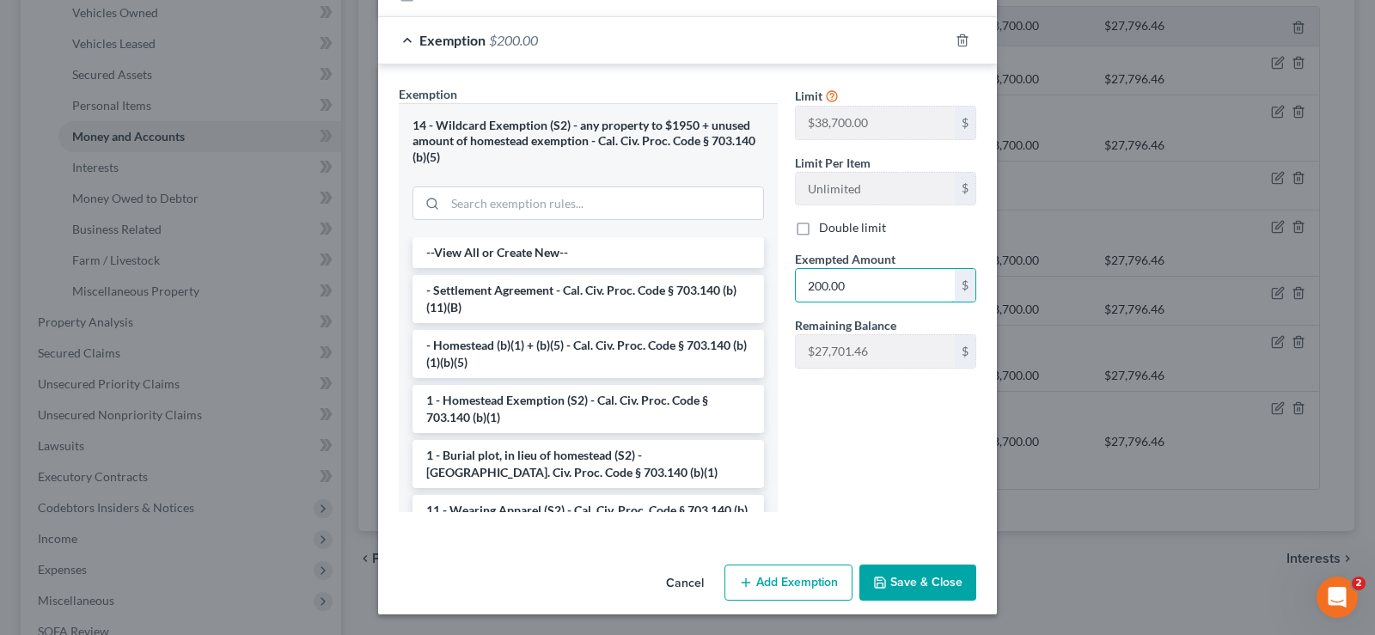
type input "200.00"
click at [940, 575] on button "Save & Close" at bounding box center [918, 583] width 117 height 36
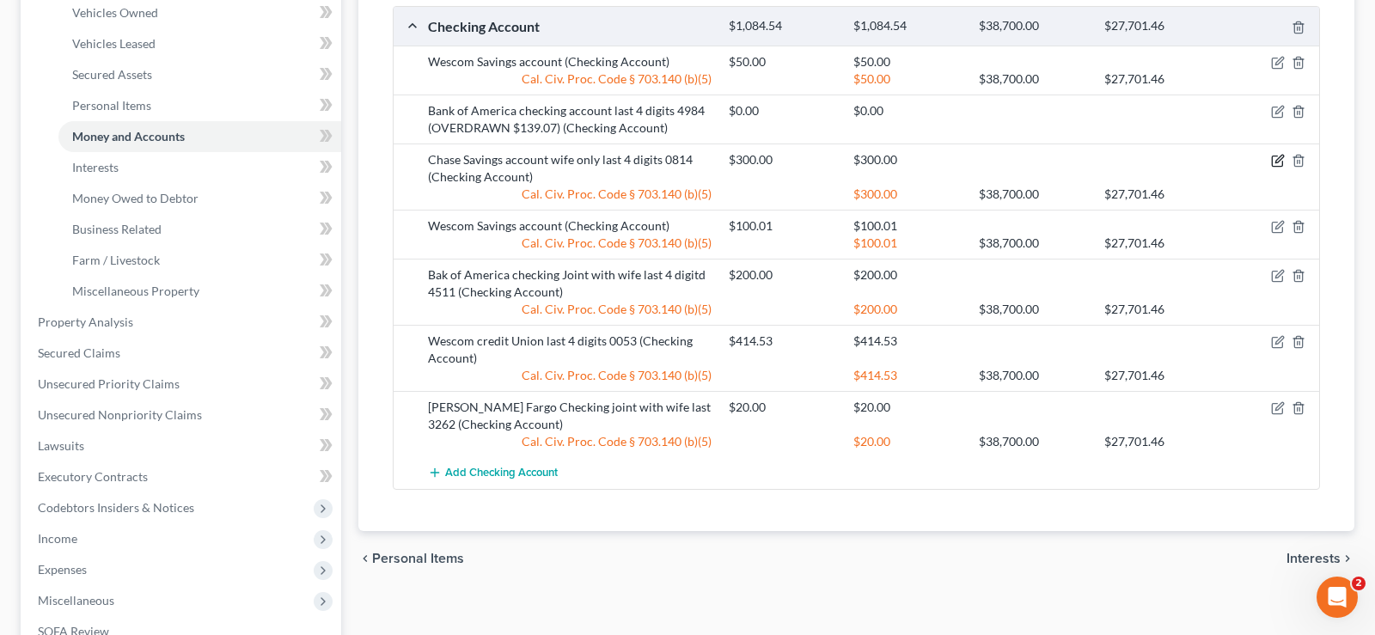
click at [1276, 162] on icon "button" at bounding box center [1278, 161] width 14 height 14
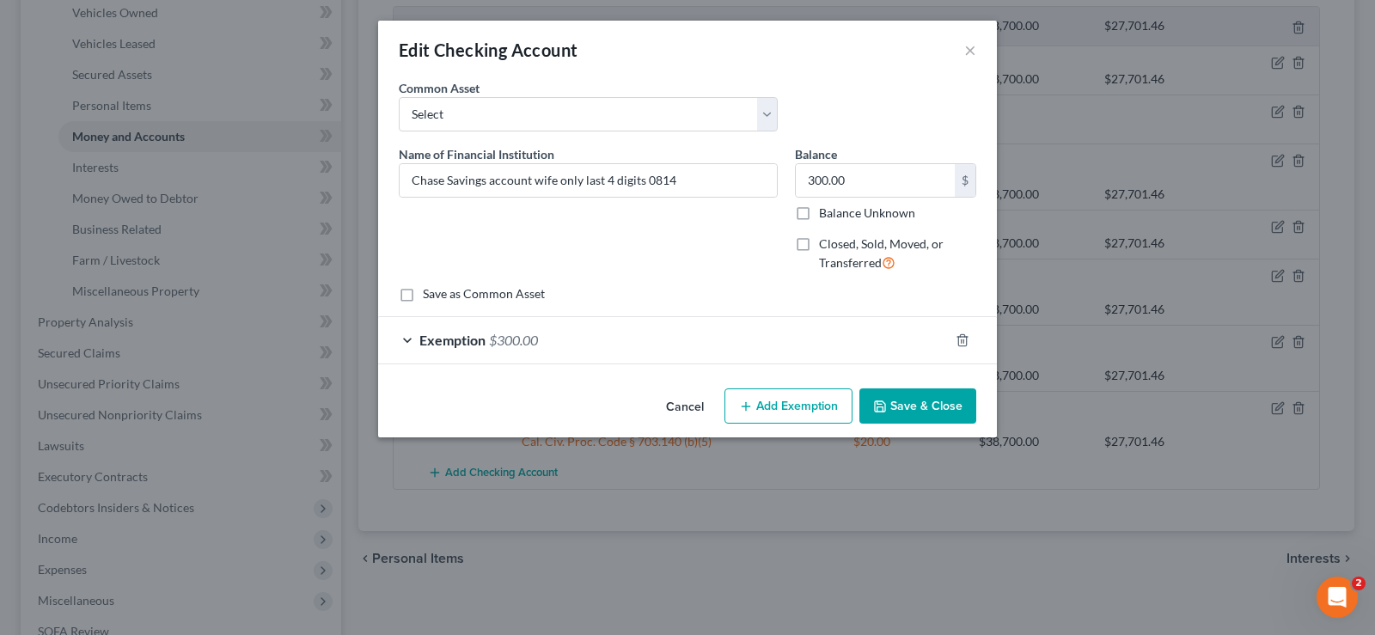
click at [521, 338] on span "$300.00" at bounding box center [513, 340] width 49 height 16
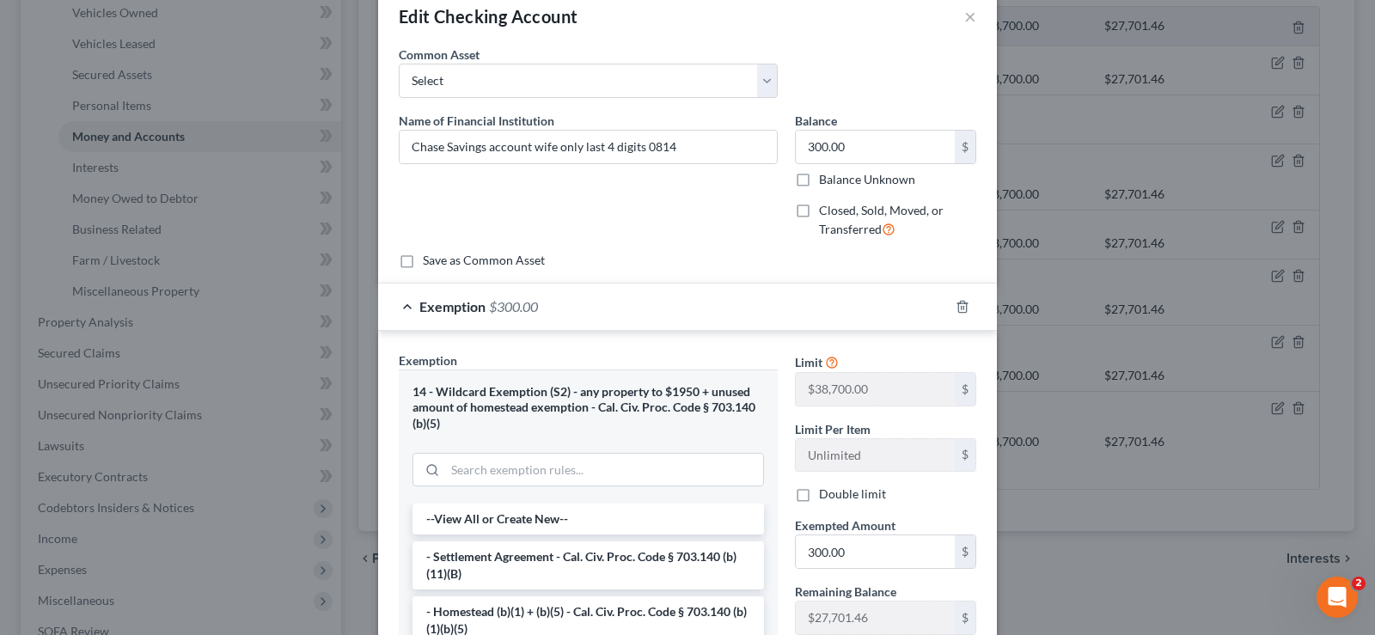
scroll to position [0, 0]
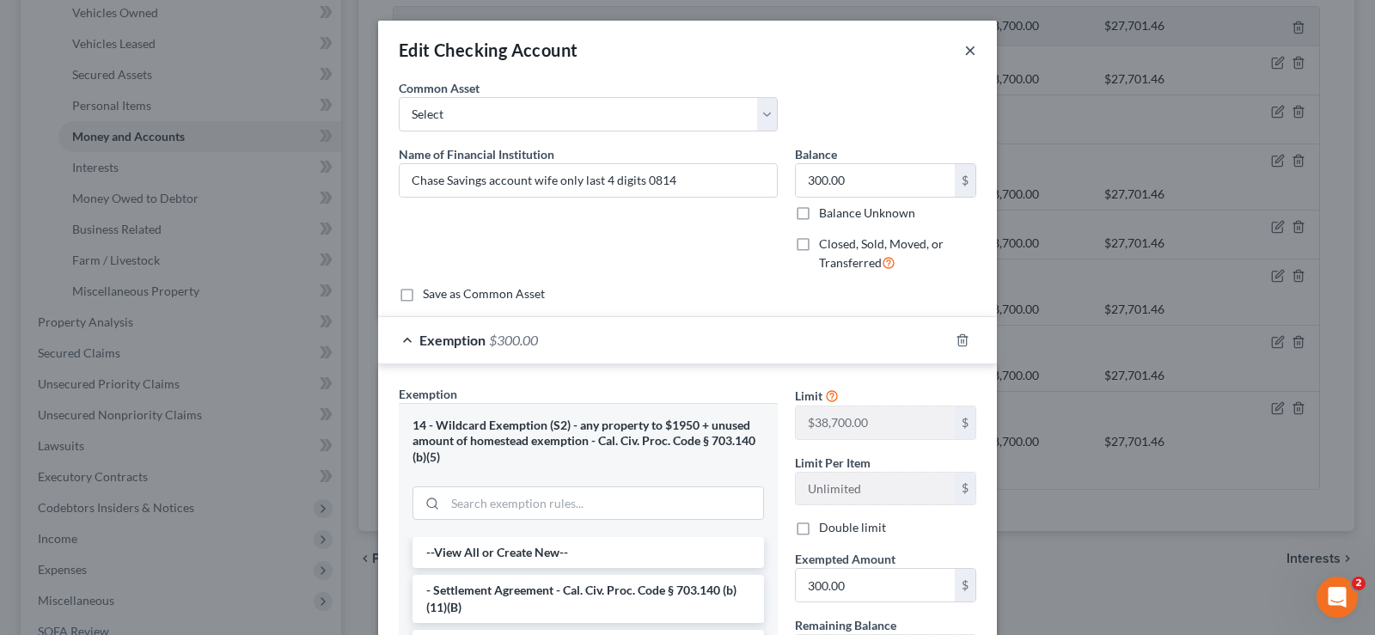
click at [968, 55] on button "×" at bounding box center [970, 50] width 12 height 21
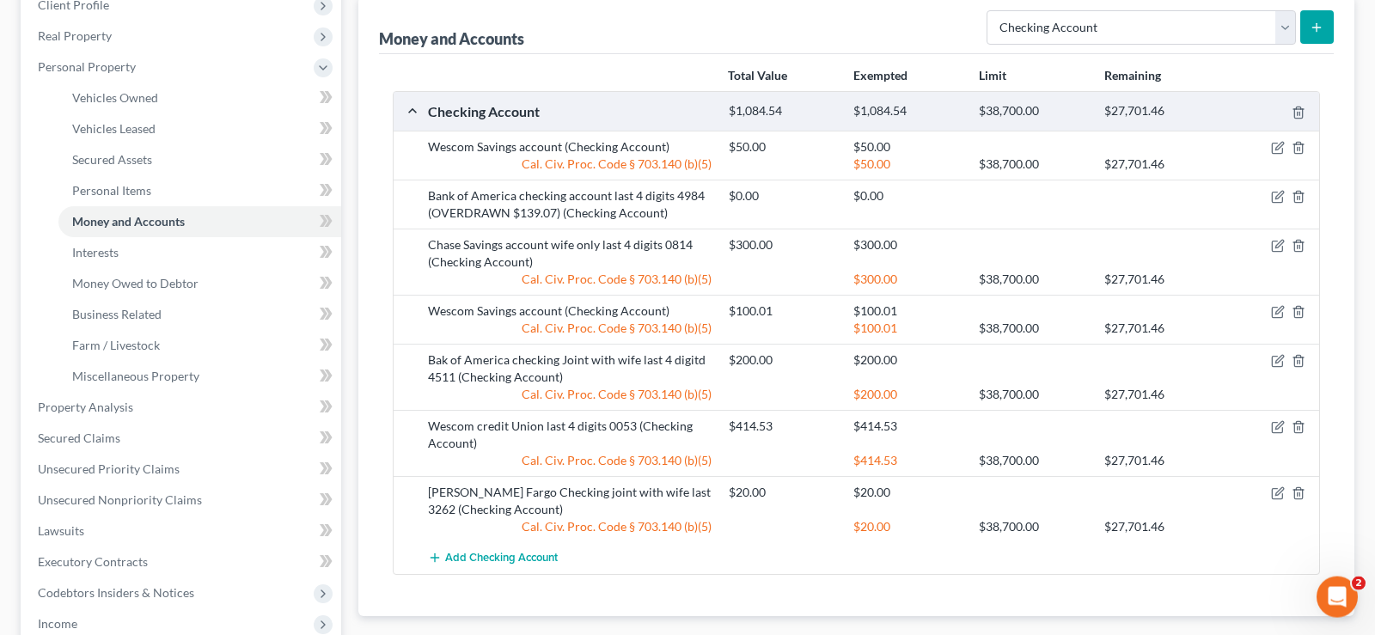
scroll to position [248, 0]
click at [1302, 151] on icon "button" at bounding box center [1299, 150] width 8 height 11
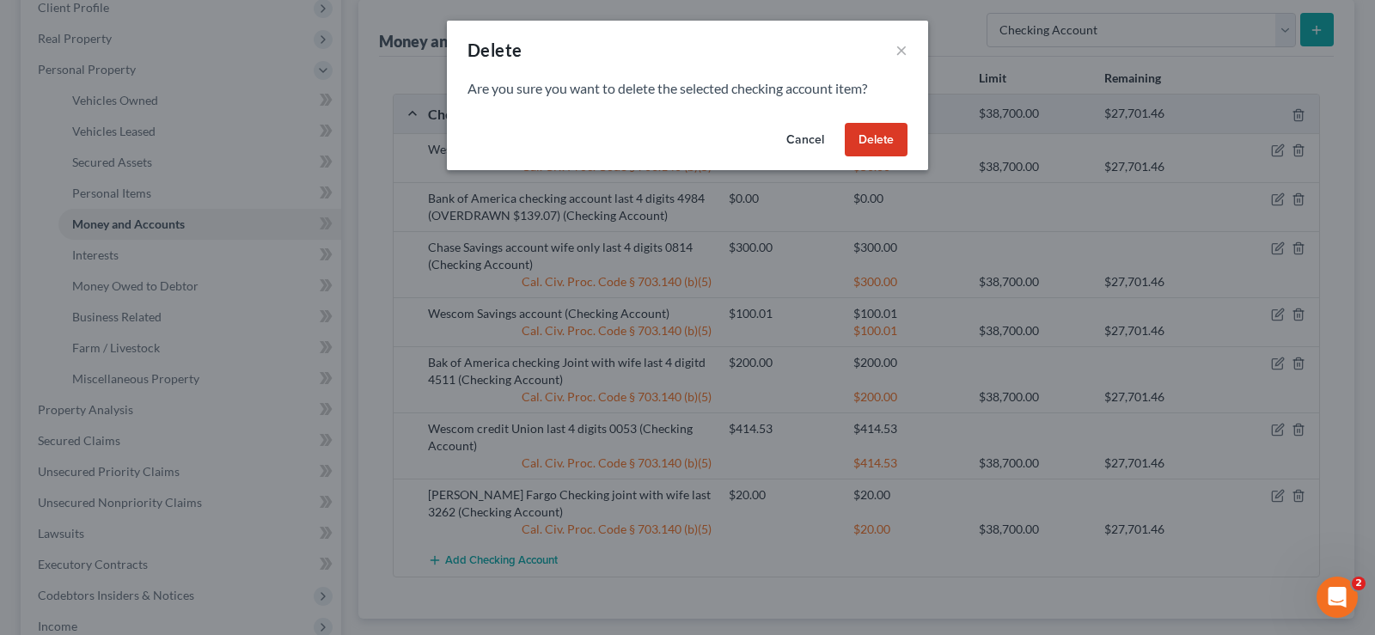
click at [885, 140] on button "Delete" at bounding box center [876, 140] width 63 height 34
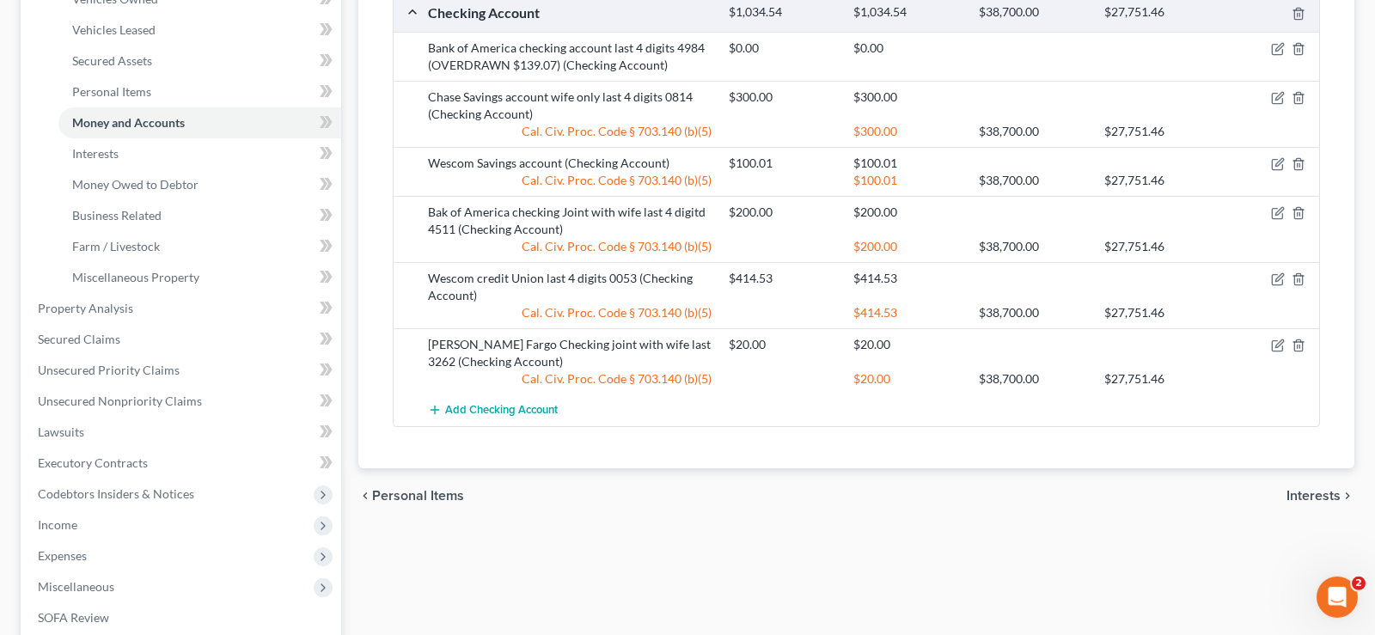
scroll to position [511, 0]
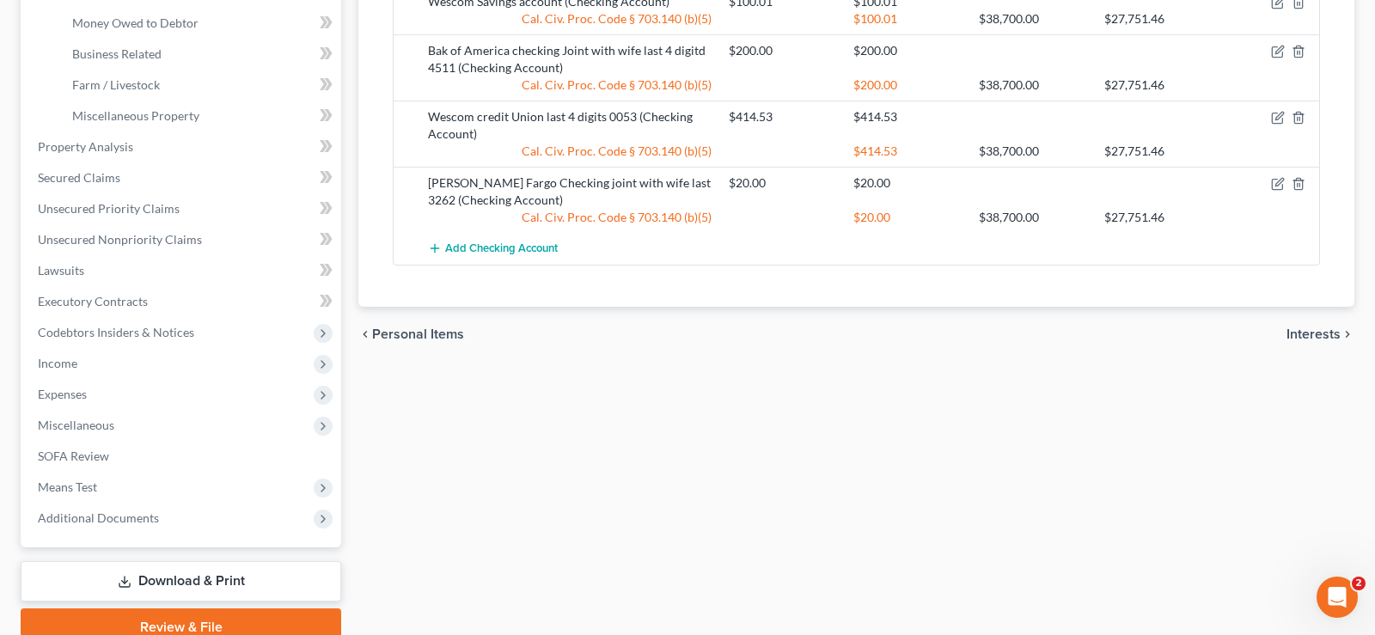
click at [1306, 342] on div "chevron_left Personal Items Interests chevron_right" at bounding box center [856, 334] width 996 height 55
